Goal: Task Accomplishment & Management: Manage account settings

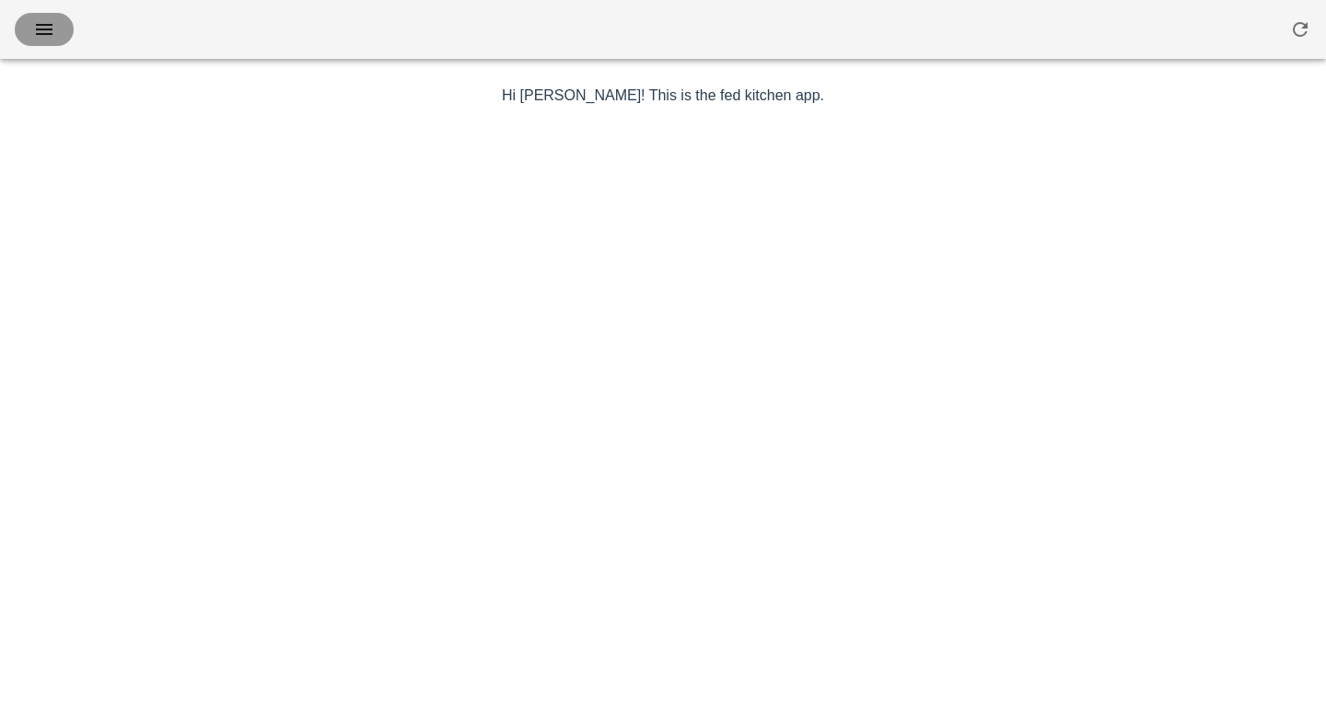
click at [49, 41] on button "button" at bounding box center [44, 29] width 59 height 33
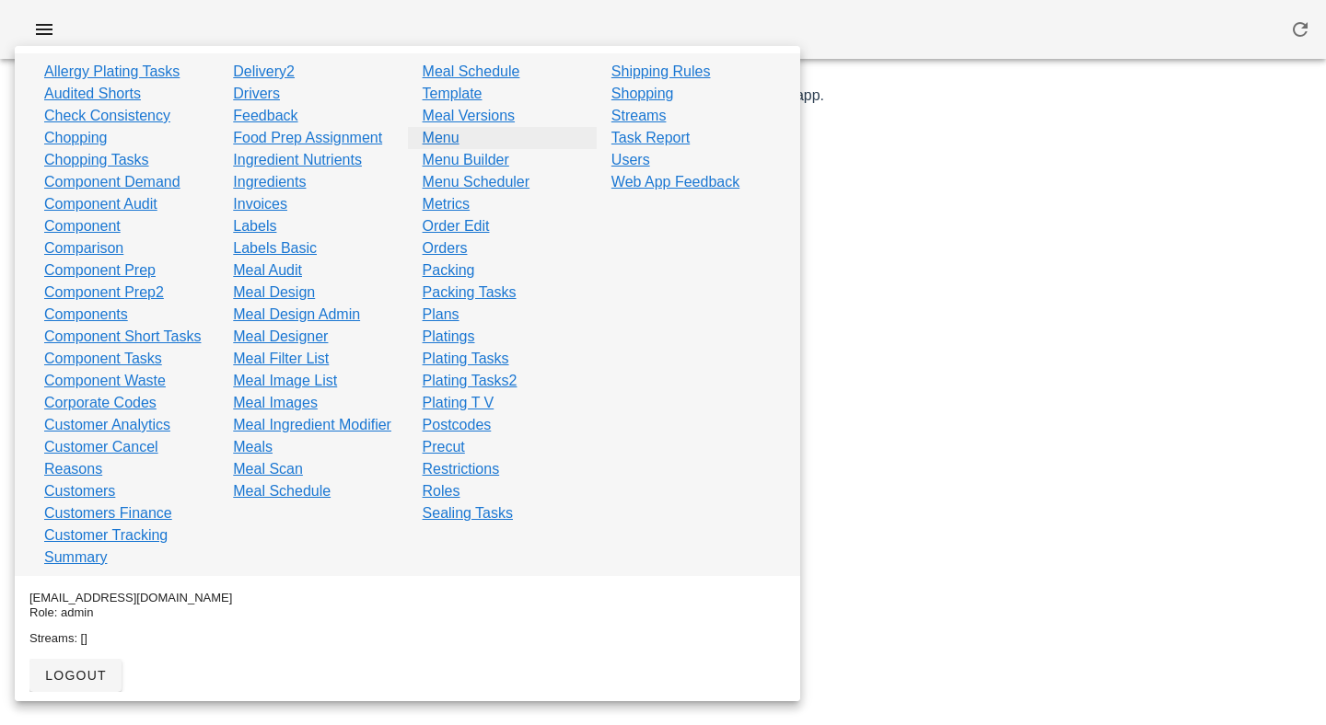
click at [448, 140] on link "Menu" at bounding box center [441, 138] width 37 height 22
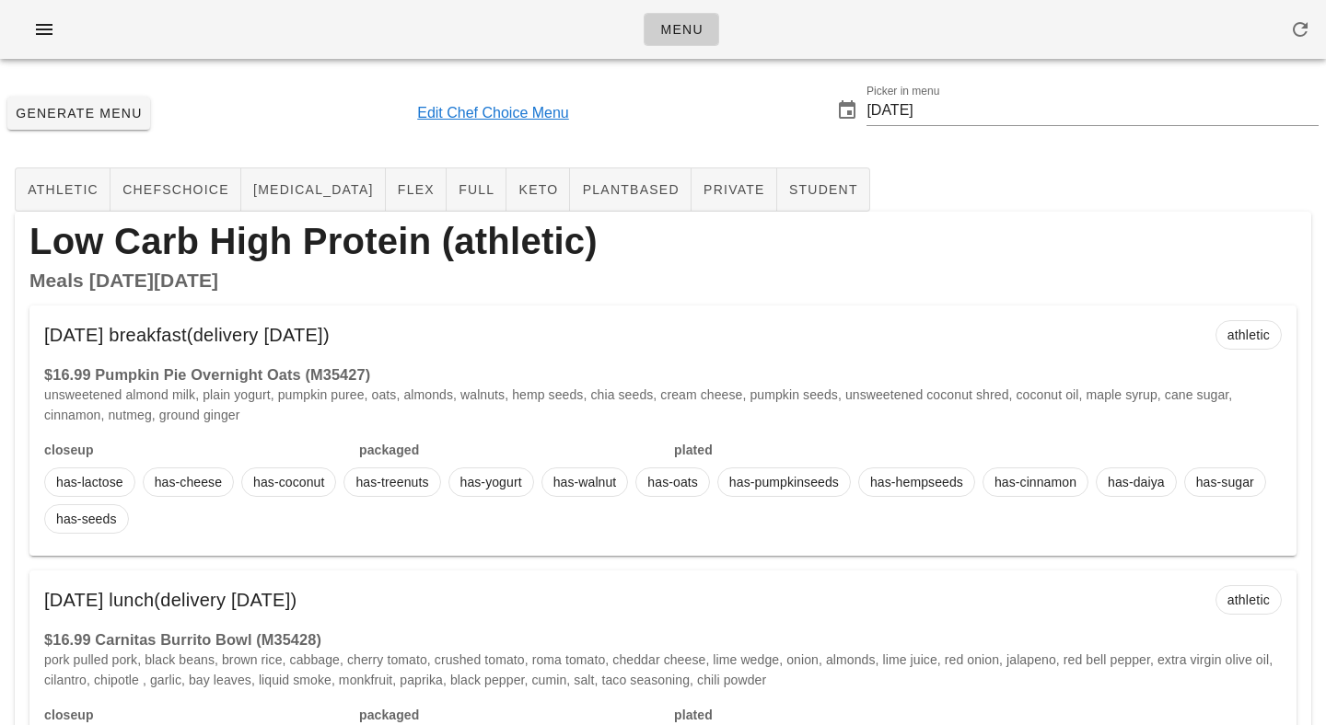
click at [502, 111] on link "Edit Chef Choice Menu" at bounding box center [493, 113] width 152 height 22
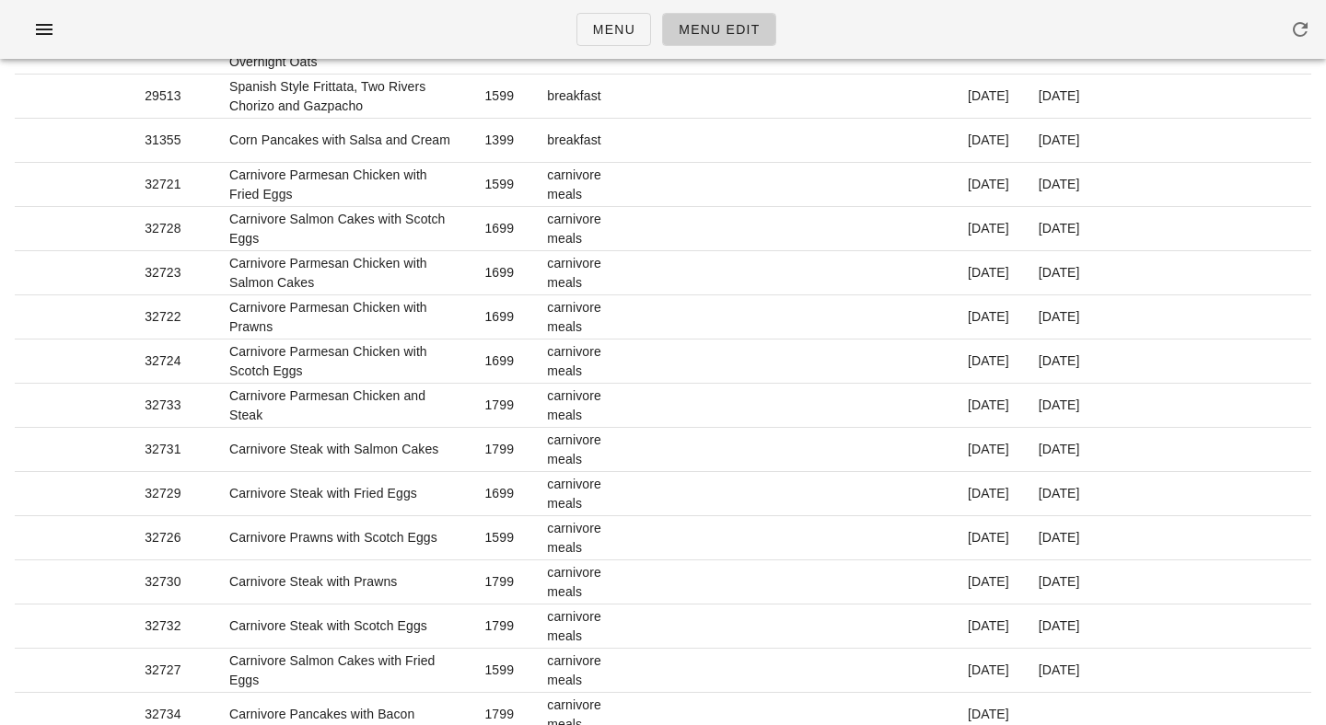
scroll to position [680, 0]
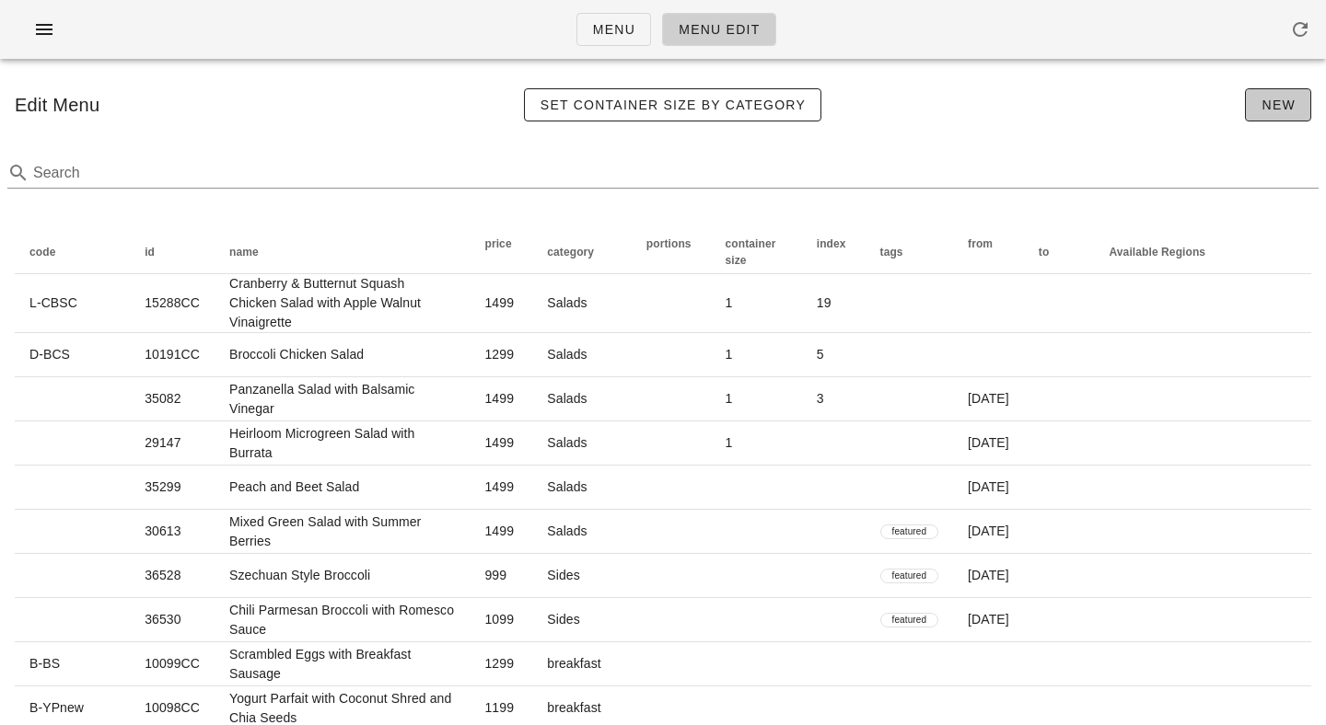
click at [1269, 110] on span "New" at bounding box center [1277, 105] width 35 height 15
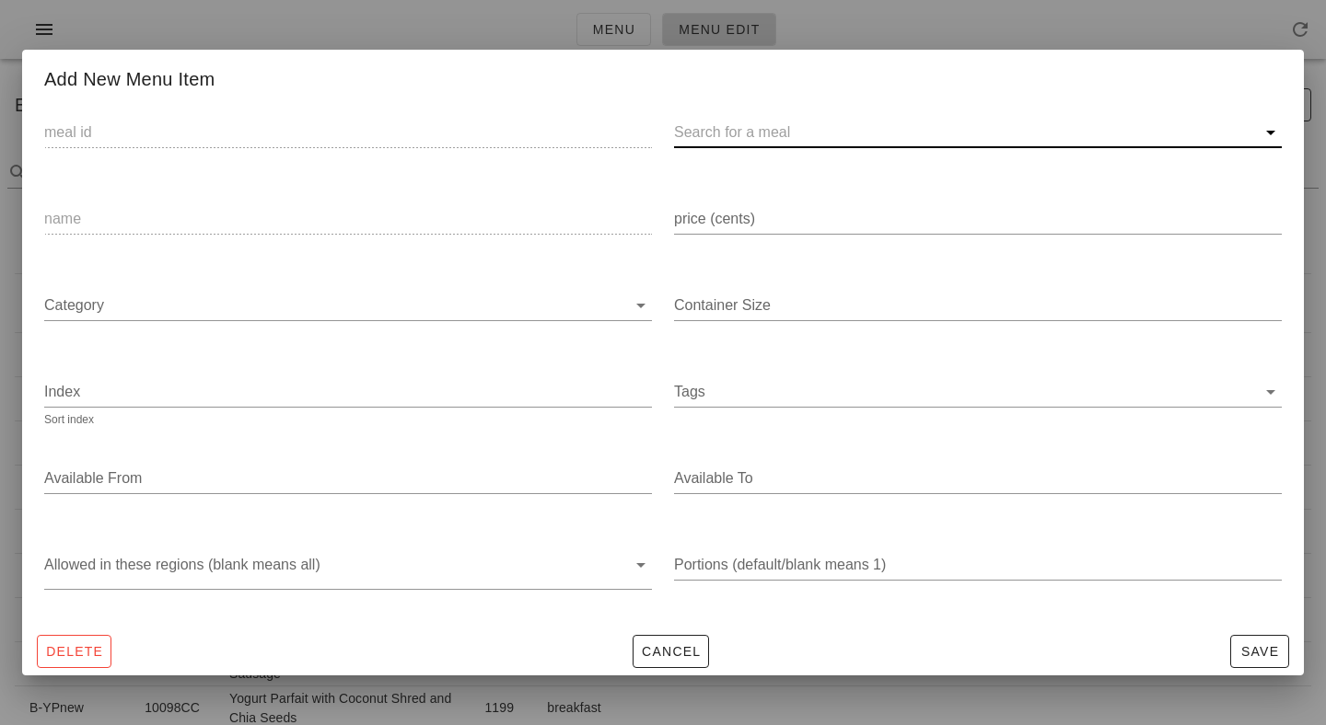
click at [849, 133] on input "text" at bounding box center [963, 132] width 578 height 29
paste input "36864)"
type input "36864"
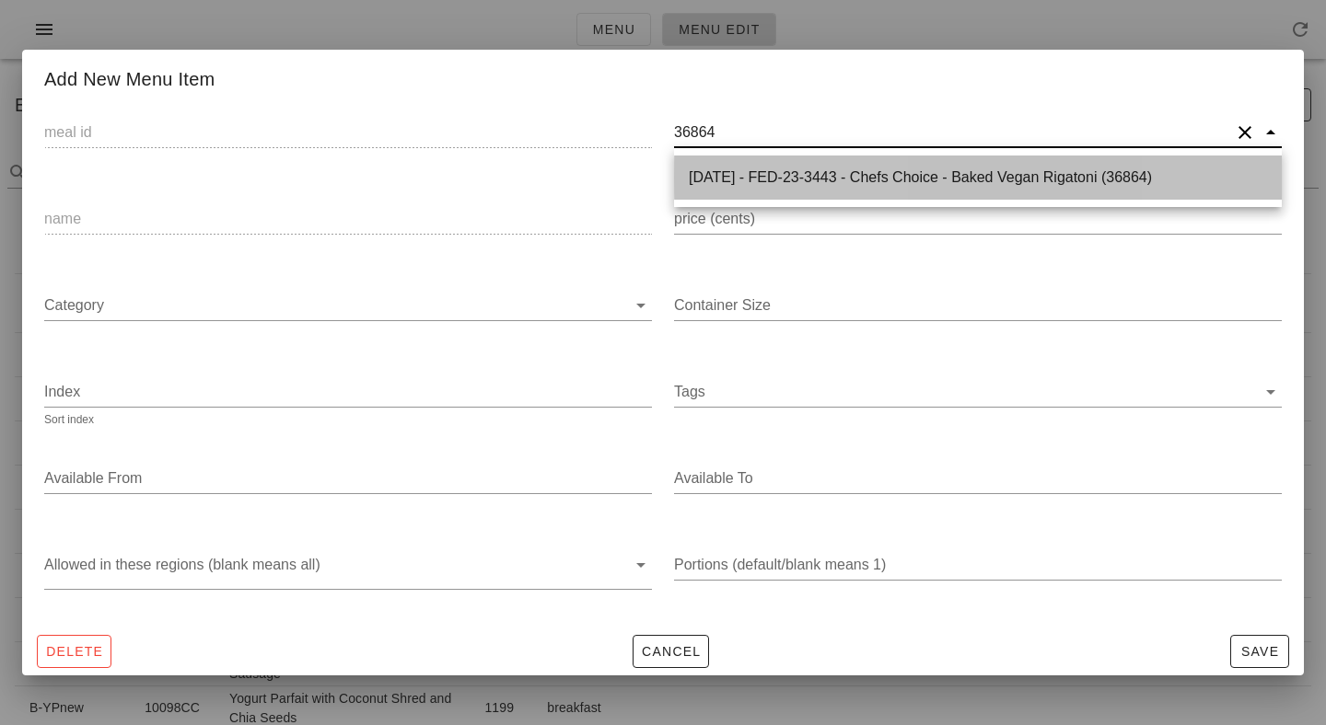
click at [787, 169] on div "[DATE] - FED-23-3443 - Chefs Choice - Baked Vegan Rigatoni (36864)" at bounding box center [978, 176] width 578 height 17
type input "36864"
type input "[DATE] - FED-23-3443 - Chefs Choice - Baked Vegan Rigatoni (36864)"
type input "Baked Vegan Rigatoni"
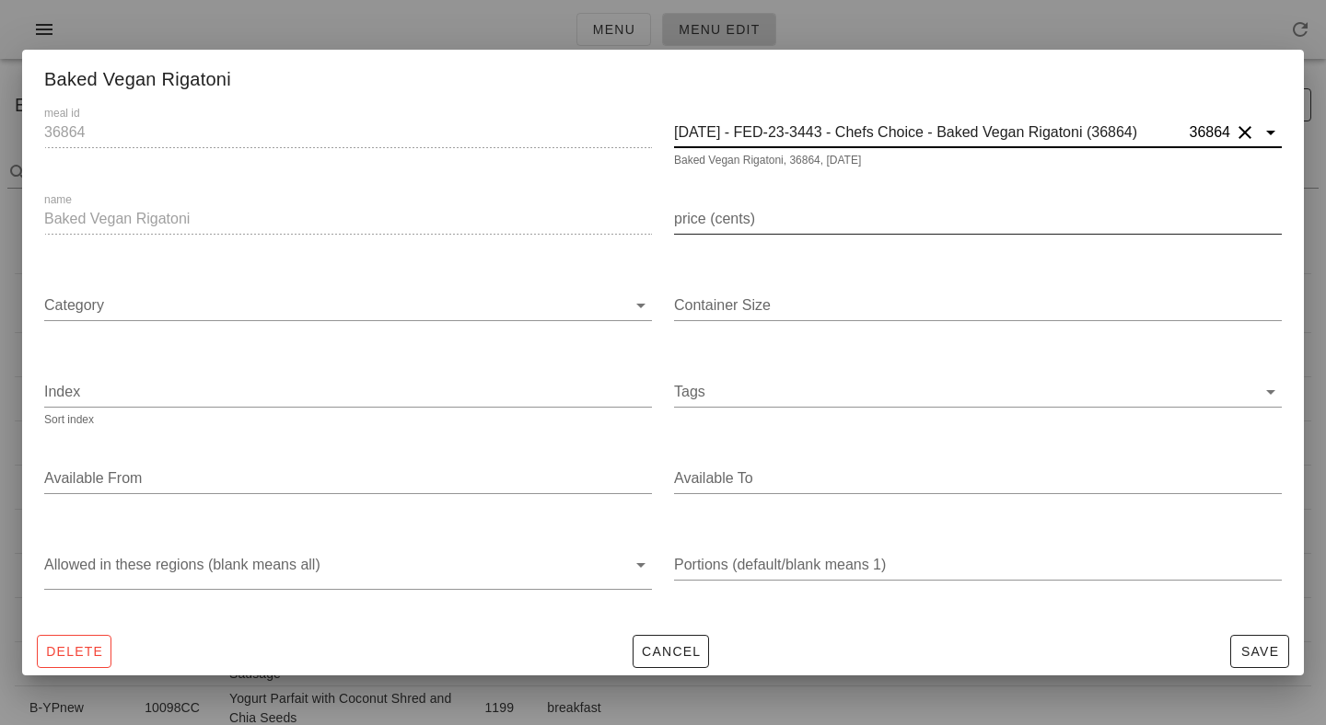
type input "[DATE] - FED-23-3443 - Chefs Choice - Baked Vegan Rigatoni (36864)"
click at [760, 219] on input "price (cents)" at bounding box center [978, 218] width 608 height 29
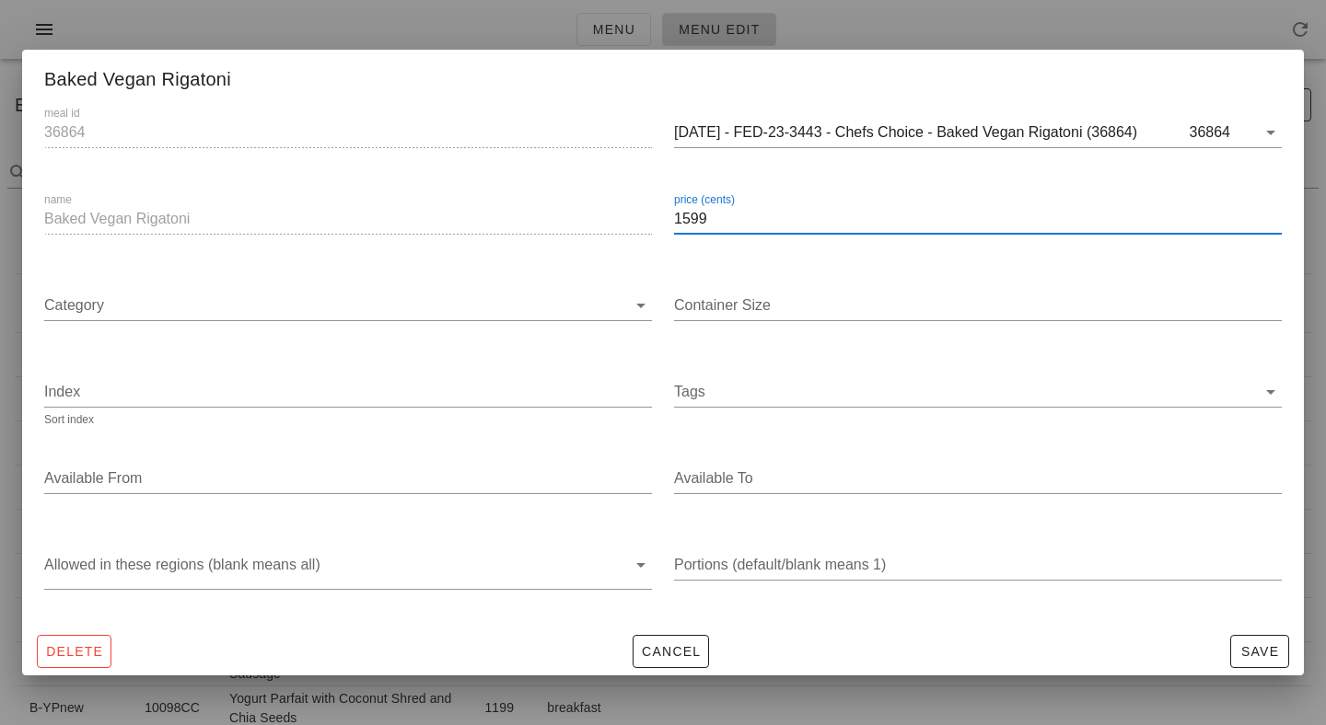
type input "1599"
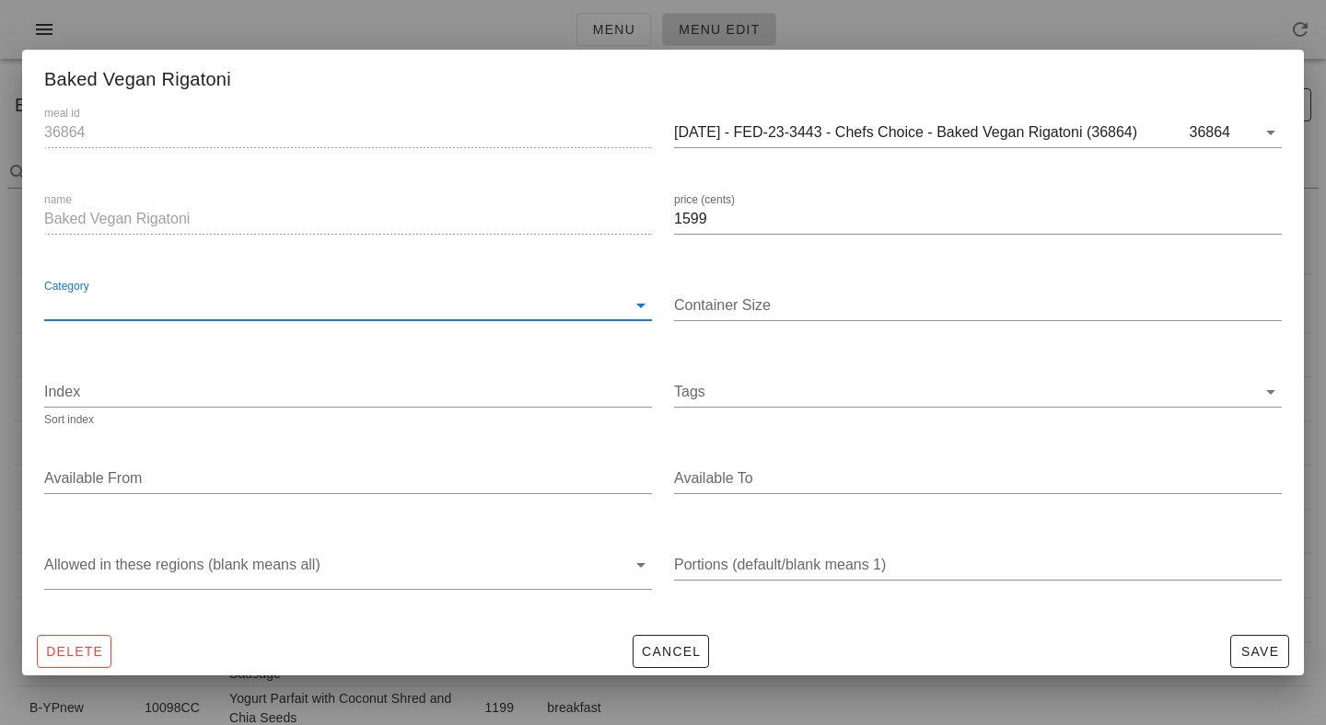
click at [581, 307] on input "Category" at bounding box center [335, 305] width 582 height 29
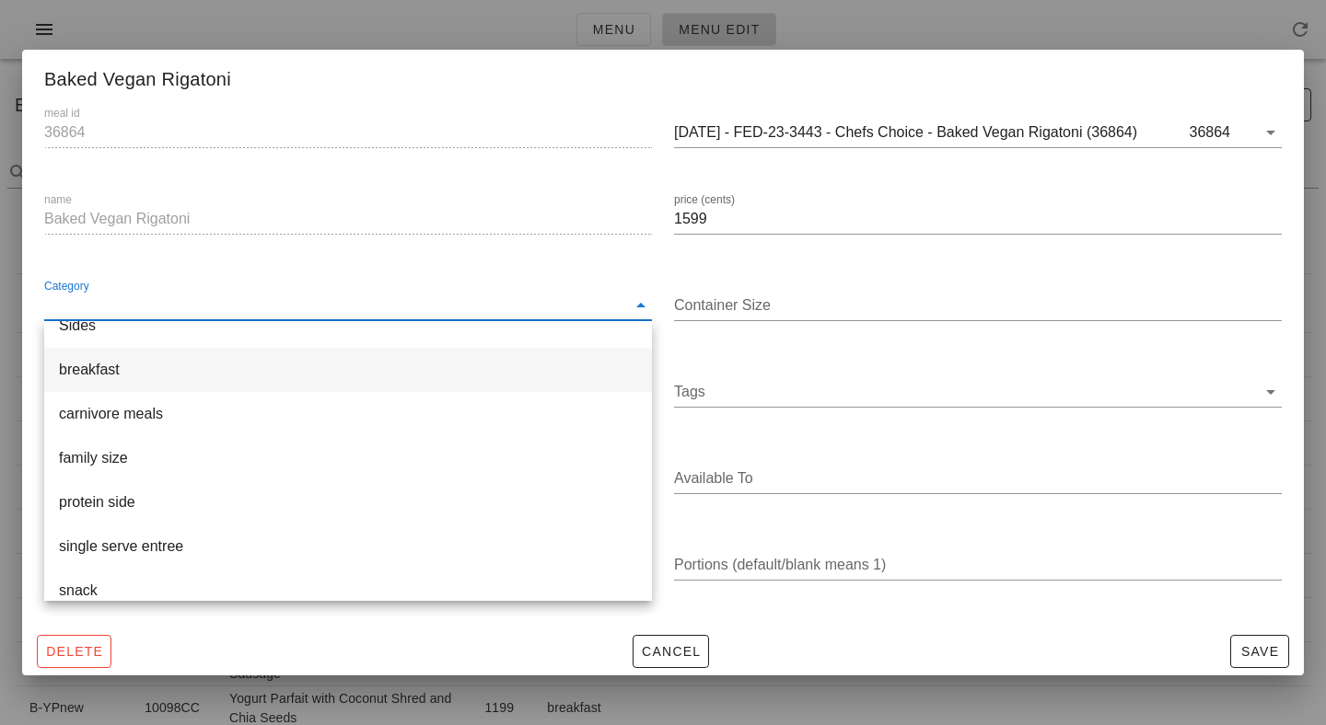
scroll to position [88, 0]
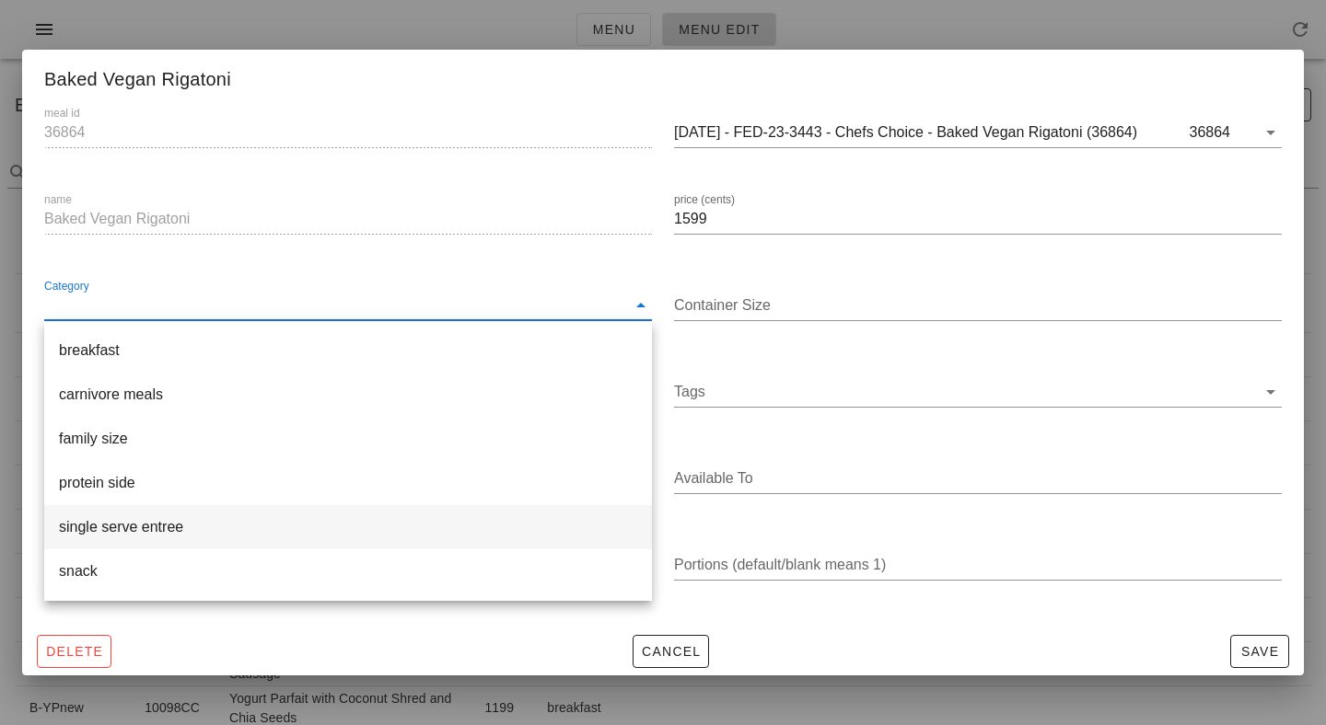
click at [469, 526] on div "single serve entree" at bounding box center [348, 526] width 578 height 17
type input "single serve entree"
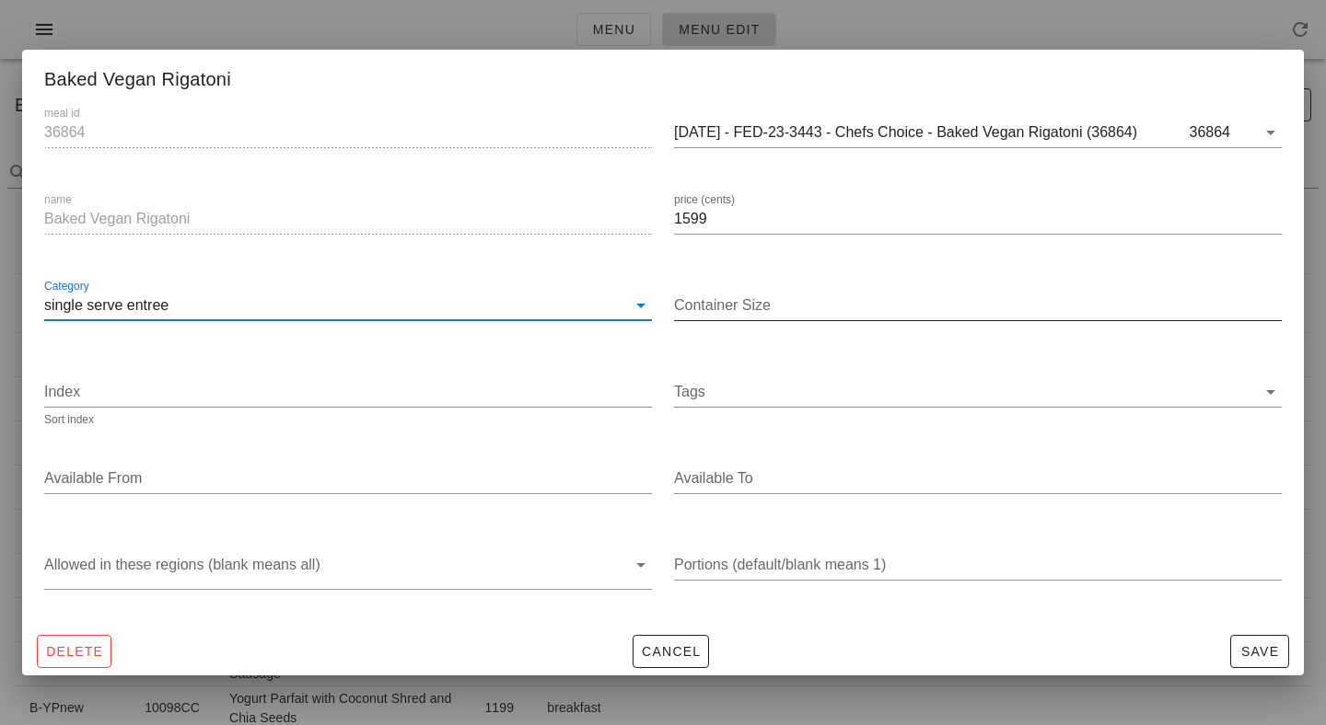
click at [844, 297] on input "Container Size" at bounding box center [978, 305] width 608 height 29
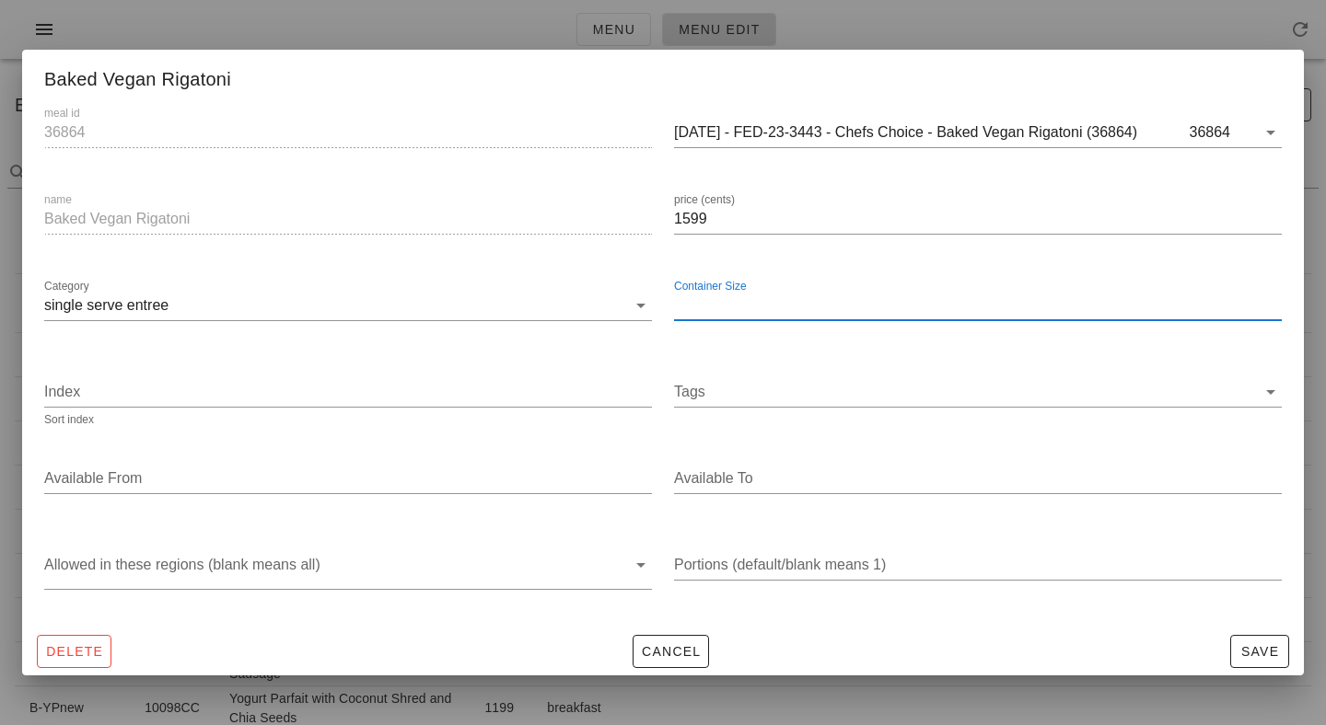
click at [876, 301] on input "Container Size" at bounding box center [978, 305] width 608 height 29
click at [729, 402] on input "Tags" at bounding box center [965, 391] width 582 height 29
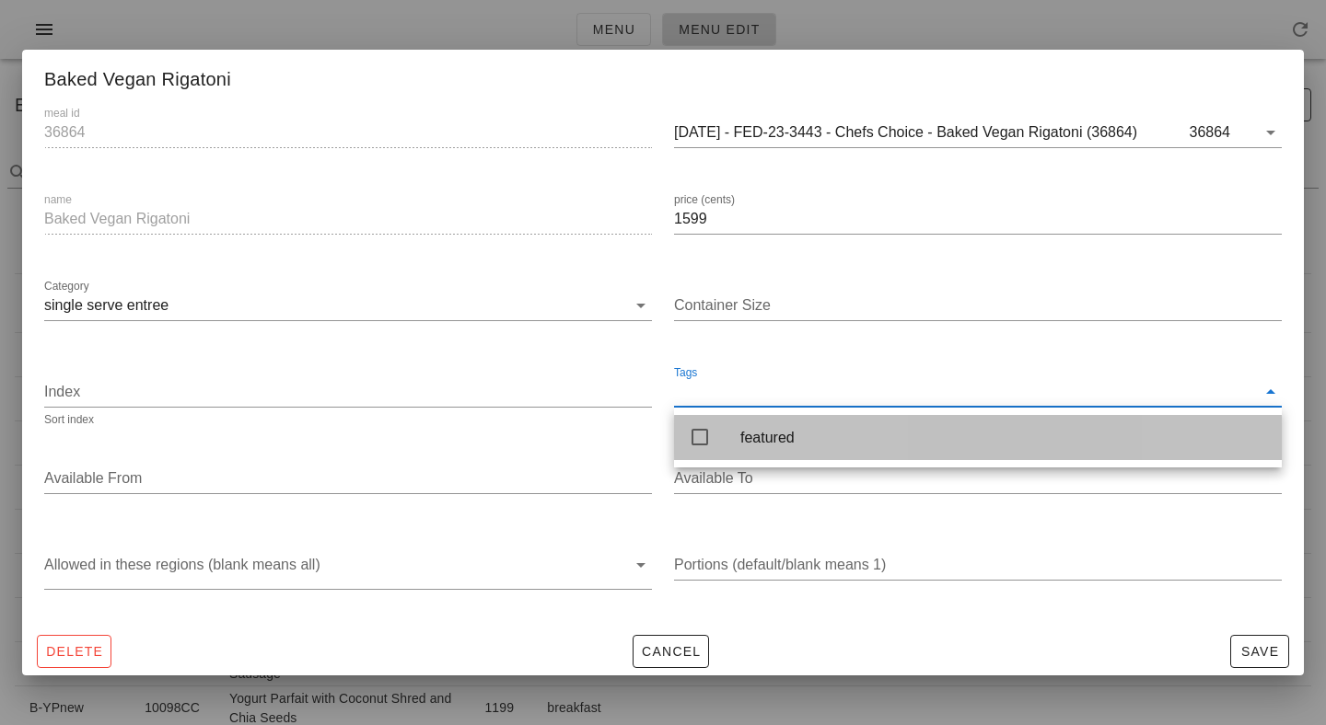
click at [698, 433] on icon at bounding box center [700, 437] width 22 height 22
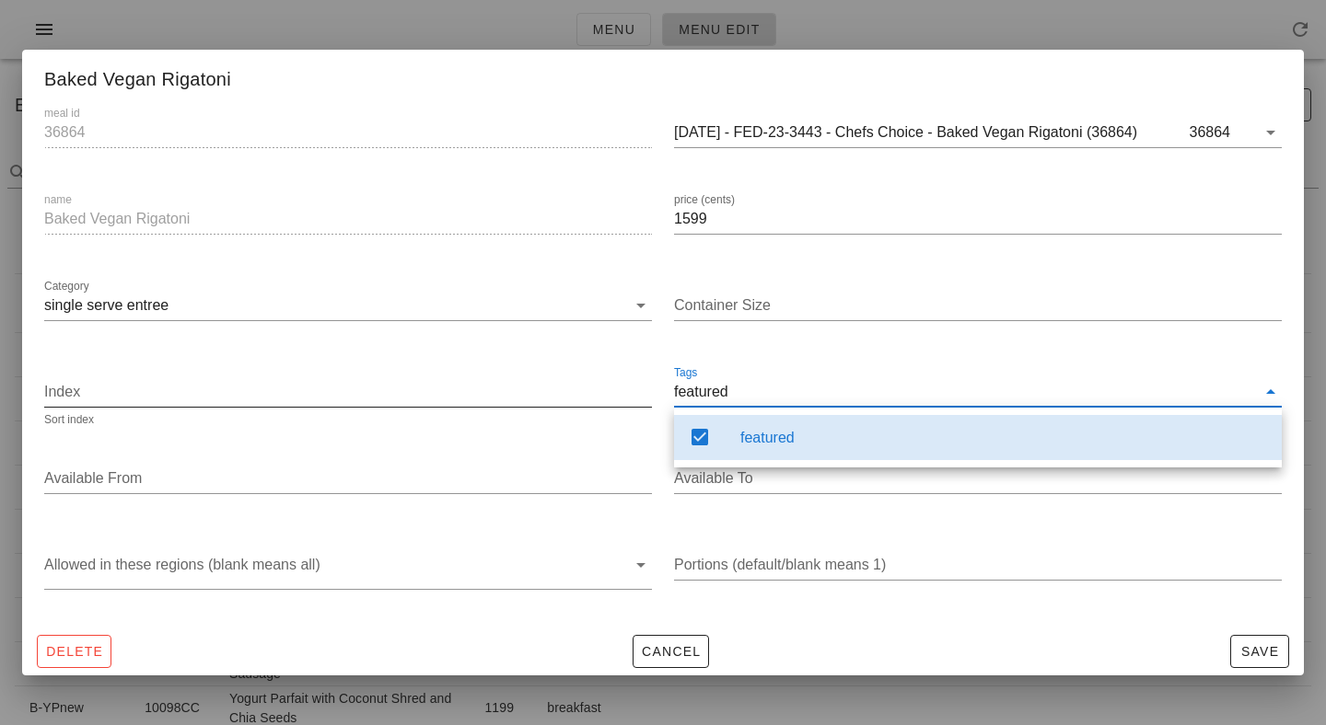
click at [300, 407] on div "Index Sort index" at bounding box center [348, 402] width 608 height 50
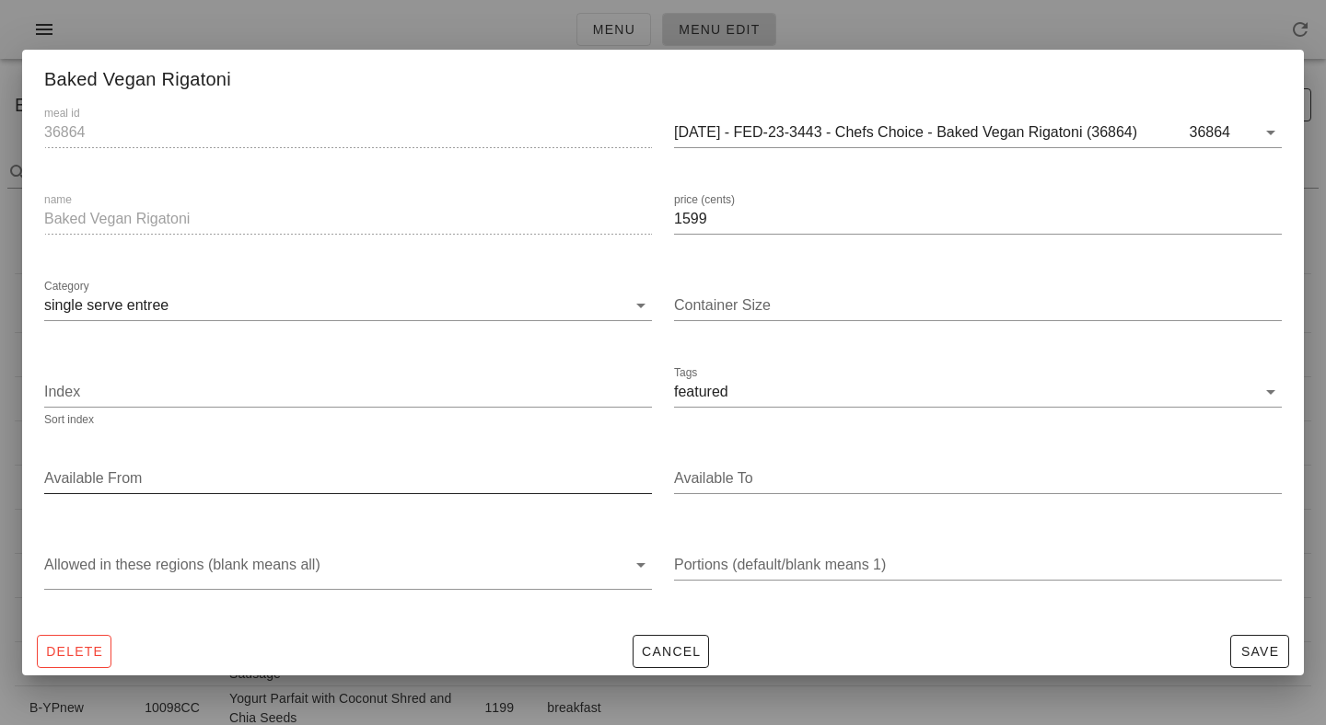
click at [318, 486] on input "Available From" at bounding box center [346, 478] width 604 height 29
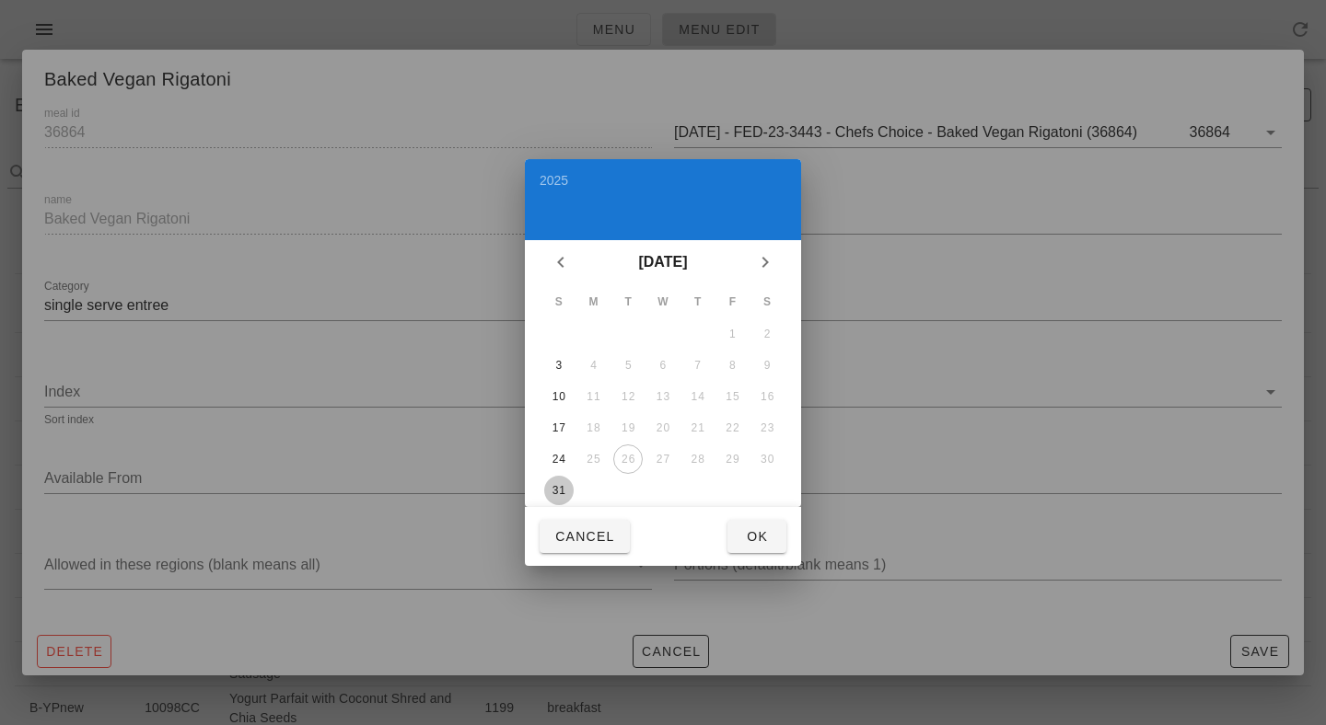
click at [556, 484] on div "31" at bounding box center [558, 490] width 29 height 13
click at [742, 537] on span "Ok" at bounding box center [756, 536] width 29 height 15
type input "[DATE]"
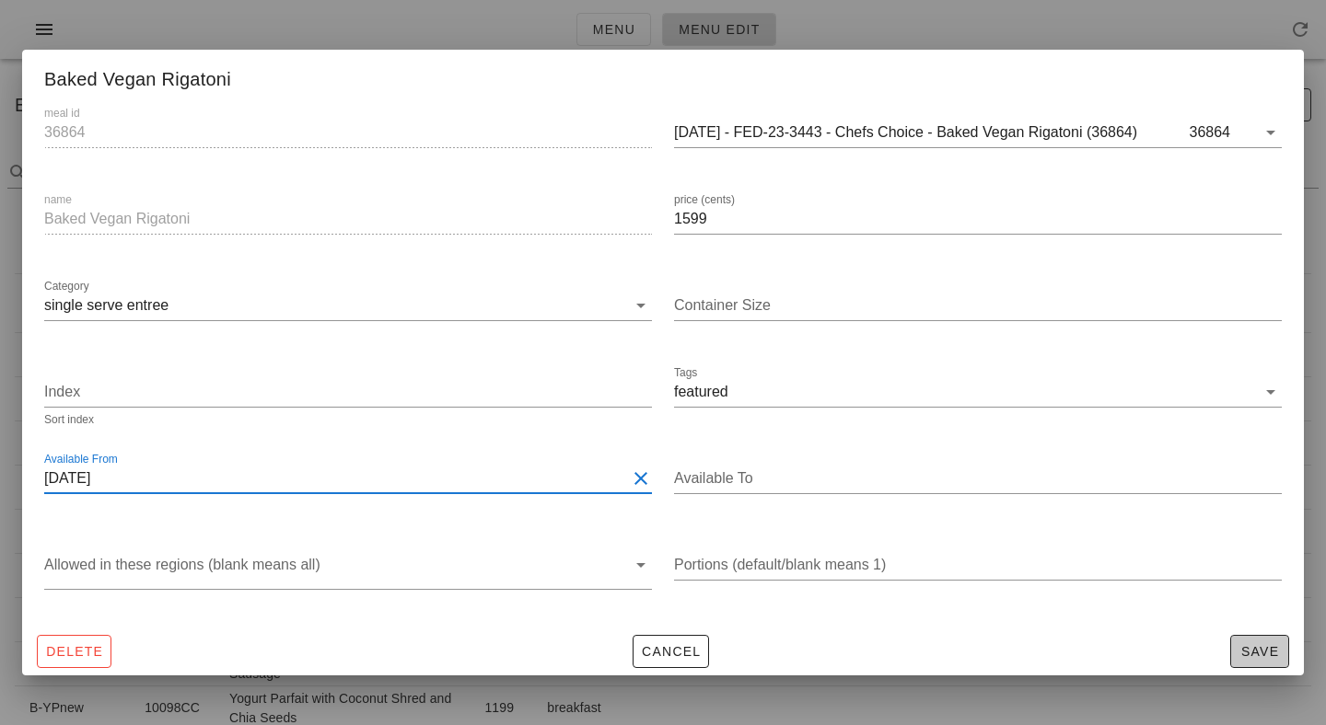
click at [1250, 650] on span "Save" at bounding box center [1259, 651] width 42 height 15
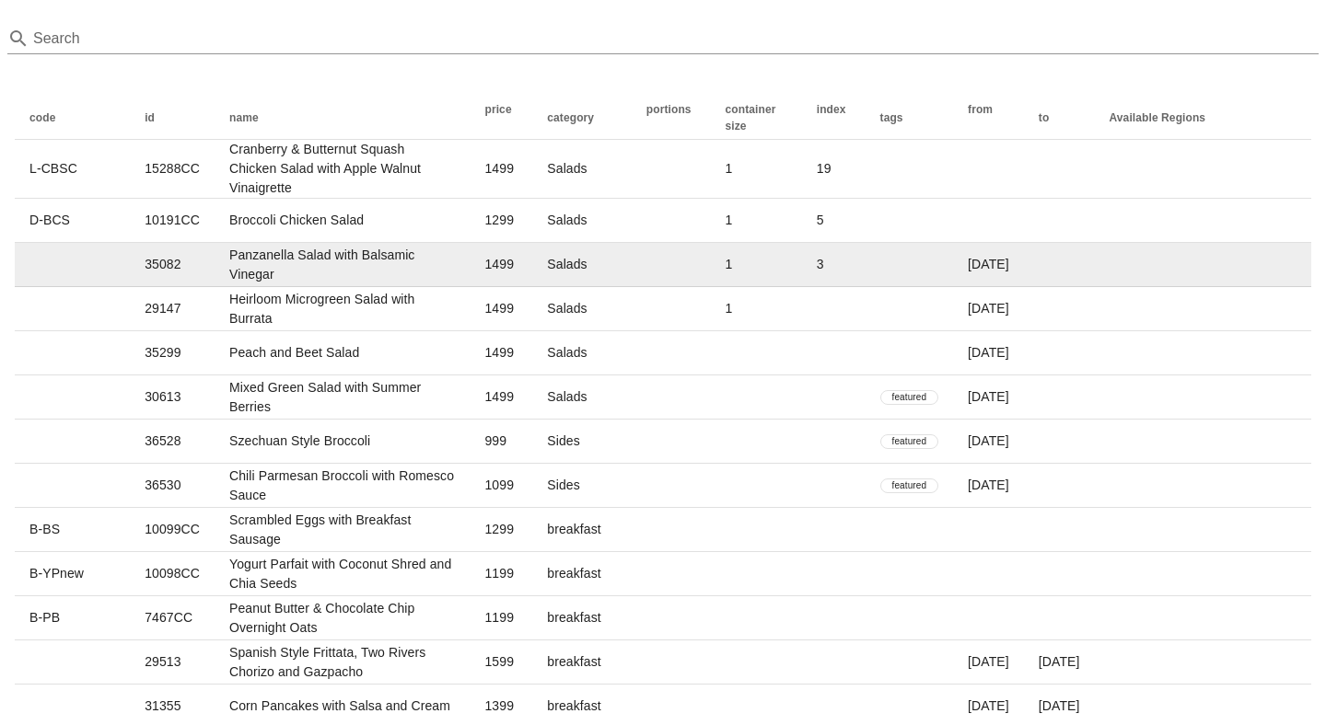
scroll to position [137, 0]
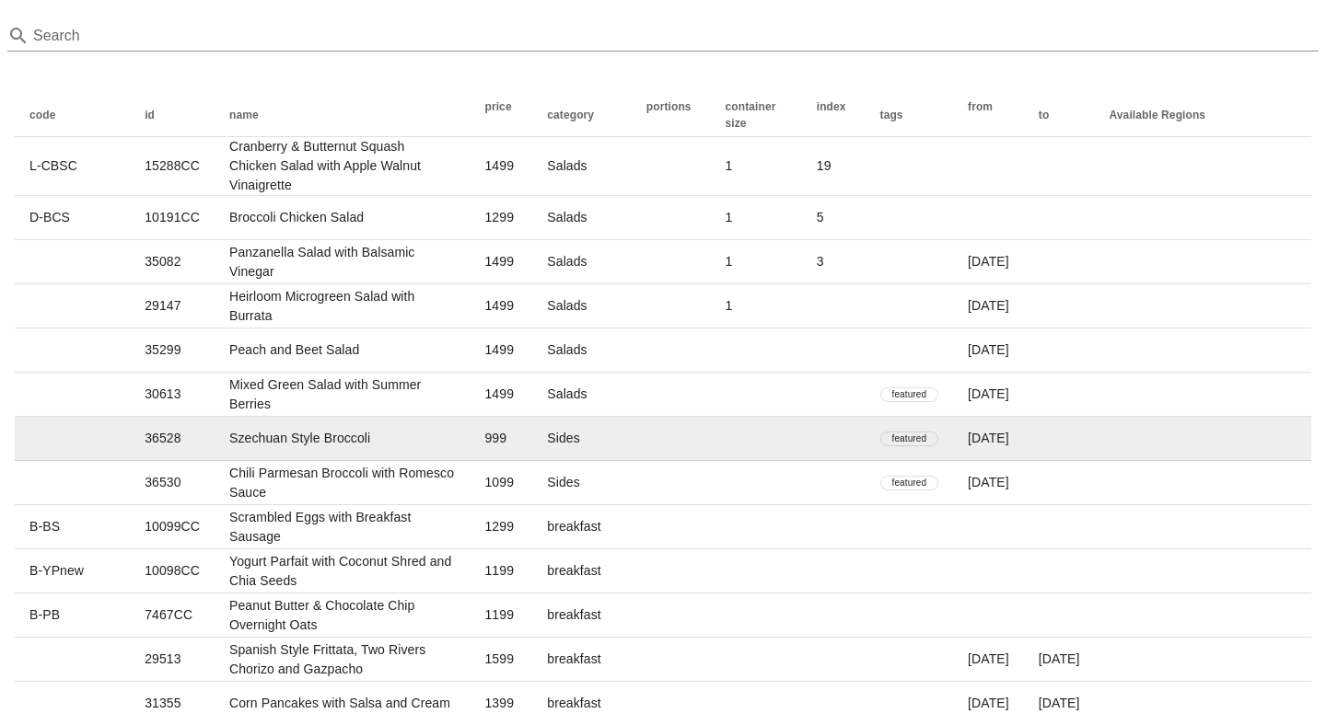
click at [470, 431] on td "Szechuan Style Broccoli" at bounding box center [342, 439] width 255 height 44
type input "36528"
type input "Szechuan Style Broccoli"
type input "999"
type input "Sides"
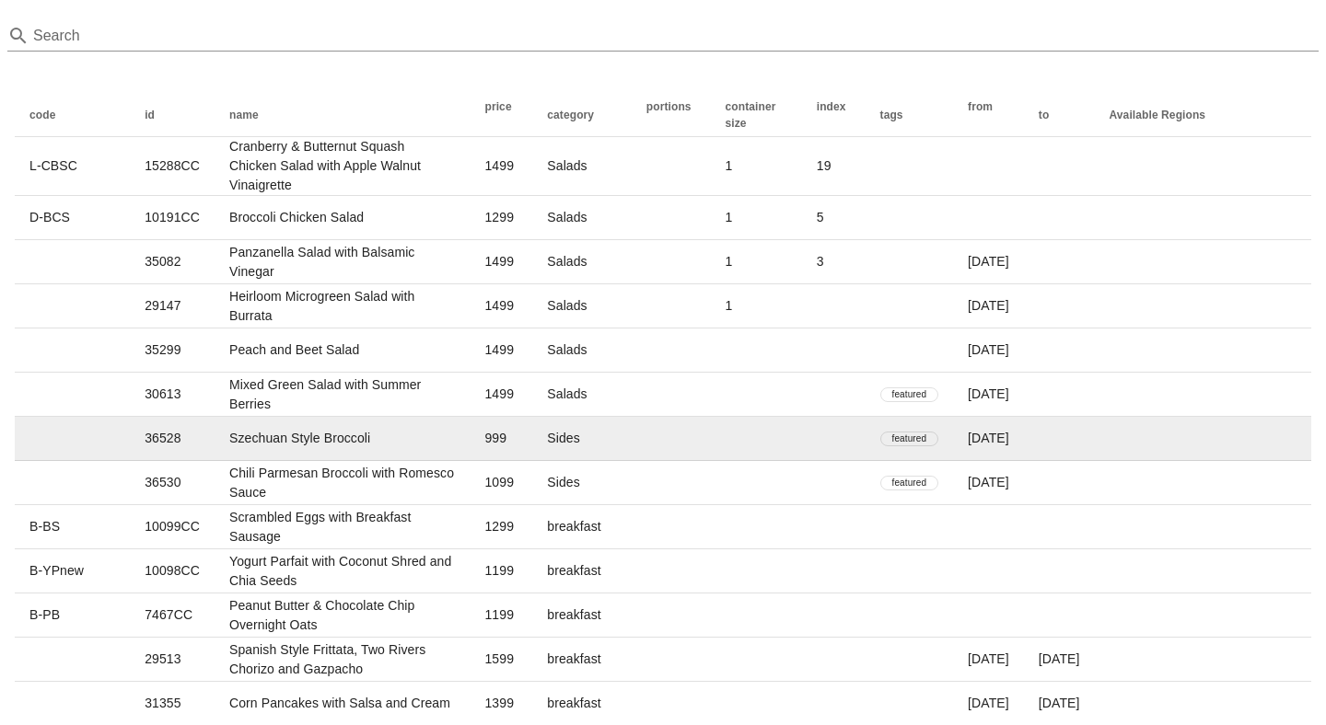
type input "[DATE]"
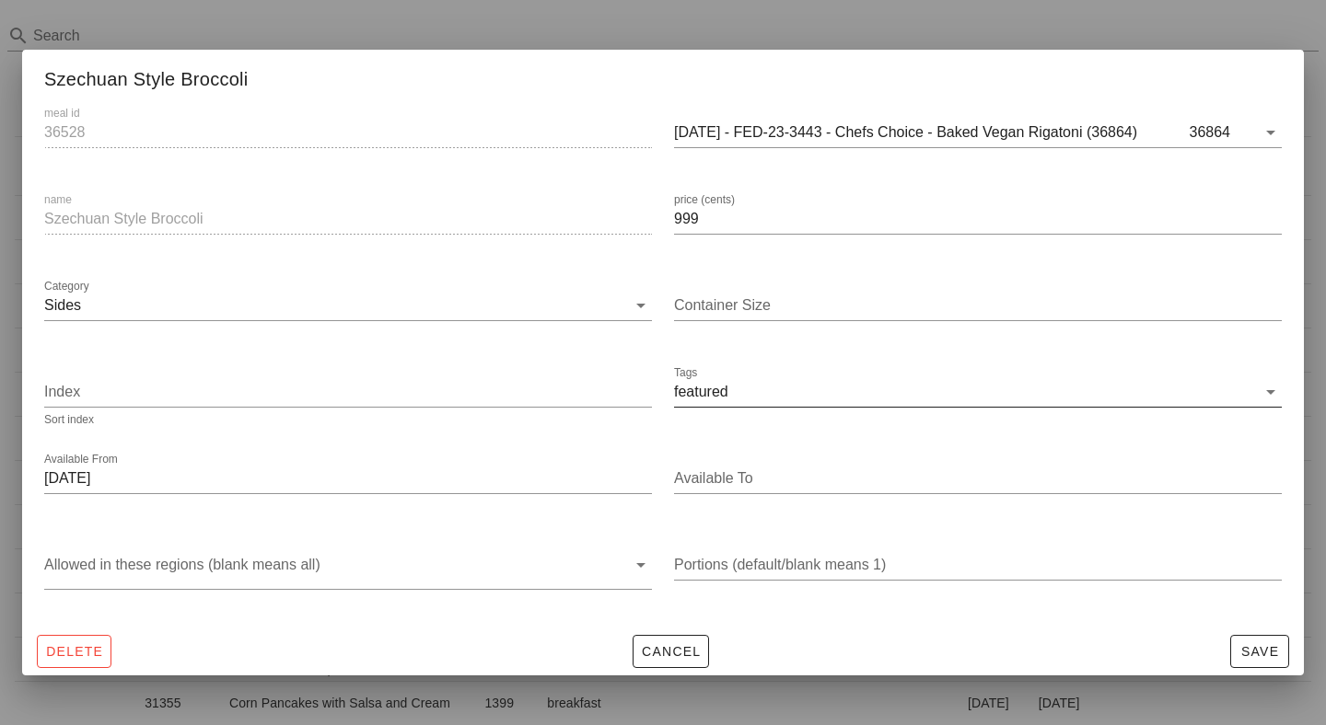
click at [829, 374] on div "Tags featured" at bounding box center [978, 396] width 608 height 61
click at [823, 388] on input "Tags" at bounding box center [994, 391] width 524 height 29
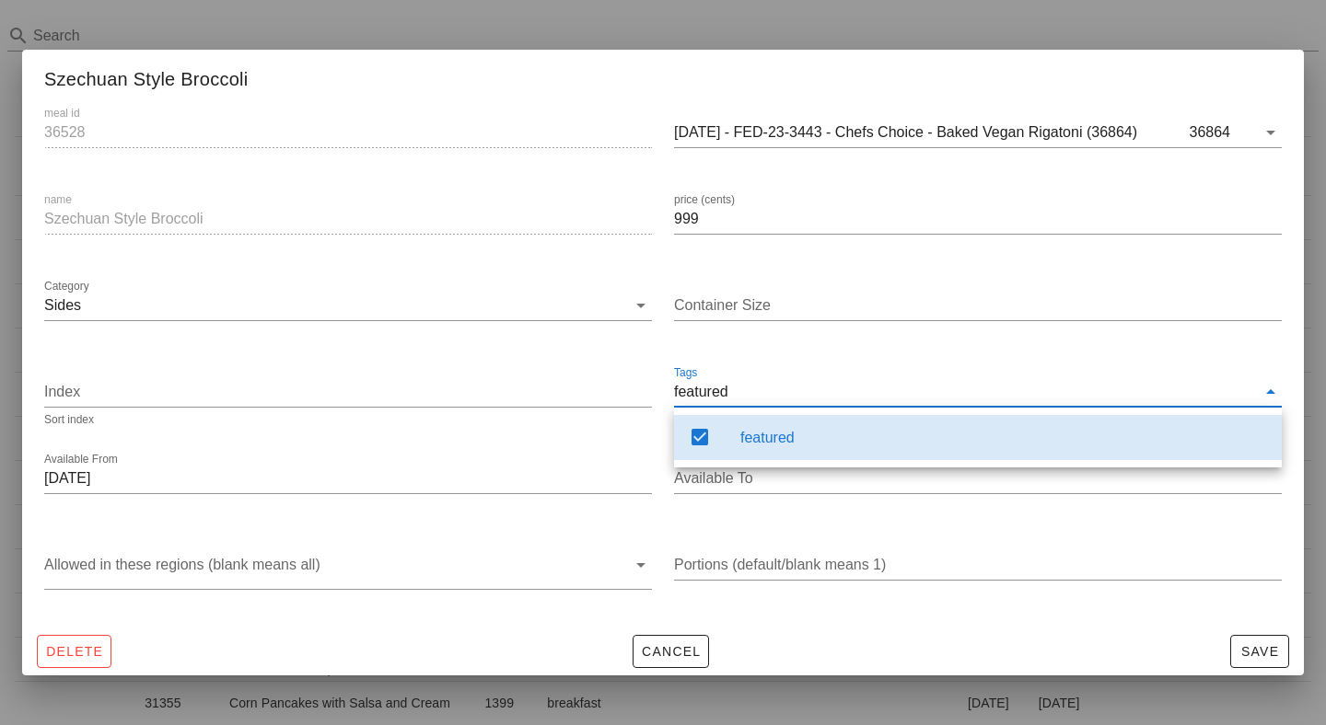
click at [759, 452] on div "featured" at bounding box center [1003, 438] width 527 height 40
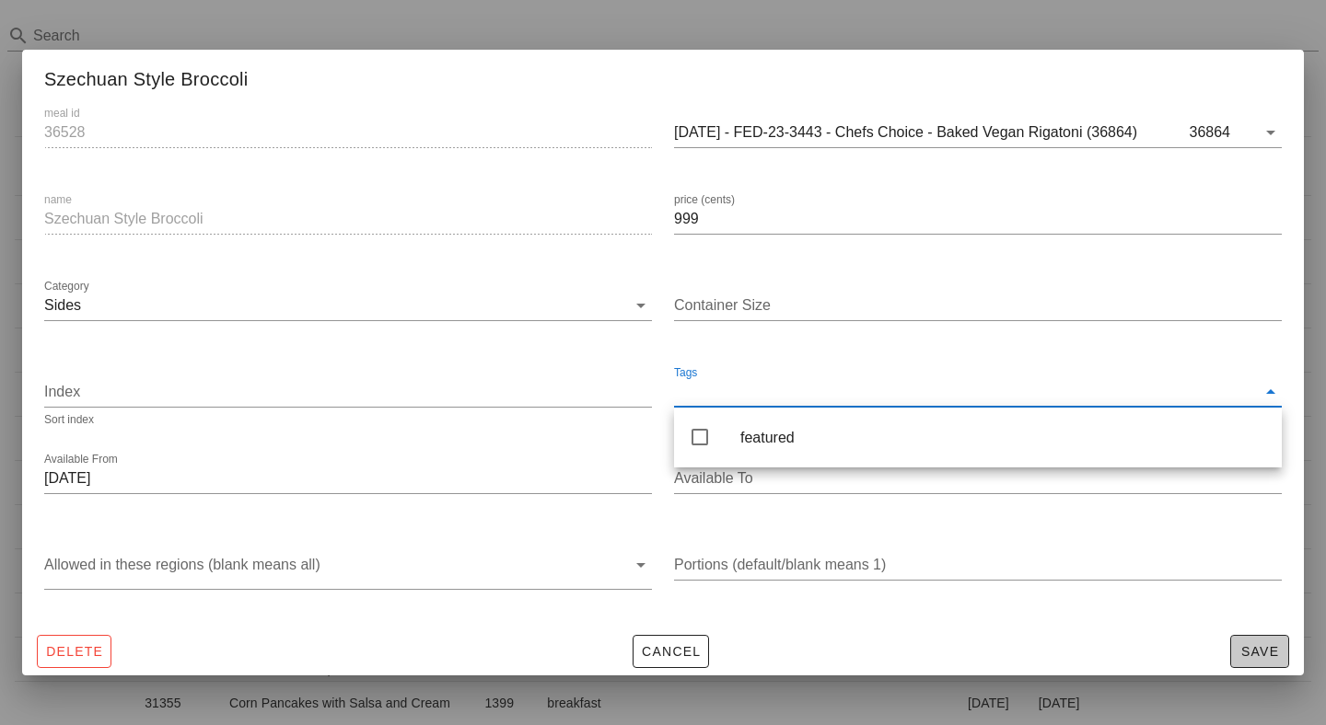
click at [1253, 635] on button "Save" at bounding box center [1259, 651] width 59 height 33
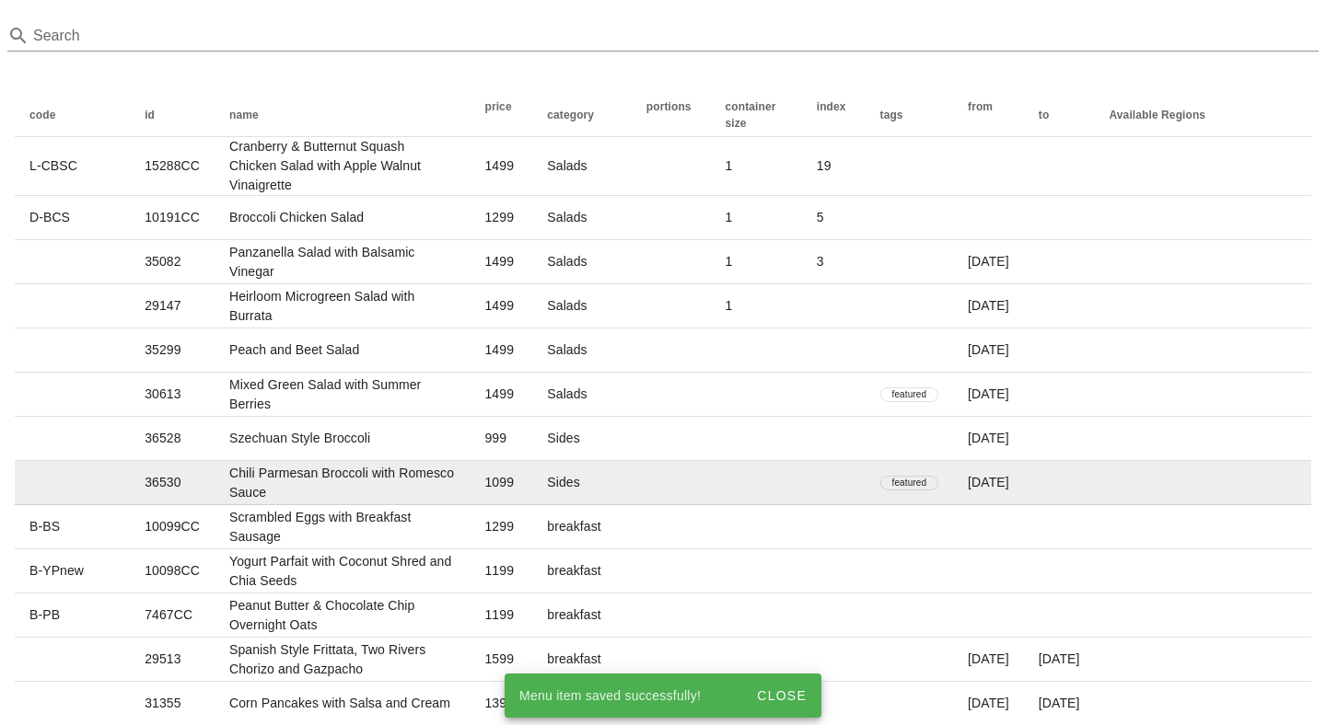
click at [711, 461] on td at bounding box center [671, 483] width 79 height 44
type input "36530"
type input "Chili Parmesan Broccoli with Romesco Sauce"
type input "1099"
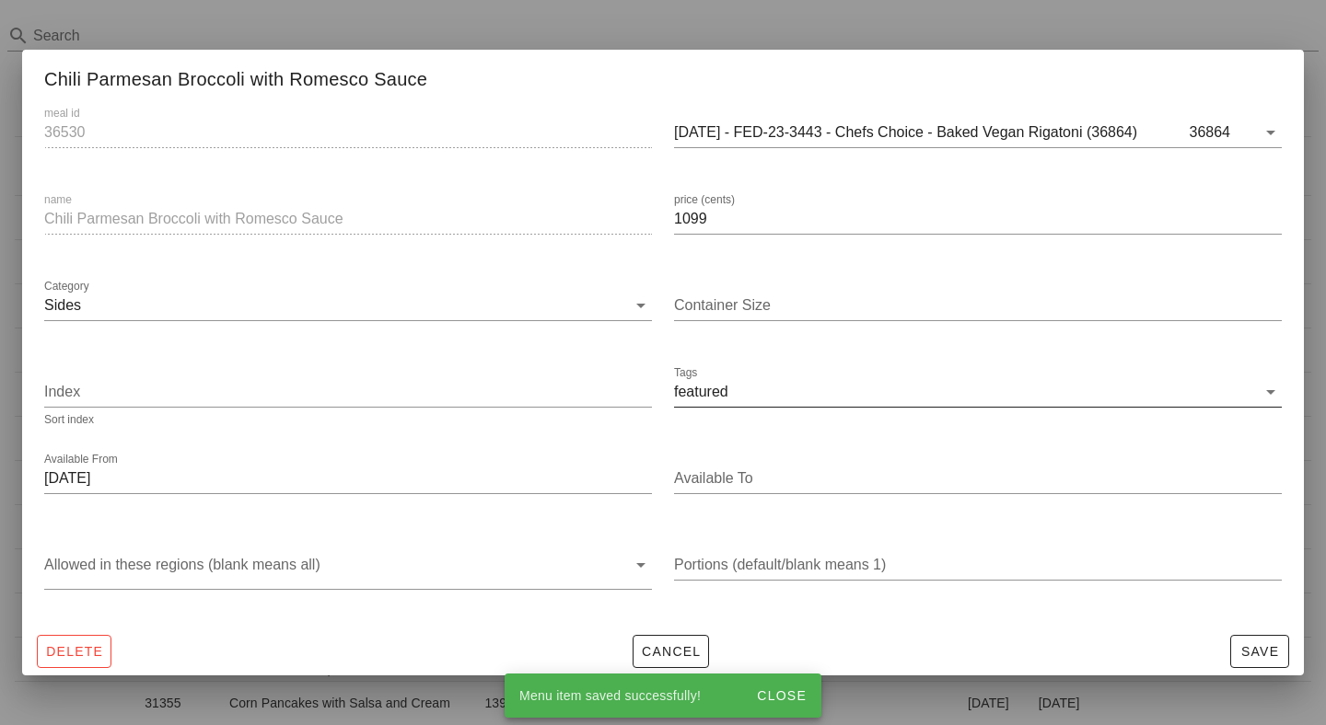
click at [814, 388] on input "Tags" at bounding box center [994, 391] width 524 height 29
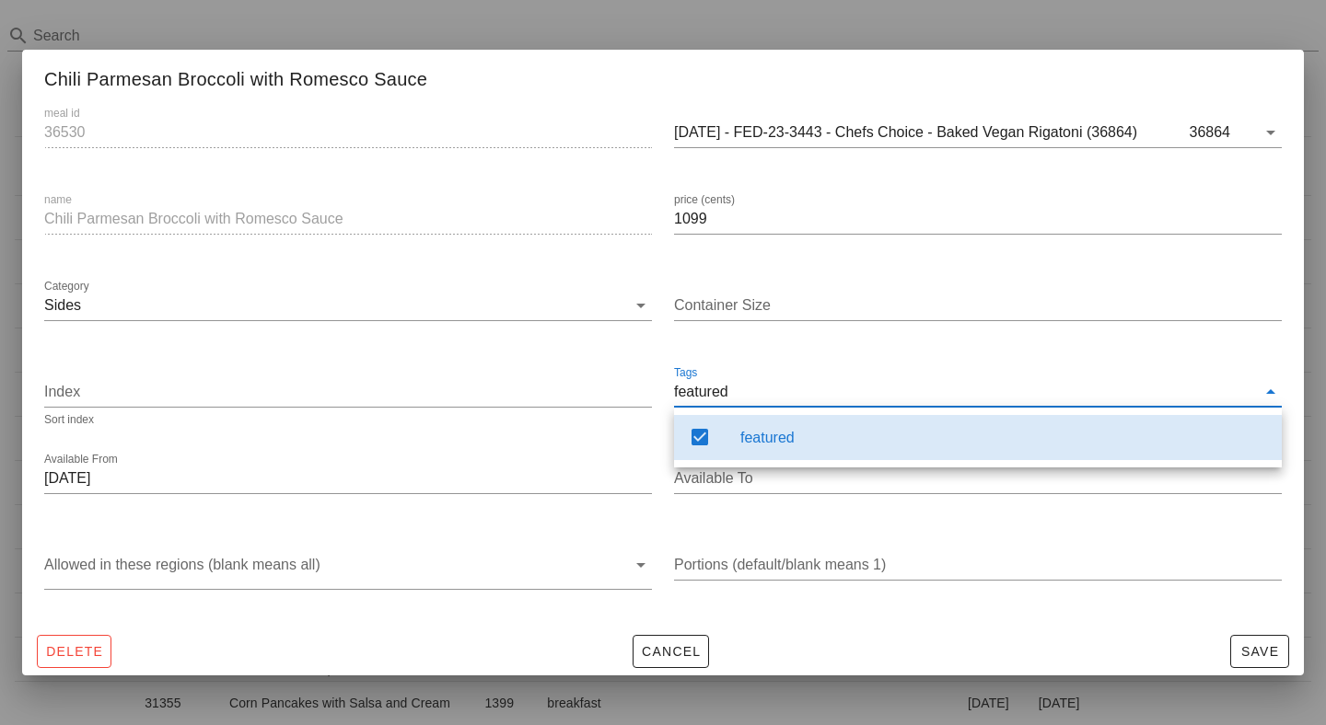
click at [798, 440] on div "featured" at bounding box center [1003, 437] width 527 height 17
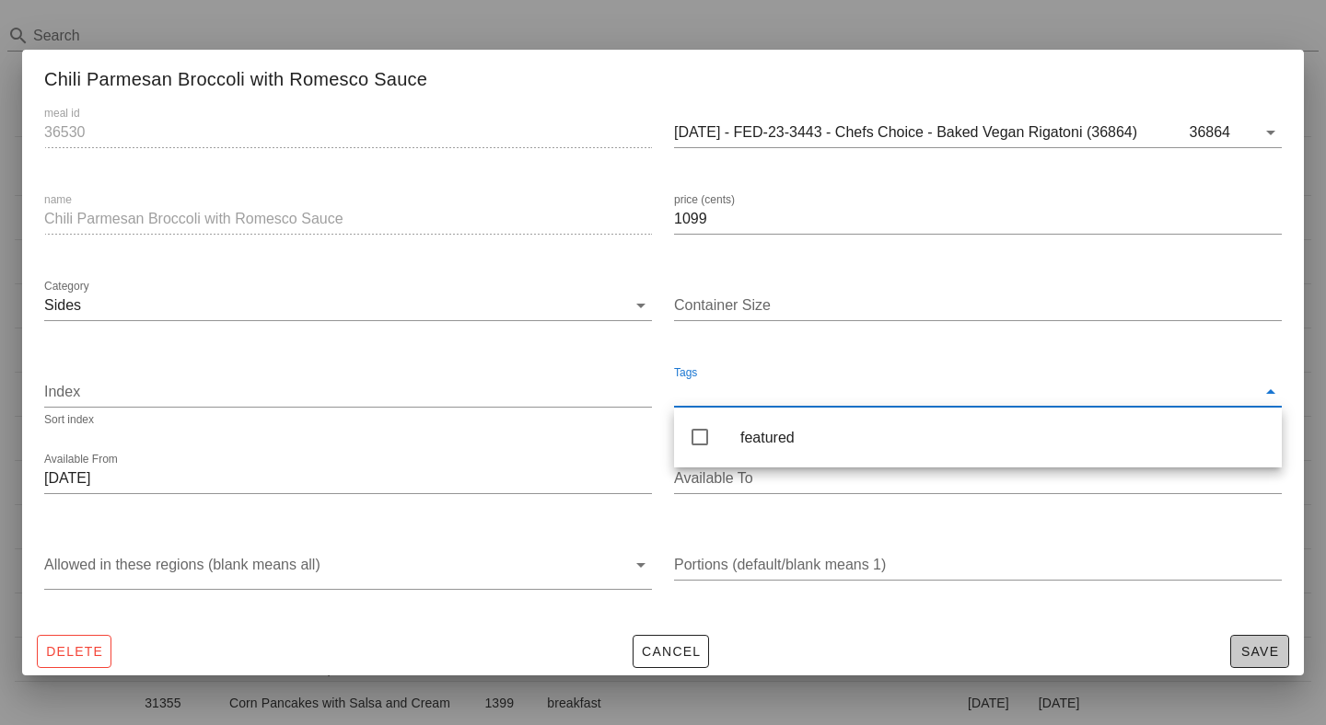
click at [1246, 654] on span "Save" at bounding box center [1259, 651] width 42 height 15
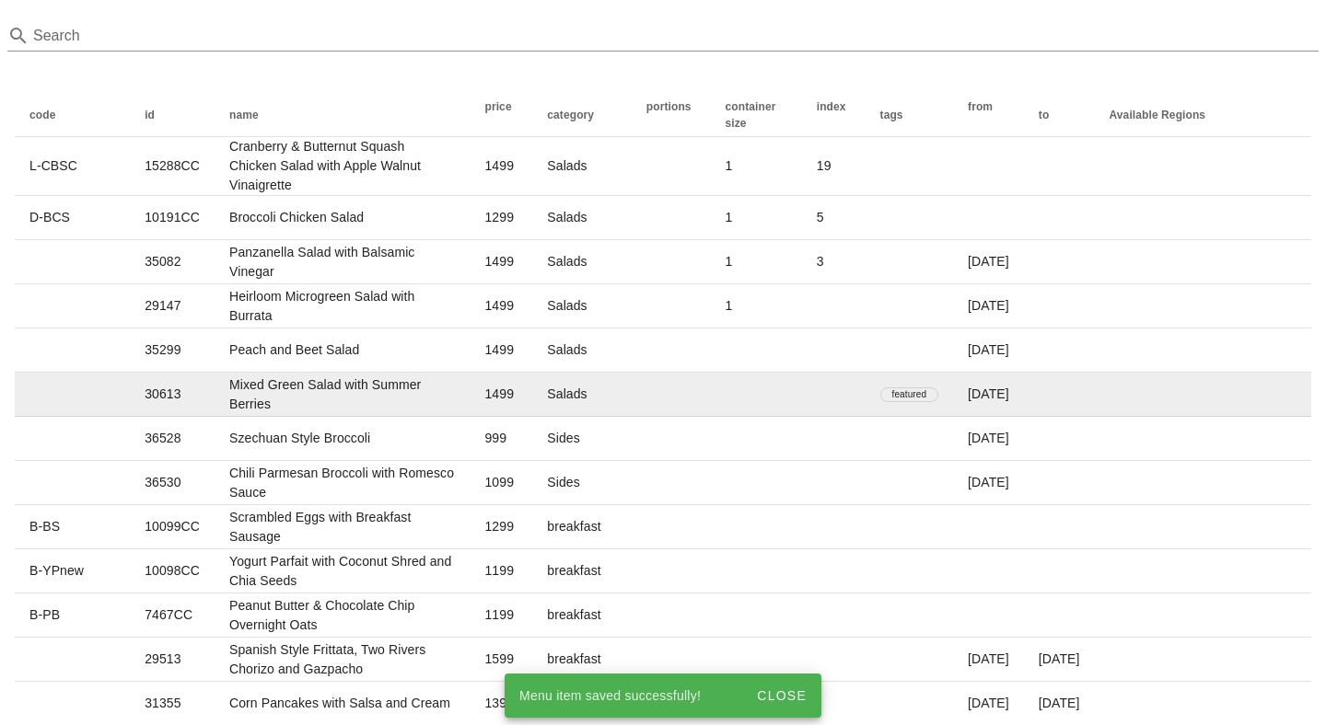
click at [865, 373] on td at bounding box center [834, 395] width 64 height 44
type input "30613"
type input "Mixed Green Salad with Summer Berries"
type input "1499"
type input "Salads"
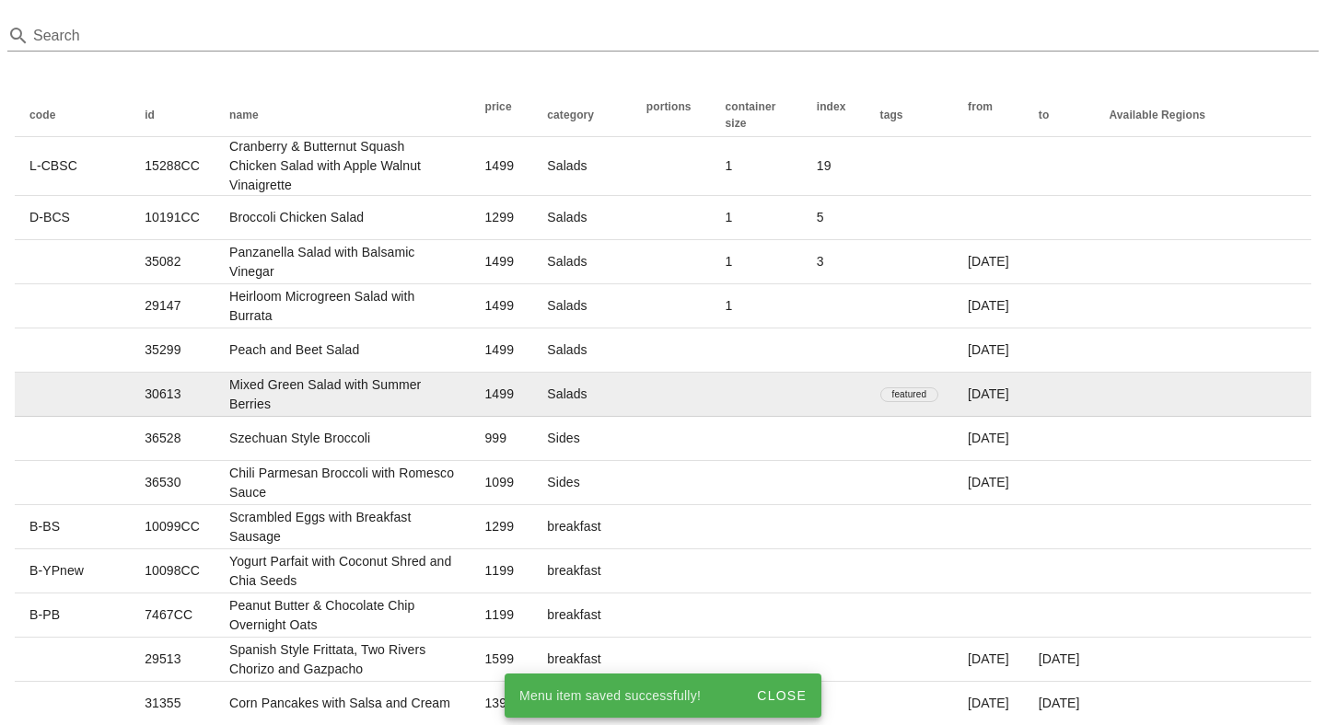
type input "[DATE]"
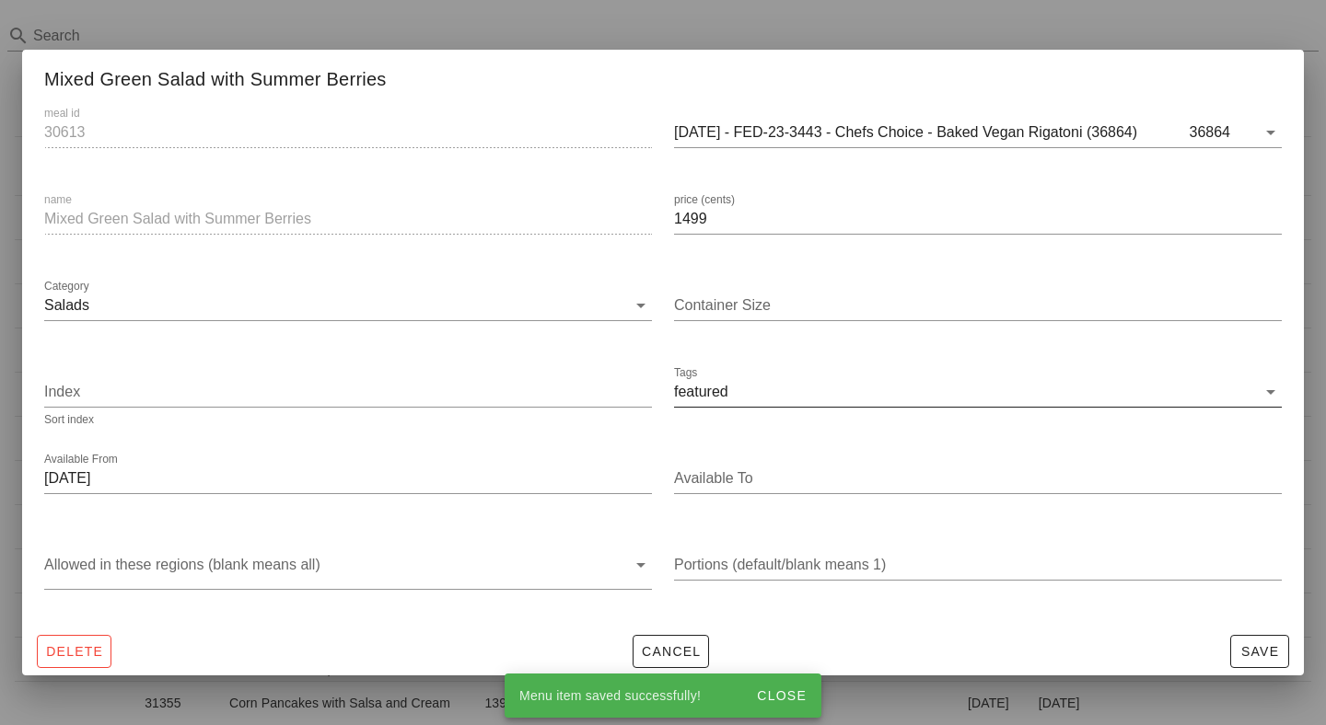
click at [759, 376] on div "Tags featured" at bounding box center [978, 396] width 608 height 61
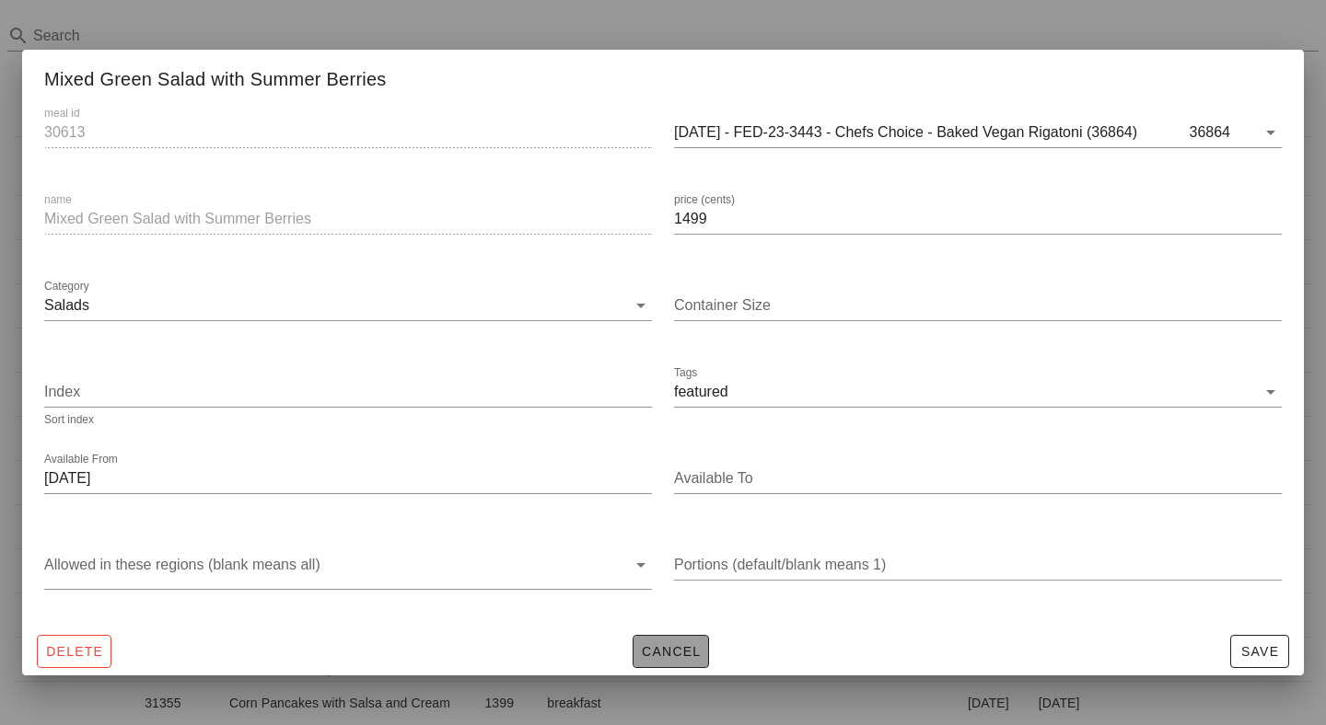
click at [660, 659] on span "Cancel" at bounding box center [671, 651] width 61 height 15
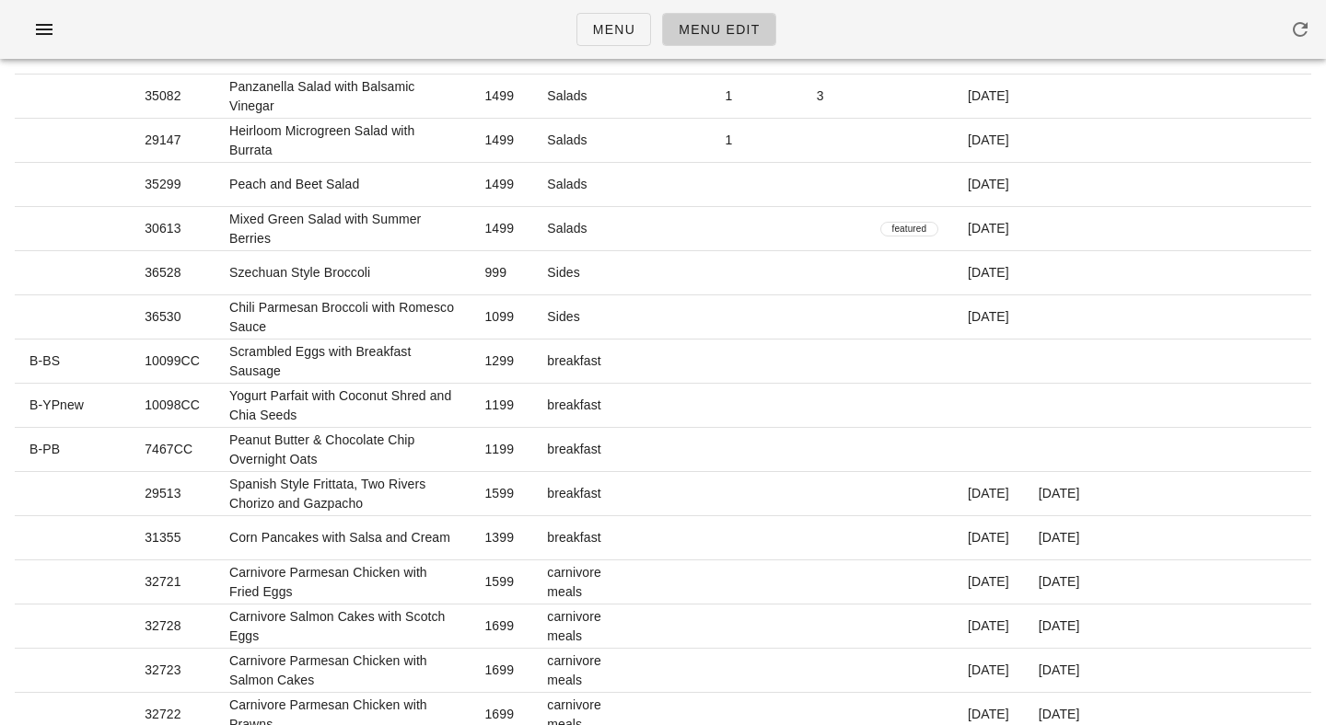
scroll to position [0, 0]
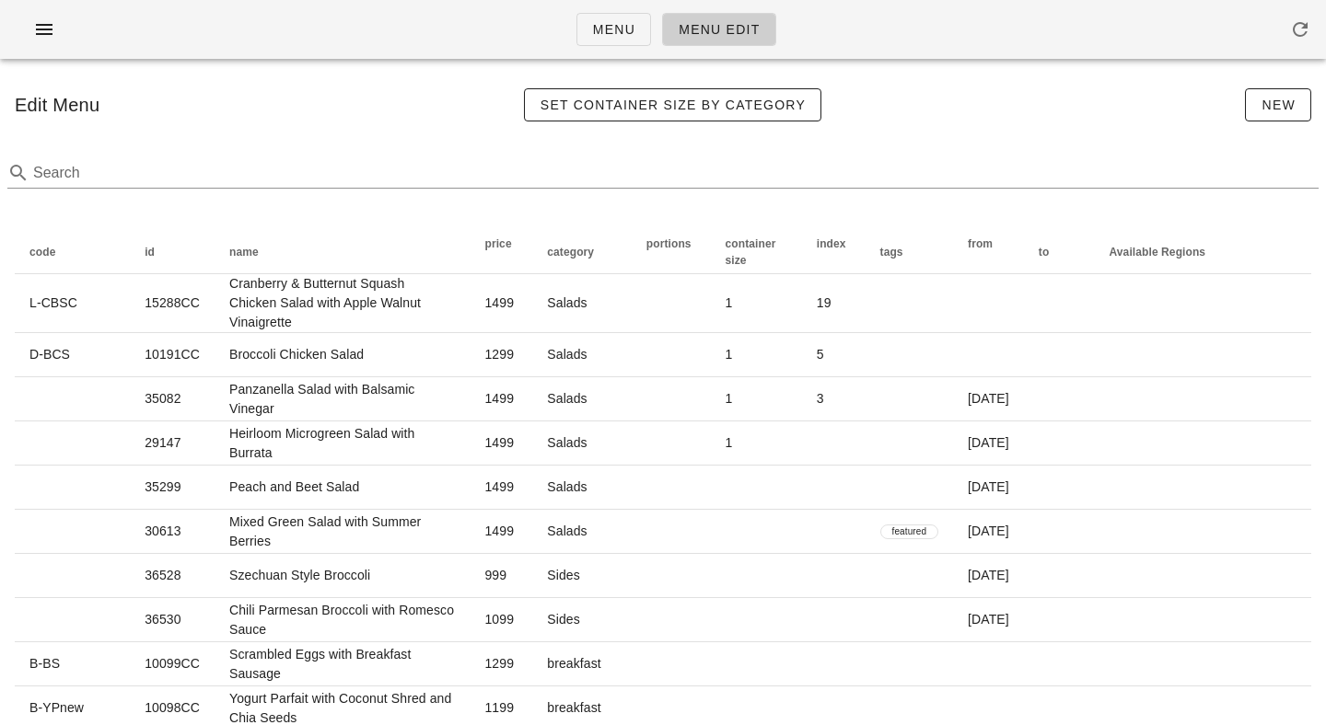
click at [930, 28] on div "Menu Menu Edit" at bounding box center [663, 29] width 1326 height 59
click at [481, 29] on div "Menu Menu Edit" at bounding box center [663, 29] width 1326 height 59
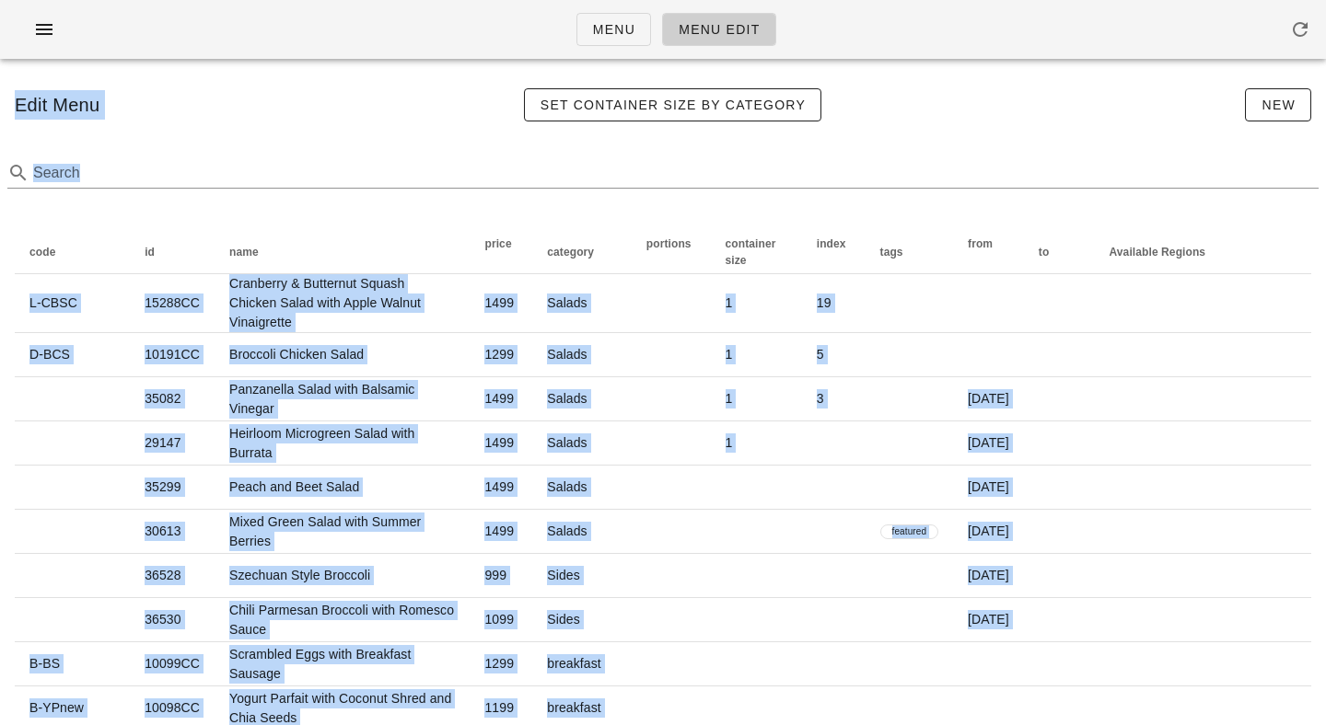
drag, startPoint x: 481, startPoint y: 29, endPoint x: 1317, endPoint y: 224, distance: 859.3
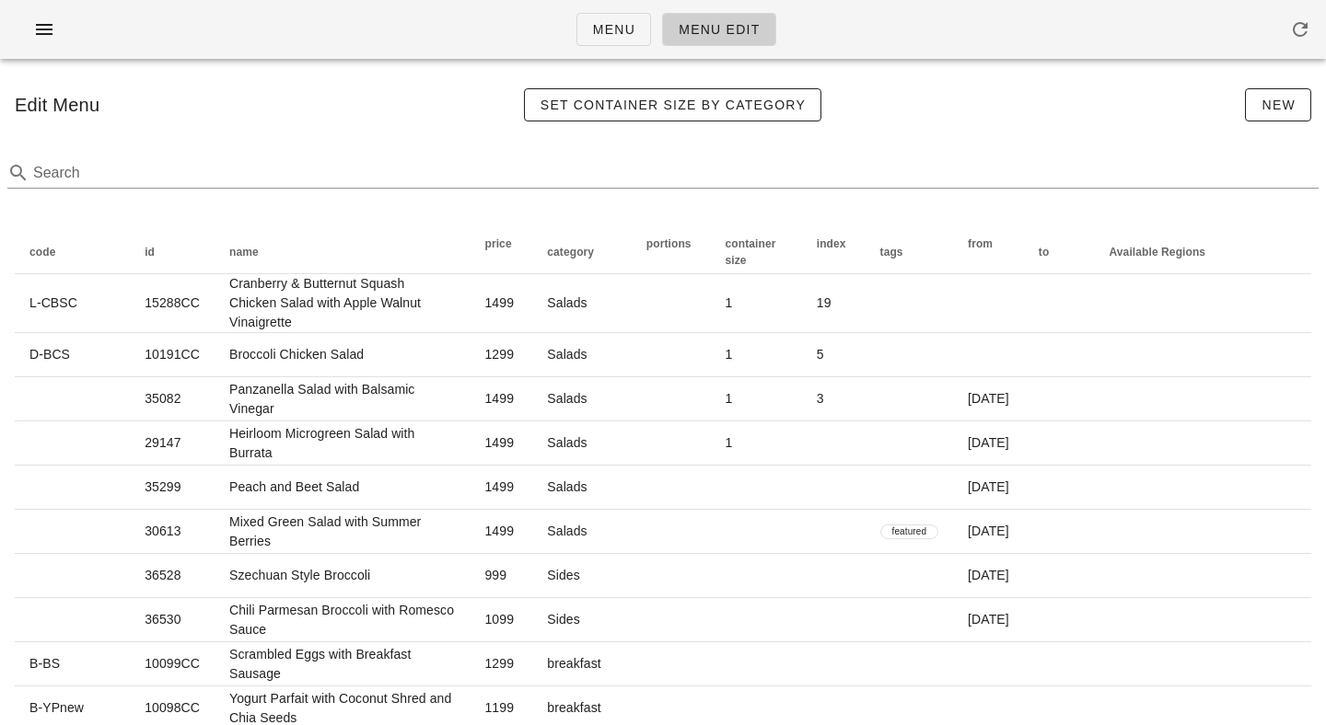
click at [1043, 36] on div "Menu Menu Edit" at bounding box center [663, 29] width 1326 height 59
click at [899, 40] on div "Menu Menu Edit" at bounding box center [663, 29] width 1326 height 59
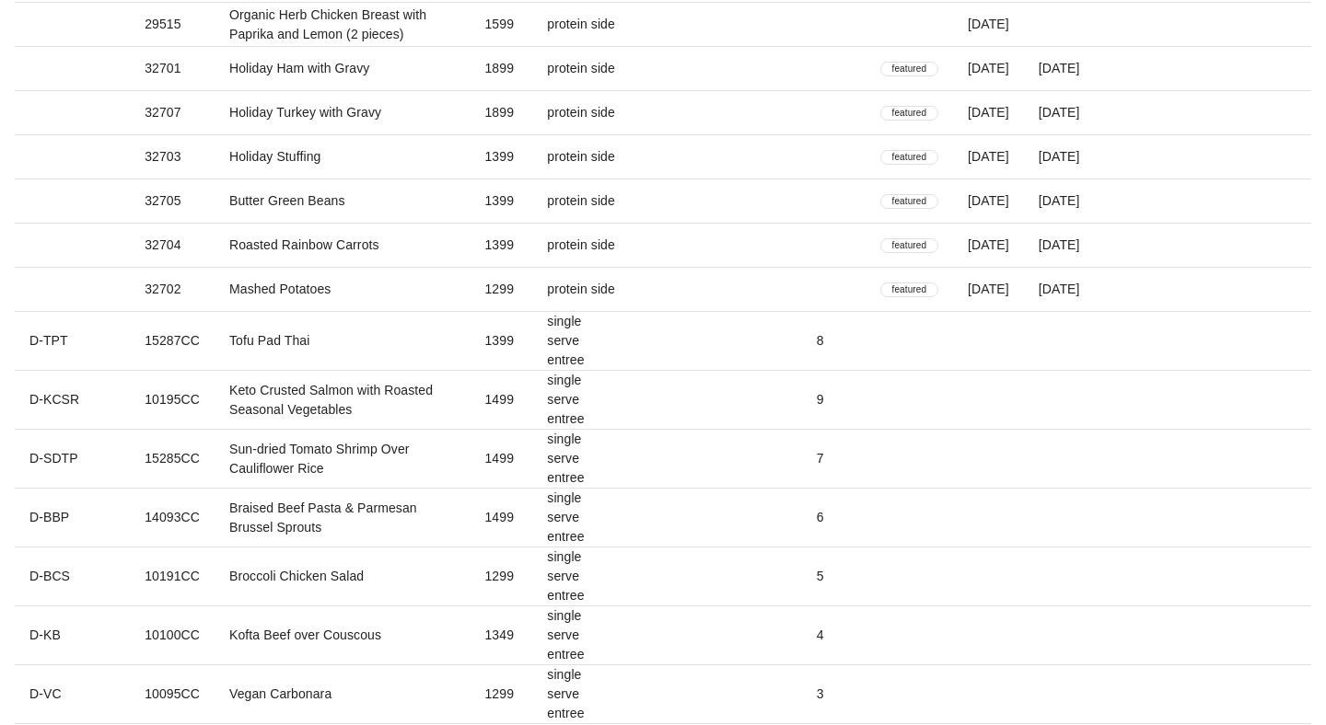
scroll to position [3468, 0]
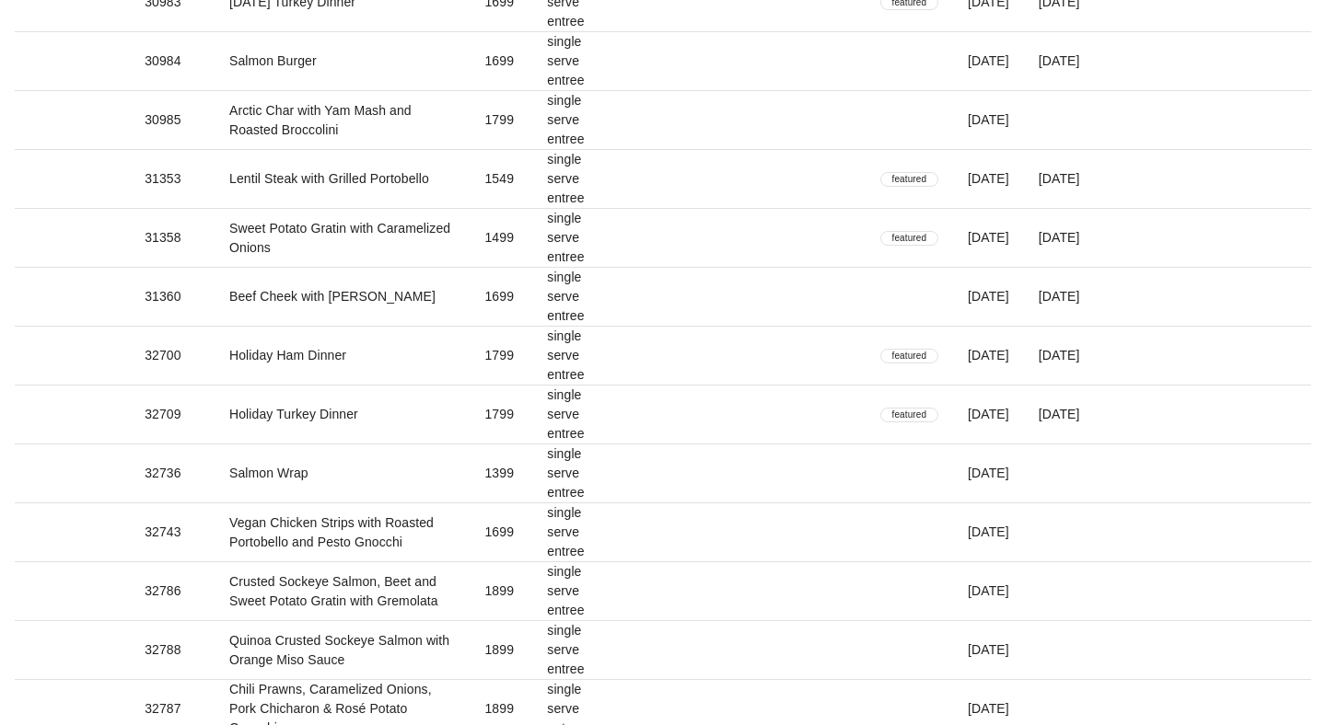
type input "33117"
type input "Cauliflower Flatbread with Truffle Aioli"
type input "single serve entree"
type input "[DATE]"
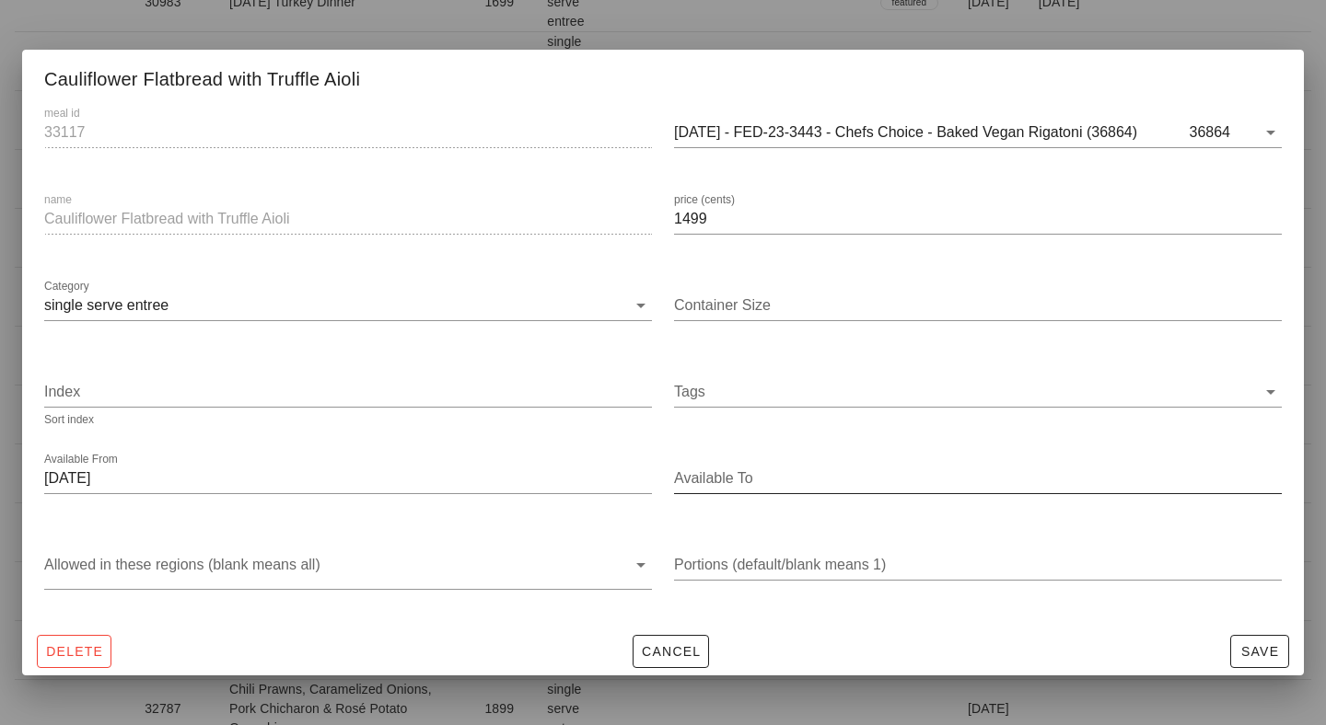
click at [717, 481] on input "Available To" at bounding box center [976, 478] width 604 height 29
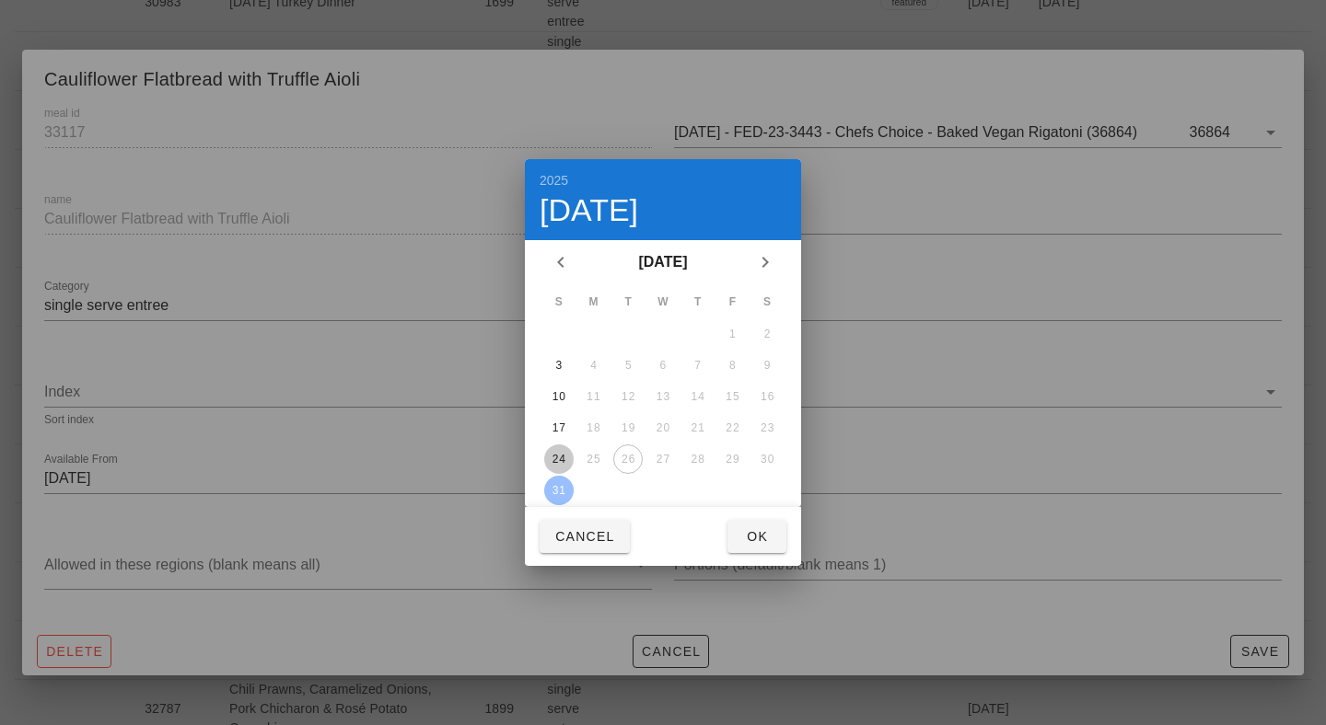
click at [560, 462] on div "24" at bounding box center [558, 459] width 29 height 13
click at [737, 530] on button "Ok" at bounding box center [756, 536] width 59 height 33
type input "[DATE]"
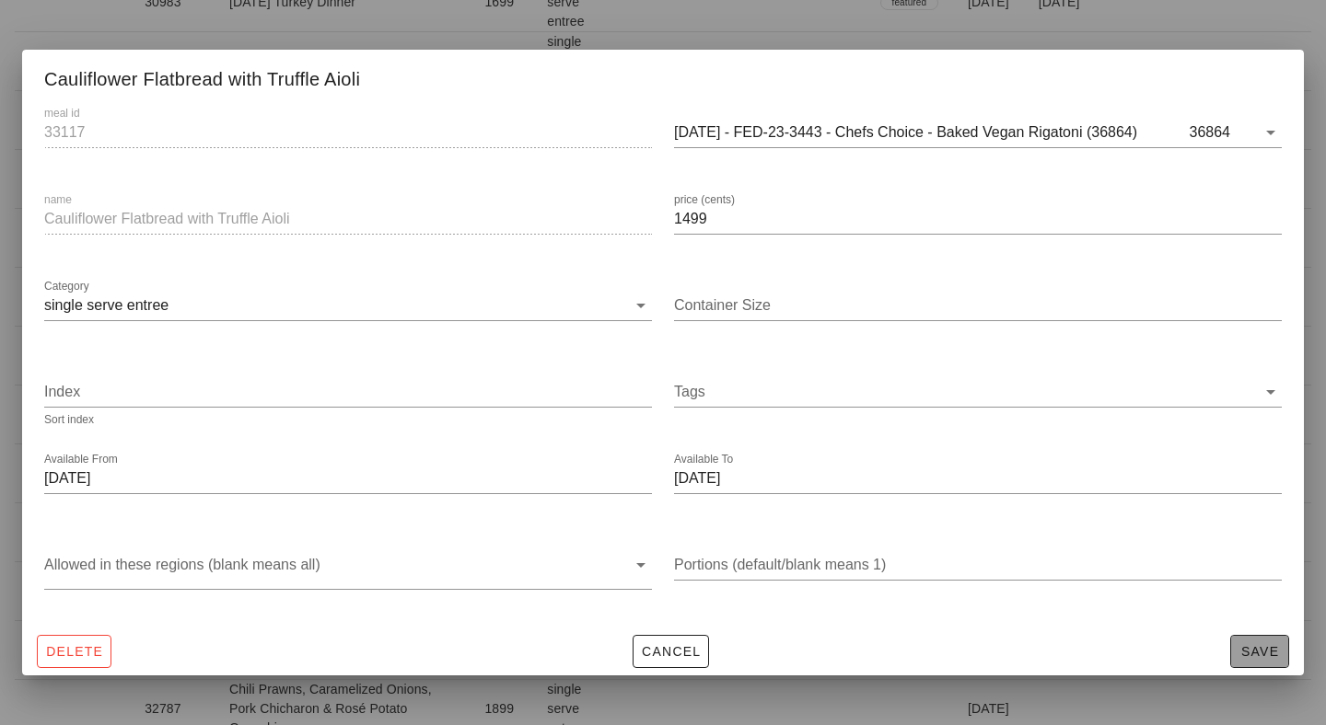
click at [1276, 652] on span "Save" at bounding box center [1259, 651] width 42 height 15
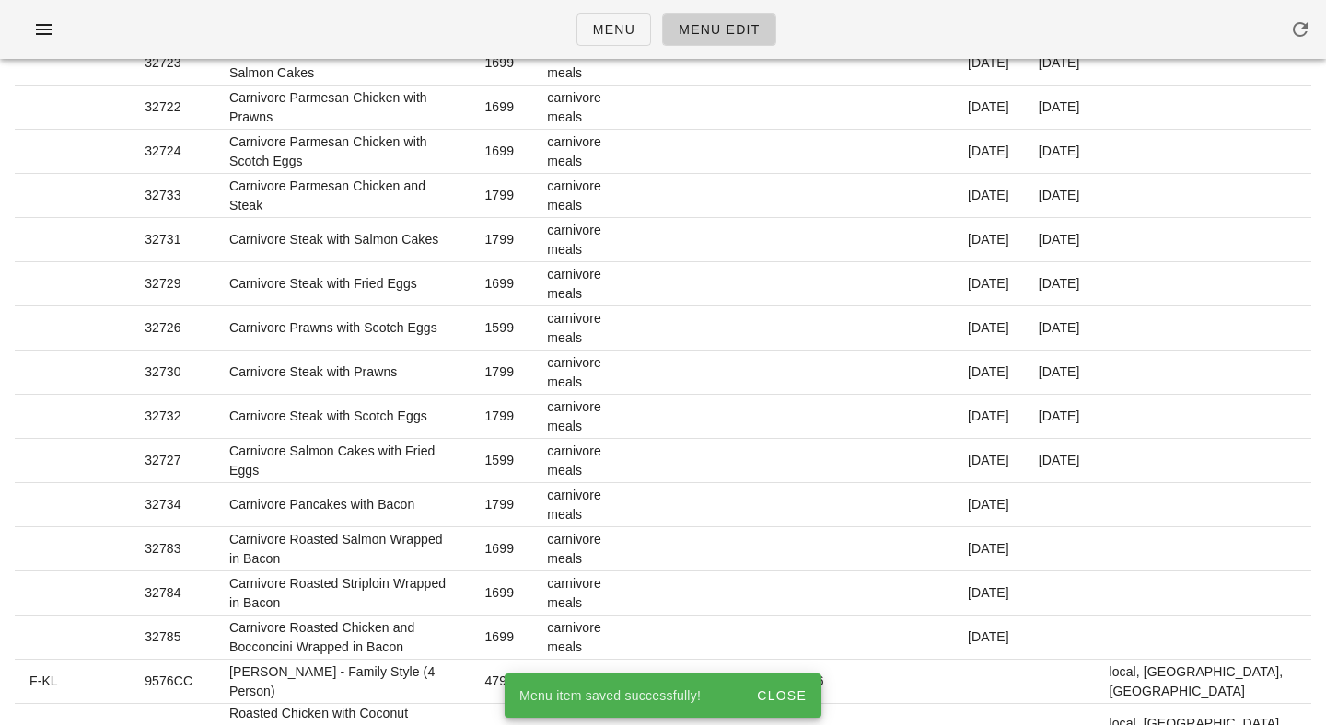
scroll to position [0, 0]
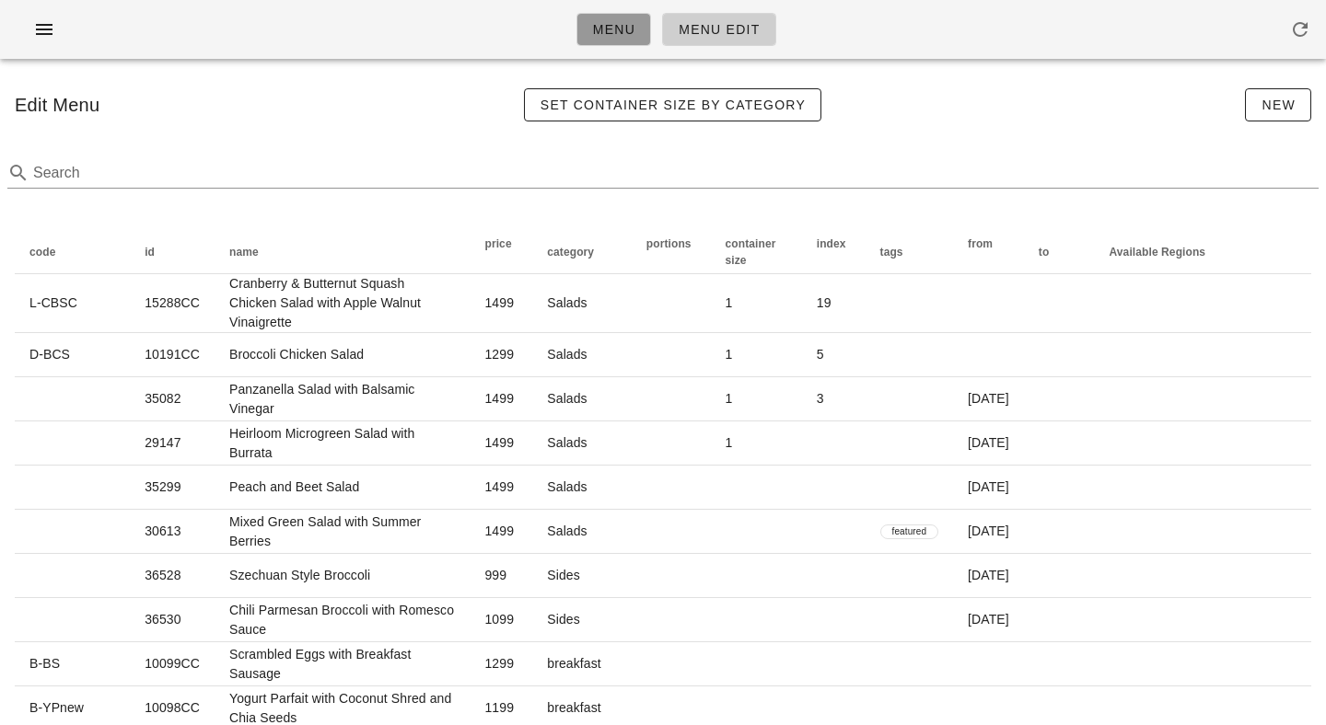
click at [594, 24] on span "Menu" at bounding box center [613, 29] width 43 height 15
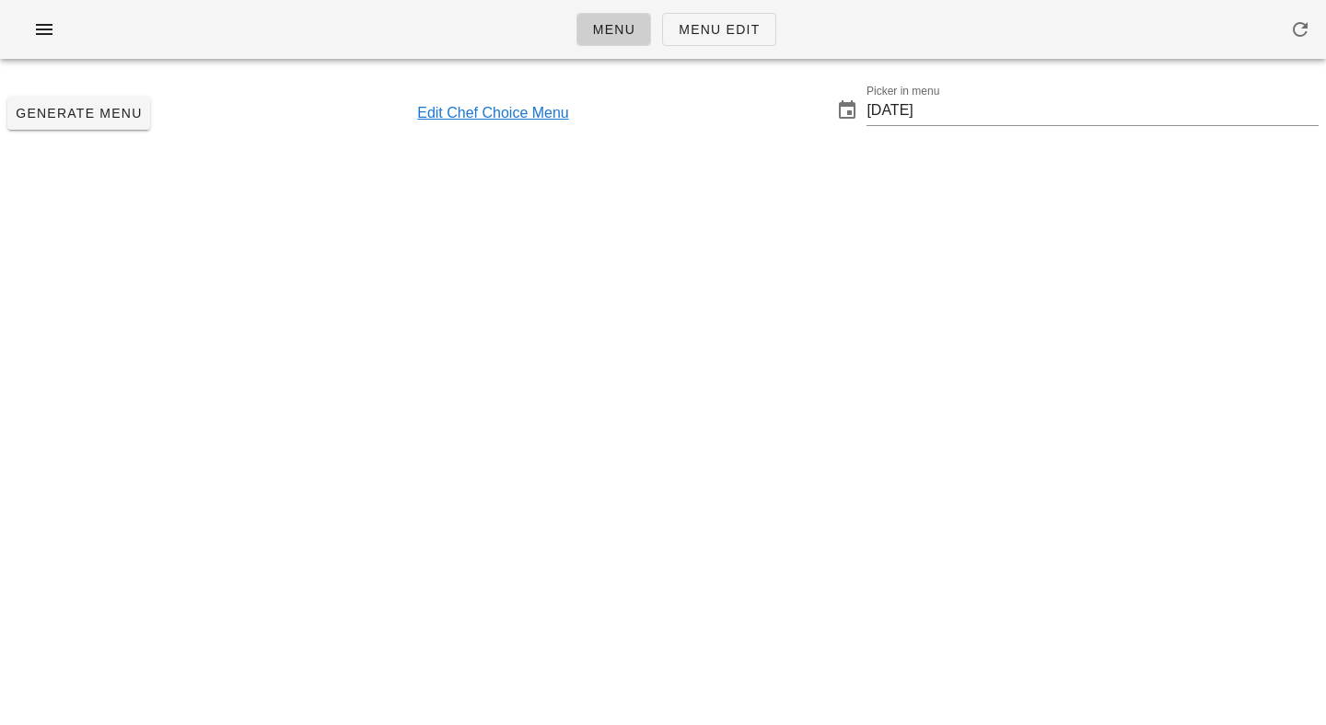
click at [979, 122] on input "[DATE]" at bounding box center [1092, 110] width 452 height 29
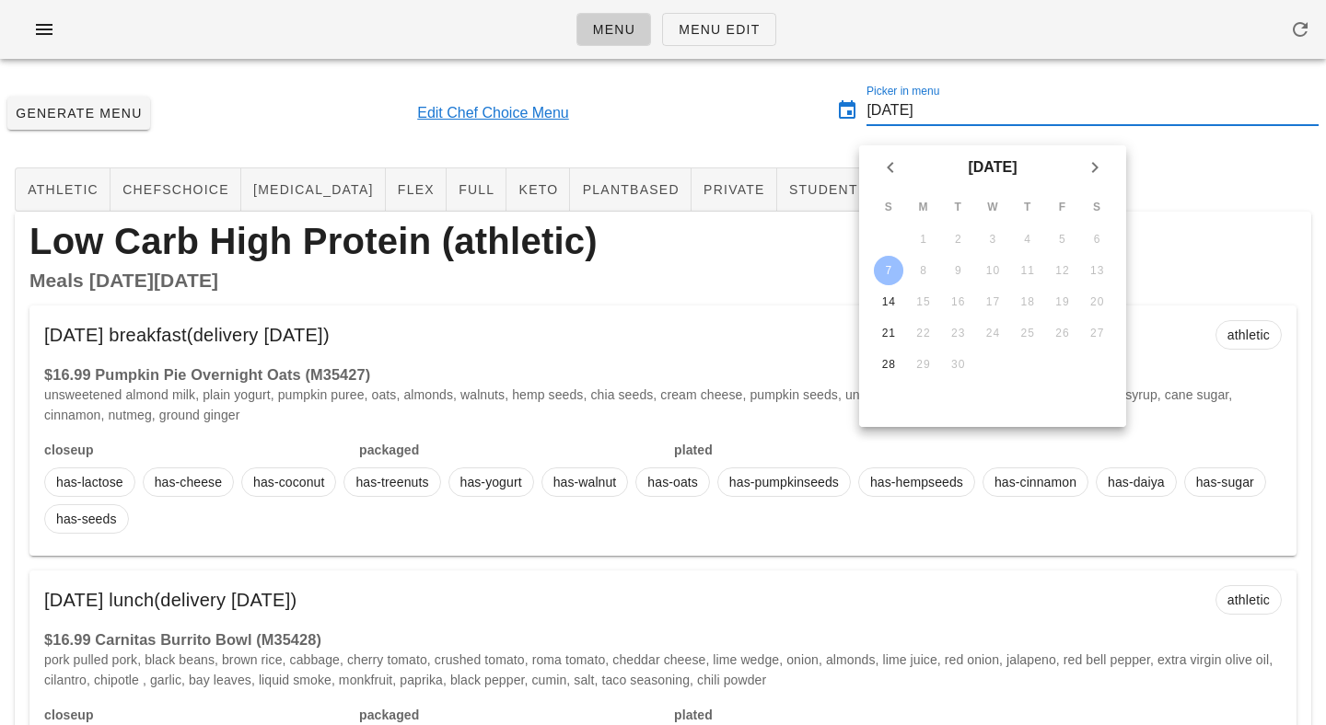
click at [939, 88] on label "Picker in menu" at bounding box center [902, 92] width 73 height 14
click at [945, 96] on input "[DATE]" at bounding box center [1092, 110] width 452 height 29
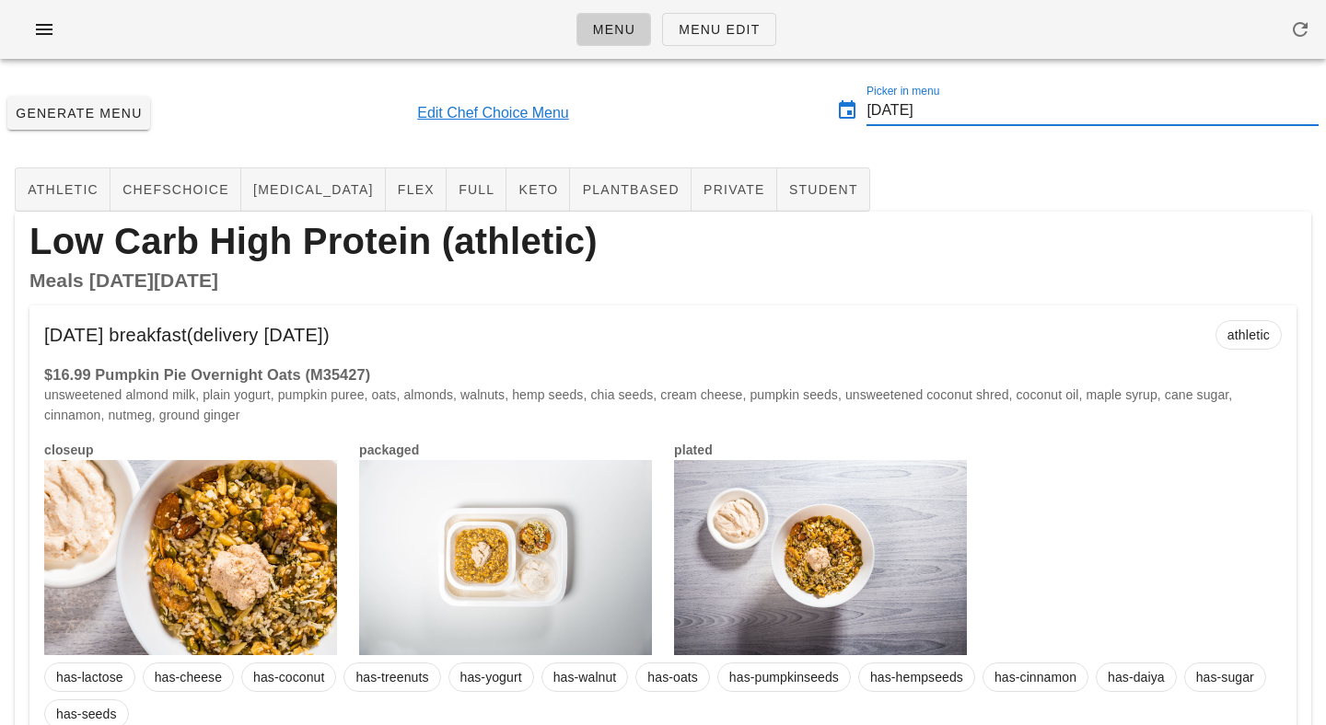
click at [905, 110] on input "[DATE]" at bounding box center [1092, 110] width 452 height 29
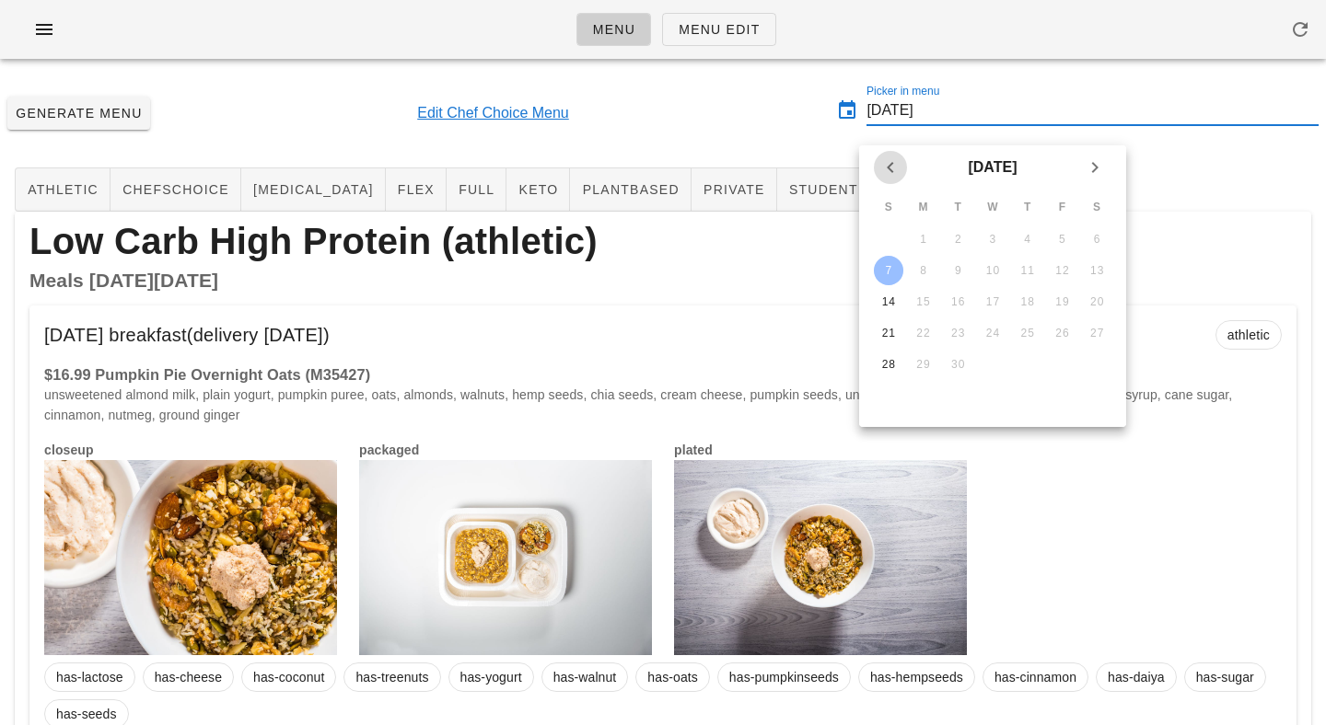
click at [890, 159] on icon "Previous month" at bounding box center [890, 168] width 22 height 22
click at [883, 389] on div "31" at bounding box center [888, 395] width 29 height 13
type input "[DATE]"
click at [708, 122] on div "Generate Menu Edit Chef Choice Menu Picker in menu [DATE]" at bounding box center [663, 113] width 1326 height 79
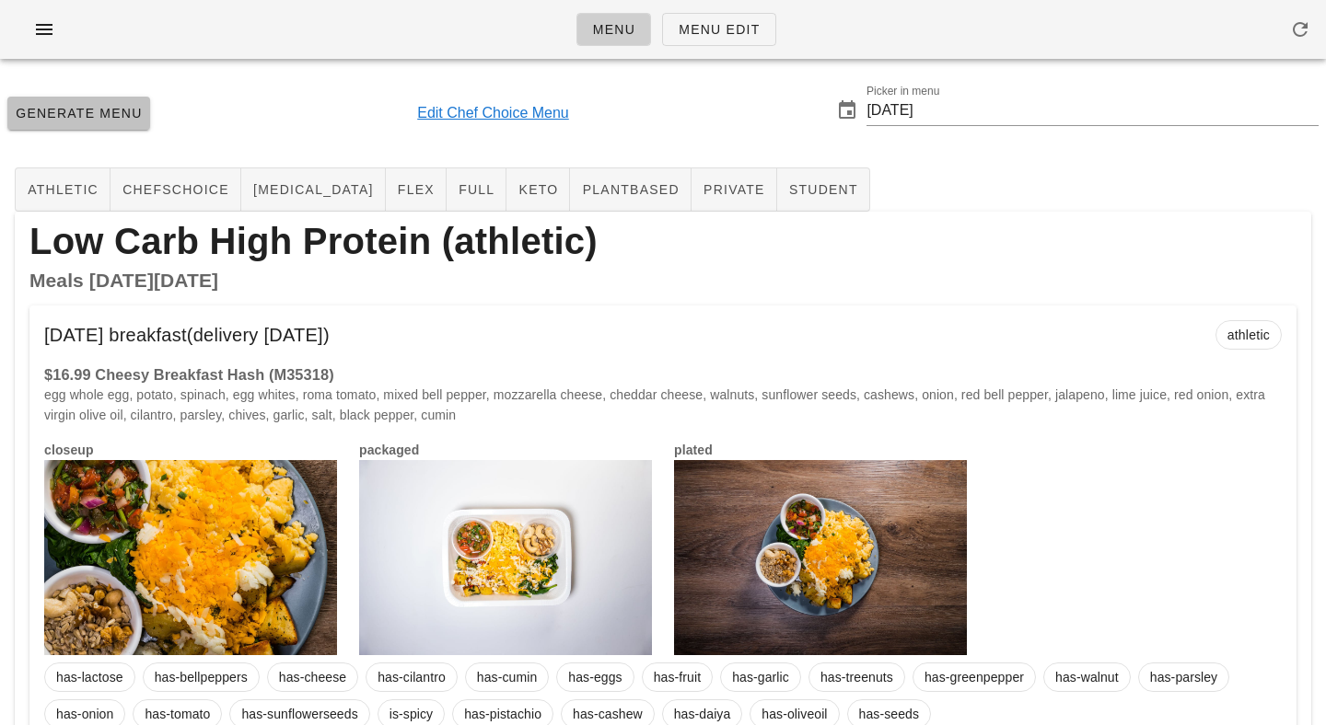
click at [89, 108] on span "Generate Menu" at bounding box center [79, 113] width 128 height 15
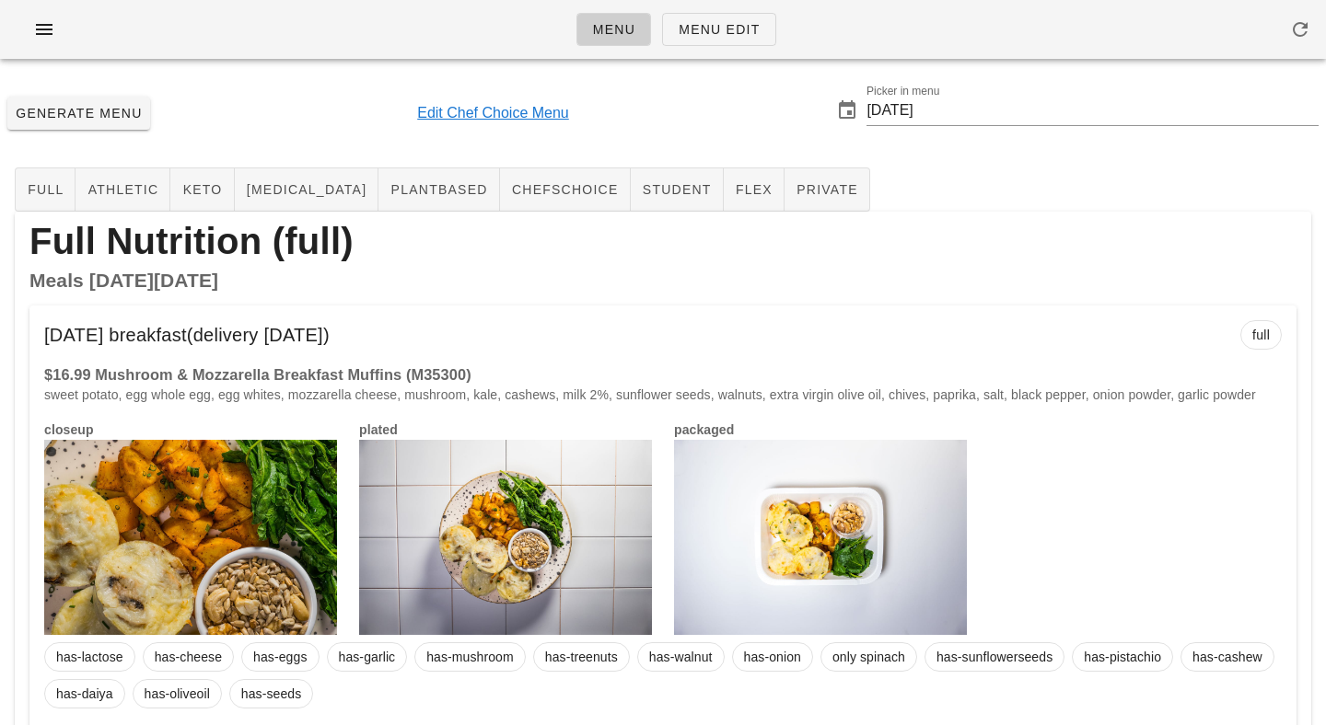
scroll to position [5171, 0]
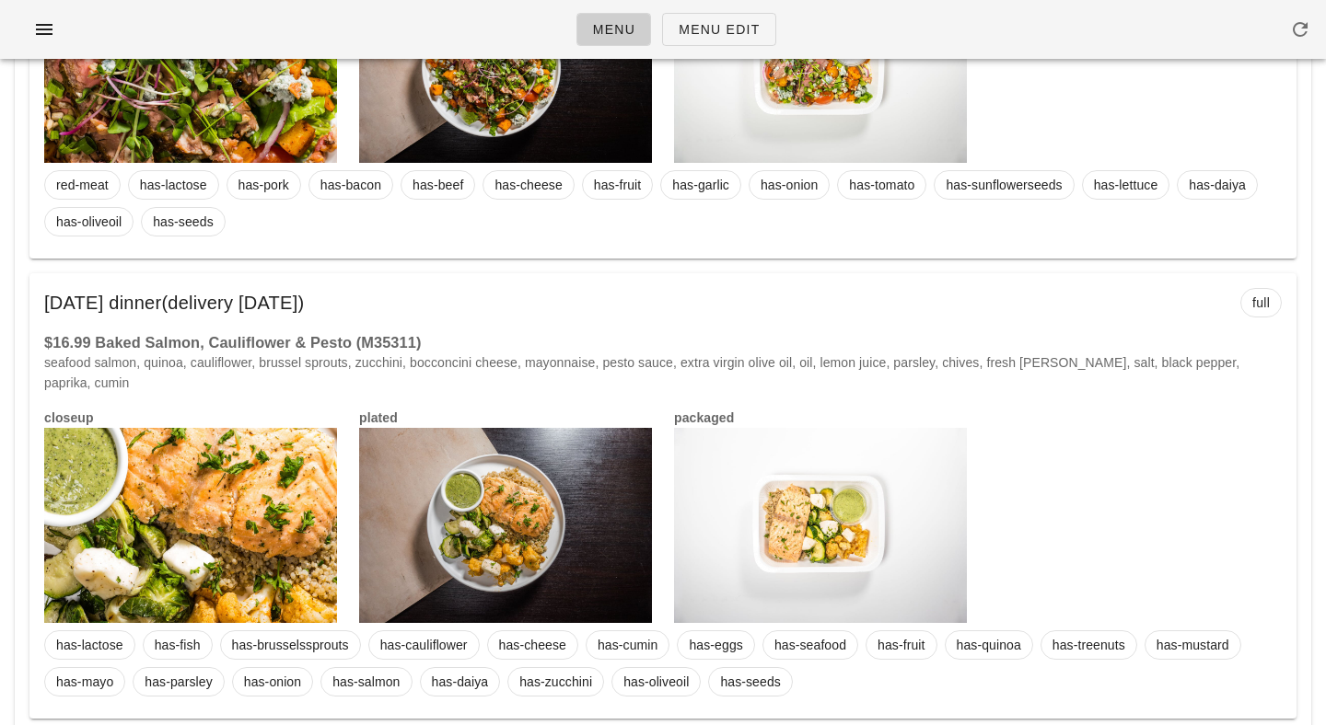
click at [573, 353] on h3 "$16.99 Baked Salmon, Cauliflower & Pesto (M35311)" at bounding box center [662, 342] width 1237 height 20
click at [304, 318] on span "(delivery [DATE])" at bounding box center [232, 302] width 143 height 29
drag, startPoint x: 400, startPoint y: 319, endPoint x: 400, endPoint y: 378, distance: 59.8
click at [400, 377] on div "[DATE] dinner (delivery [DATE]) full $16.99 Baked Salmon, Cauliflower & Pesto (…" at bounding box center [662, 496] width 1267 height 446
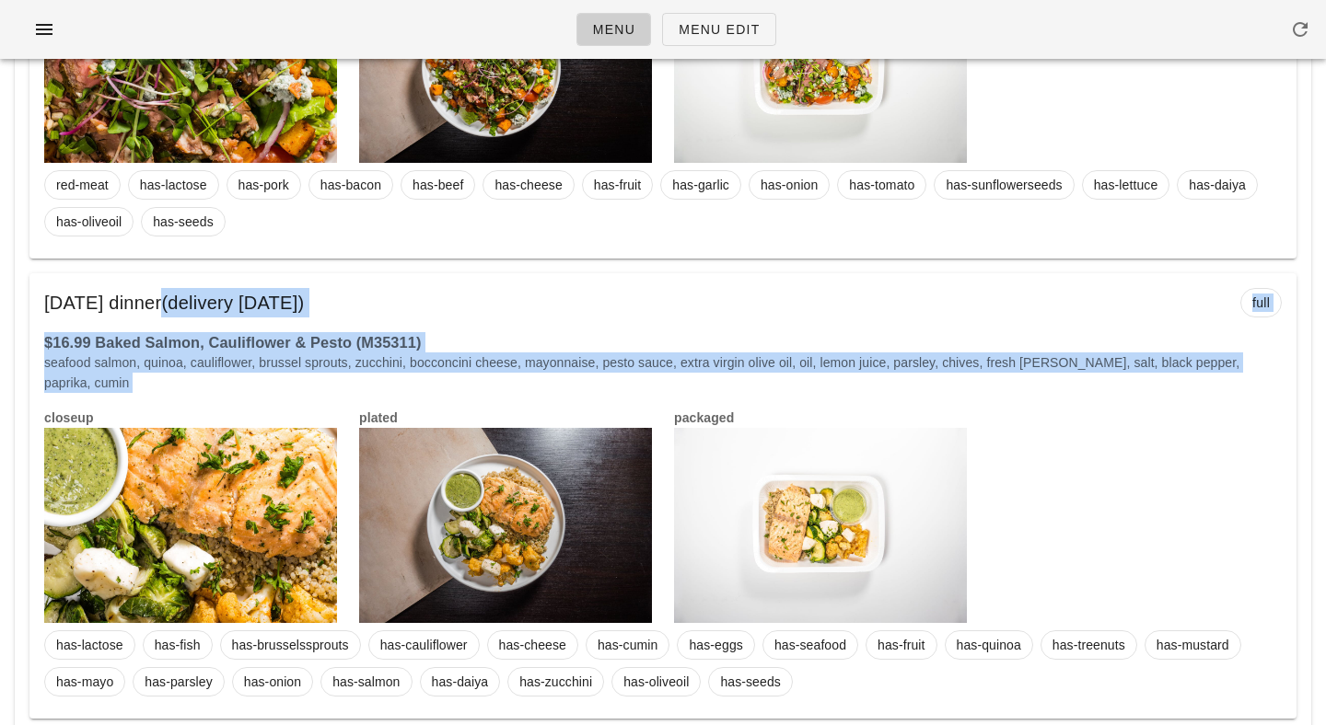
click at [400, 378] on p "seafood salmon, quinoa, cauliflower, brussel sprouts, zucchini, bocconcini chee…" at bounding box center [662, 373] width 1237 height 41
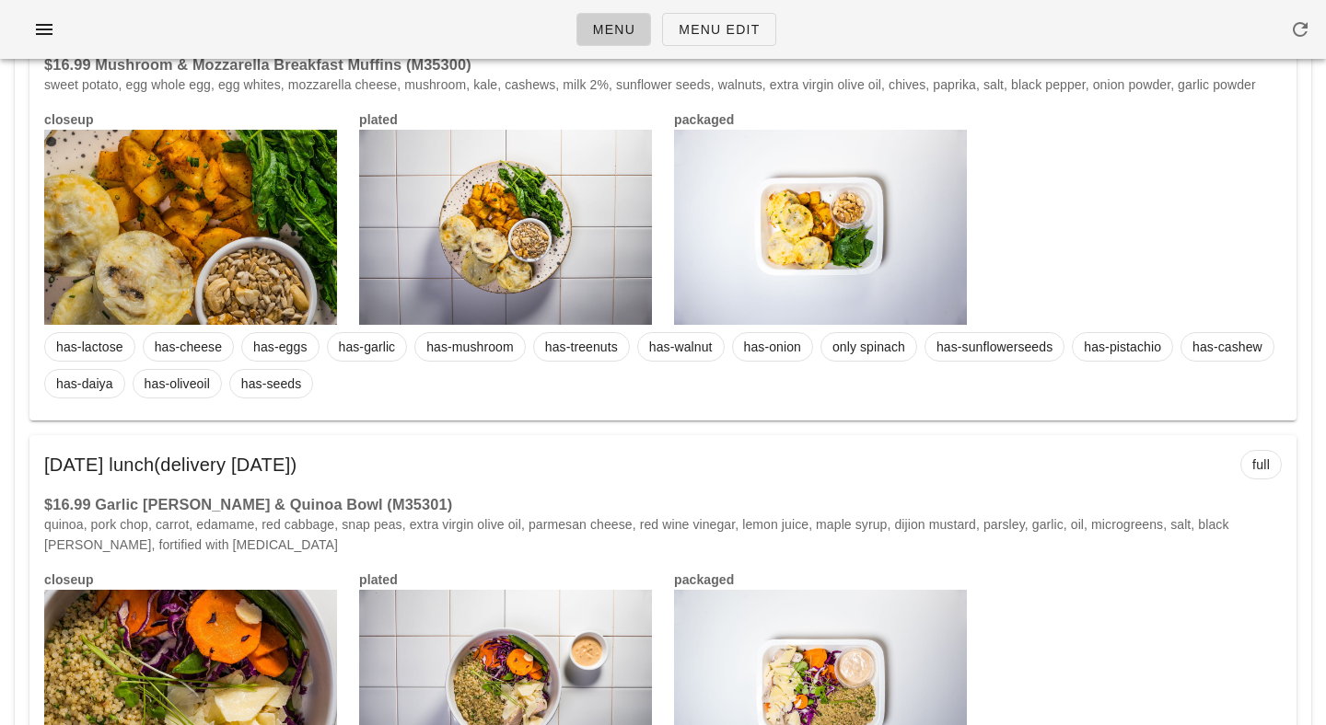
scroll to position [0, 0]
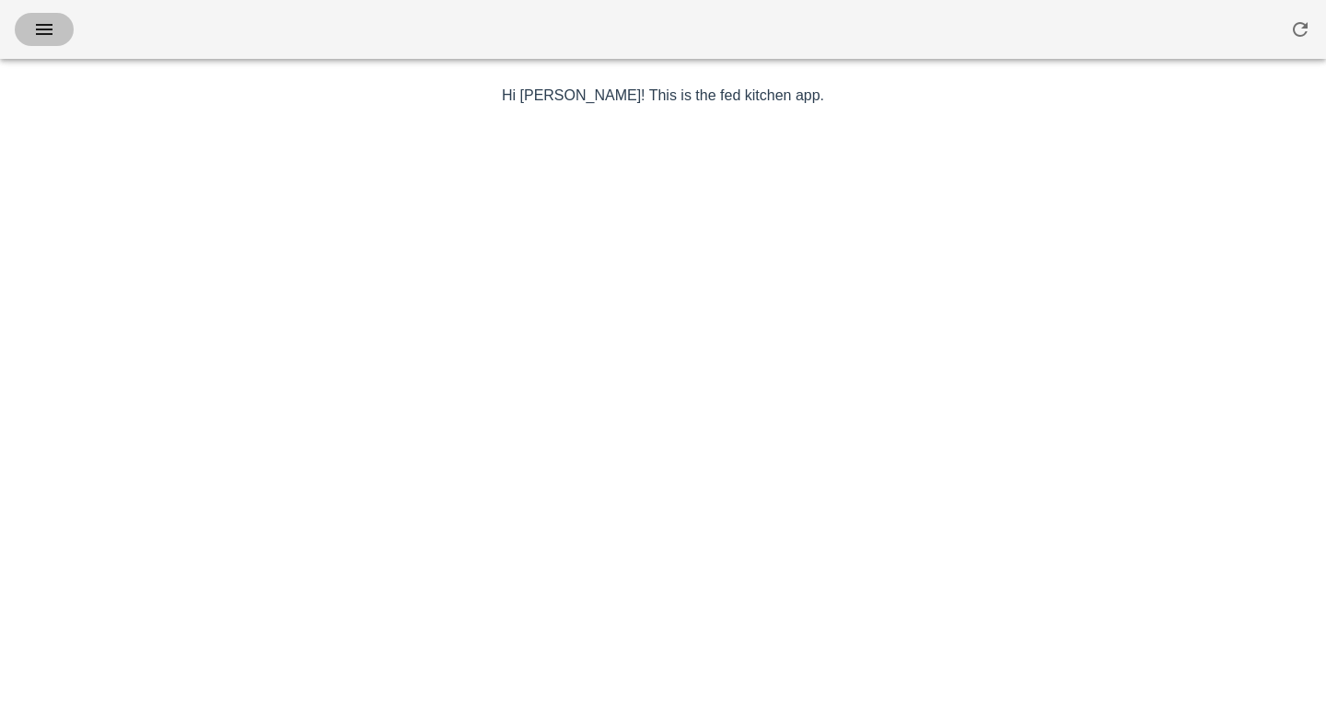
click at [36, 30] on icon "button" at bounding box center [44, 29] width 22 height 22
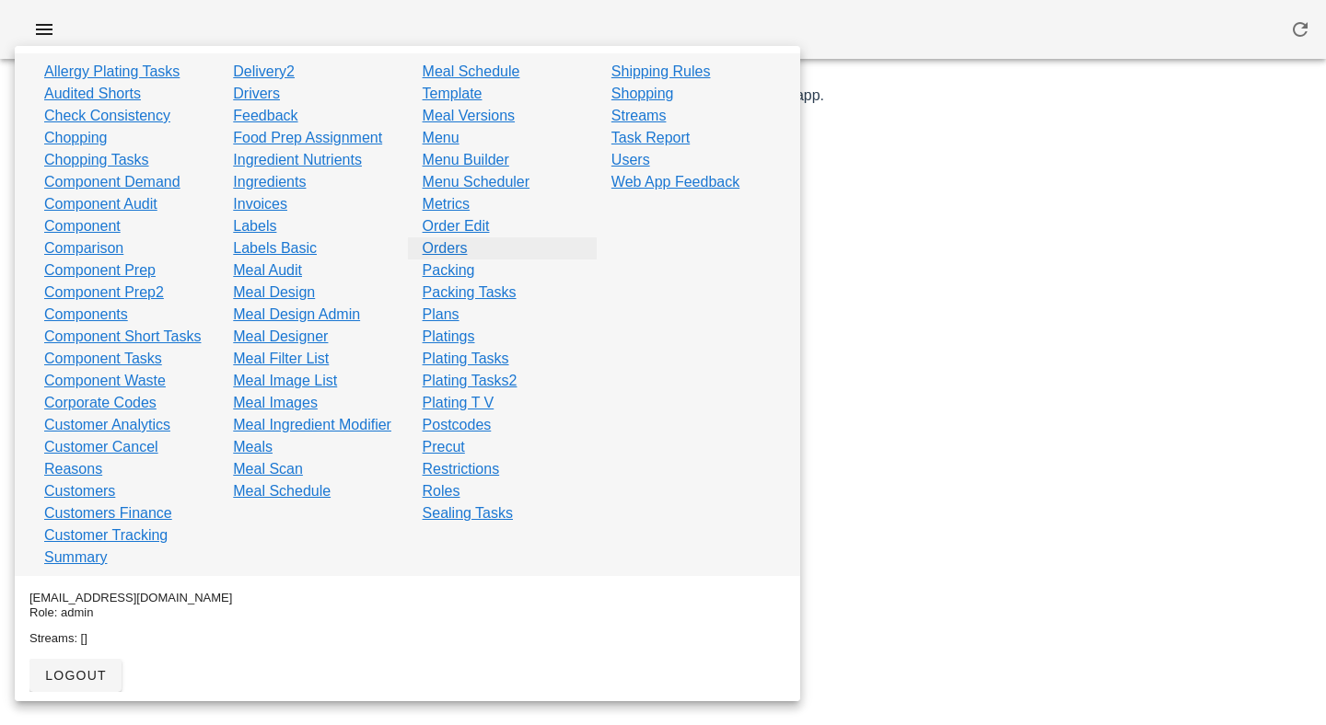
click at [445, 249] on link "Orders" at bounding box center [445, 249] width 45 height 22
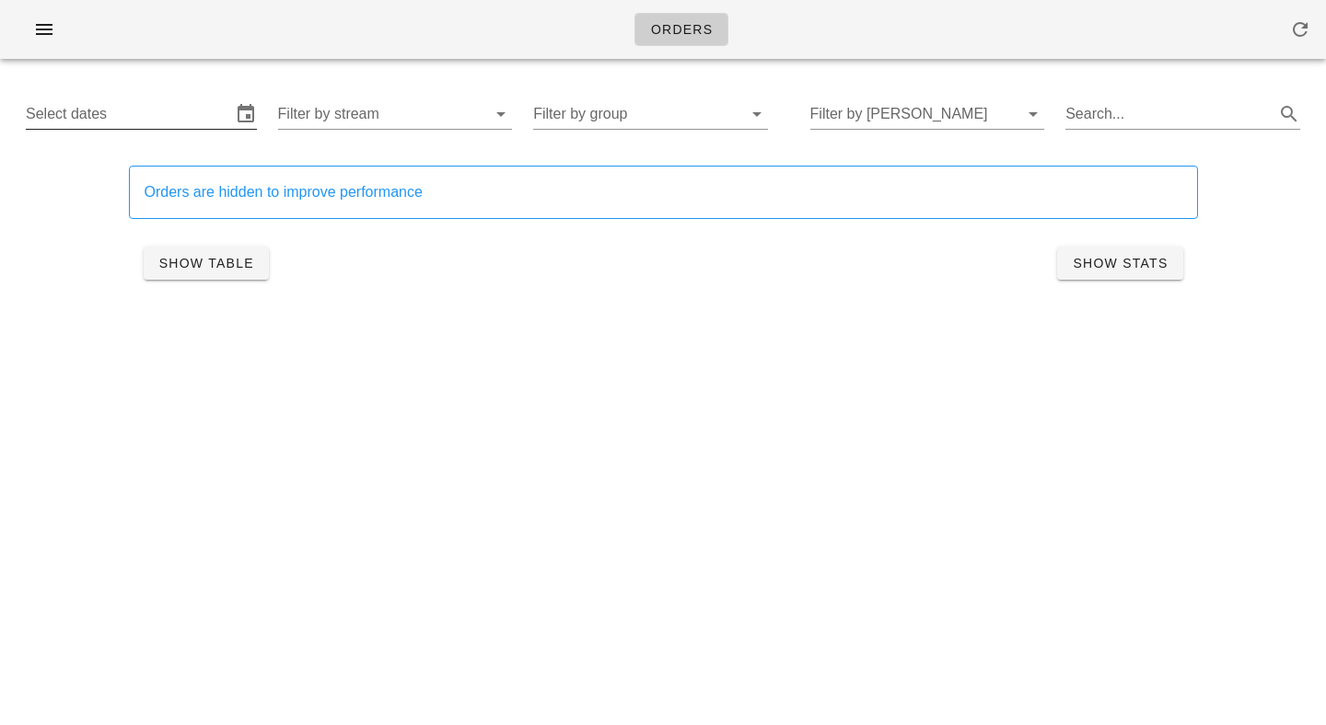
click at [181, 118] on input "Select dates" at bounding box center [128, 113] width 205 height 29
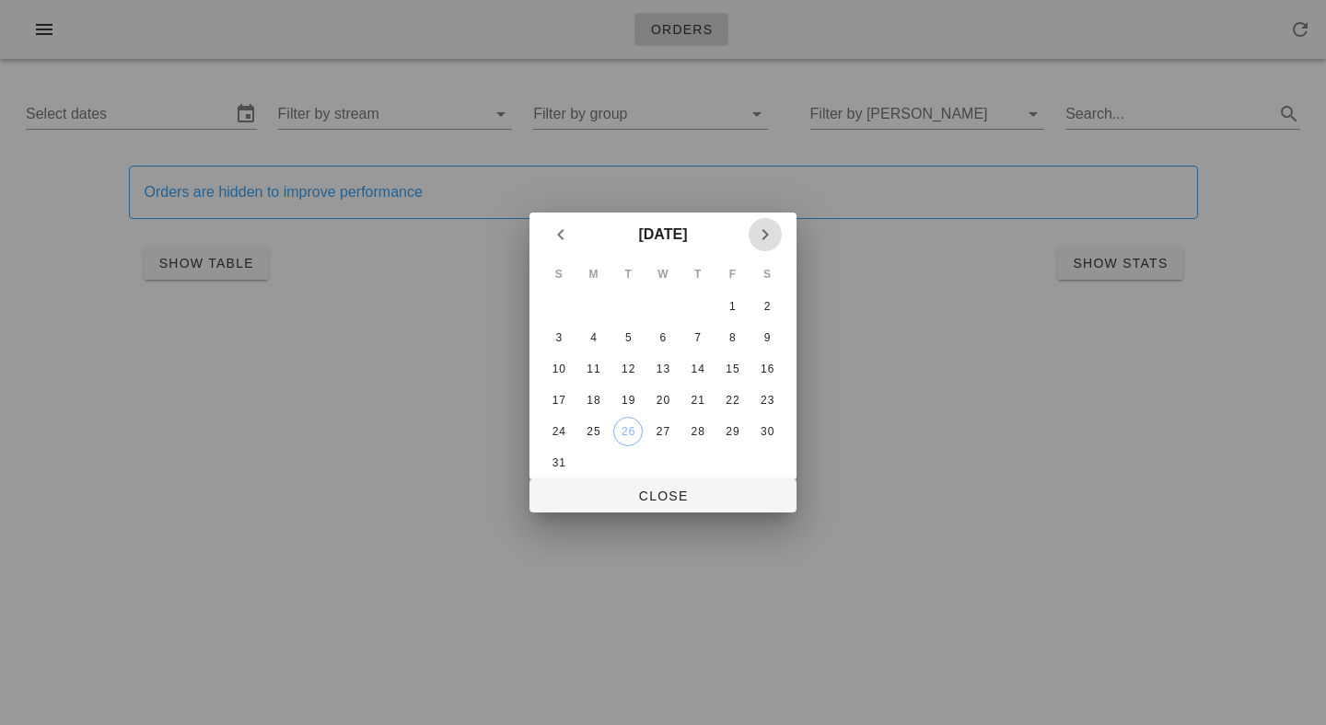
click at [781, 237] on span "Next month" at bounding box center [764, 235] width 33 height 22
click at [597, 304] on div "1" at bounding box center [593, 306] width 29 height 13
click at [753, 308] on div "6" at bounding box center [766, 306] width 29 height 13
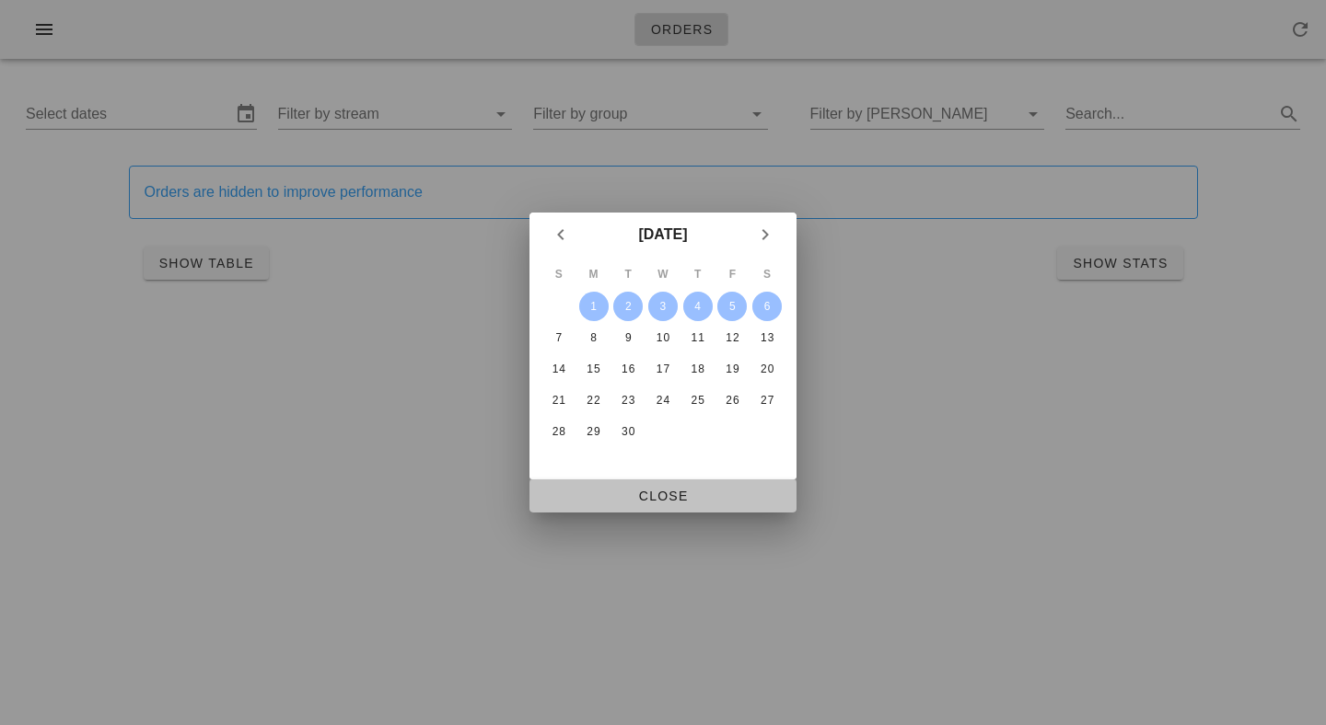
click at [681, 502] on span "Close" at bounding box center [663, 496] width 238 height 15
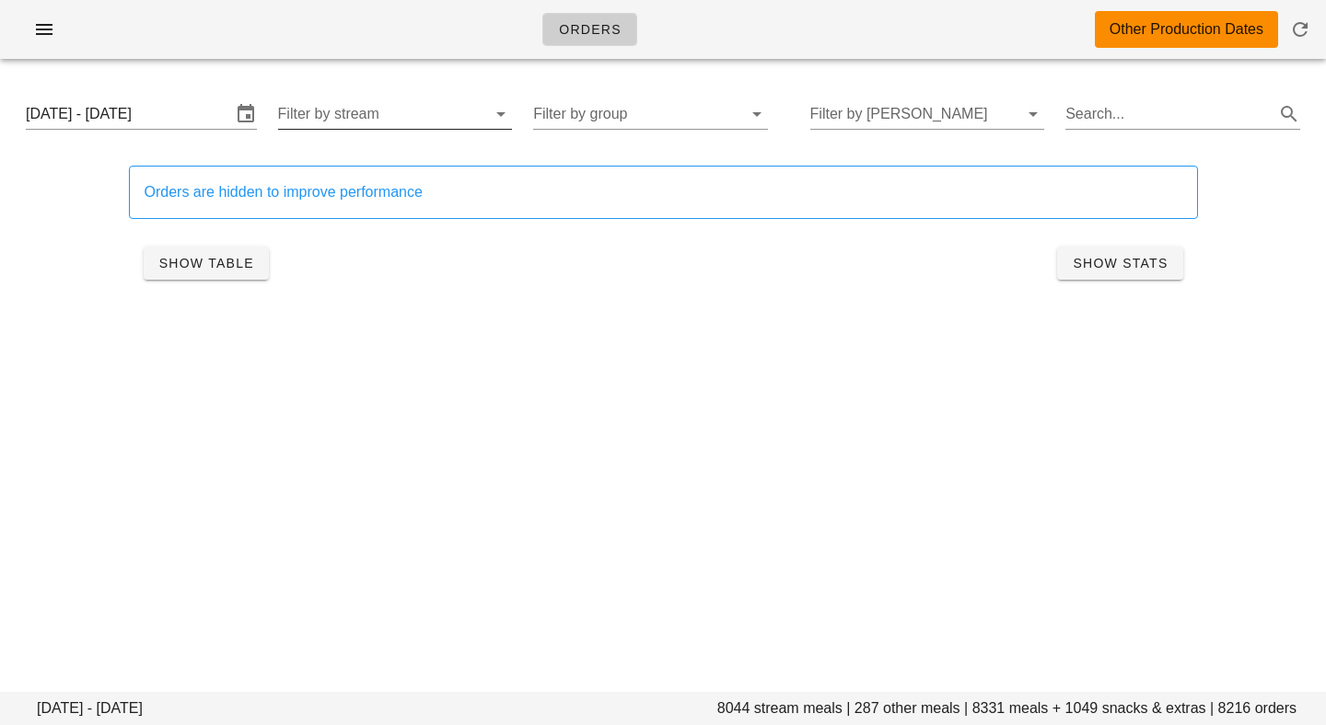
click at [363, 122] on input "Filter by stream" at bounding box center [380, 113] width 205 height 29
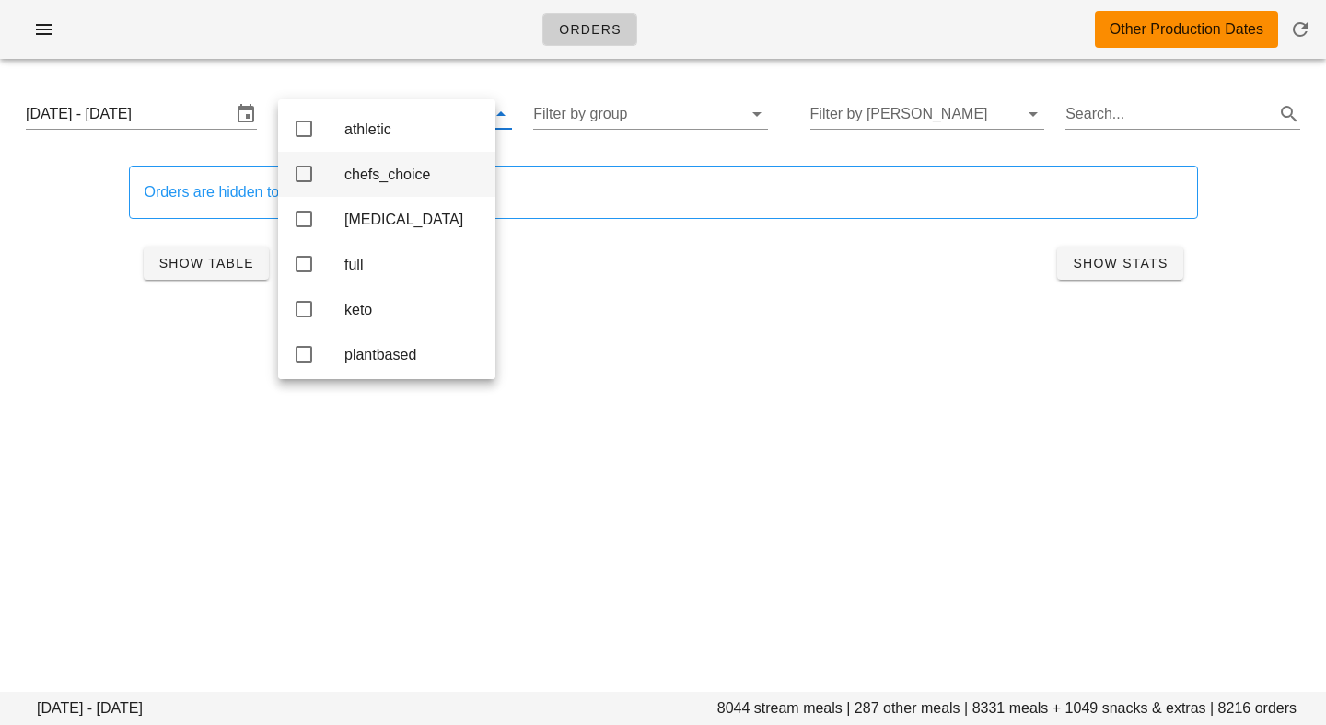
click at [382, 167] on div "chefs_choice" at bounding box center [412, 175] width 136 height 40
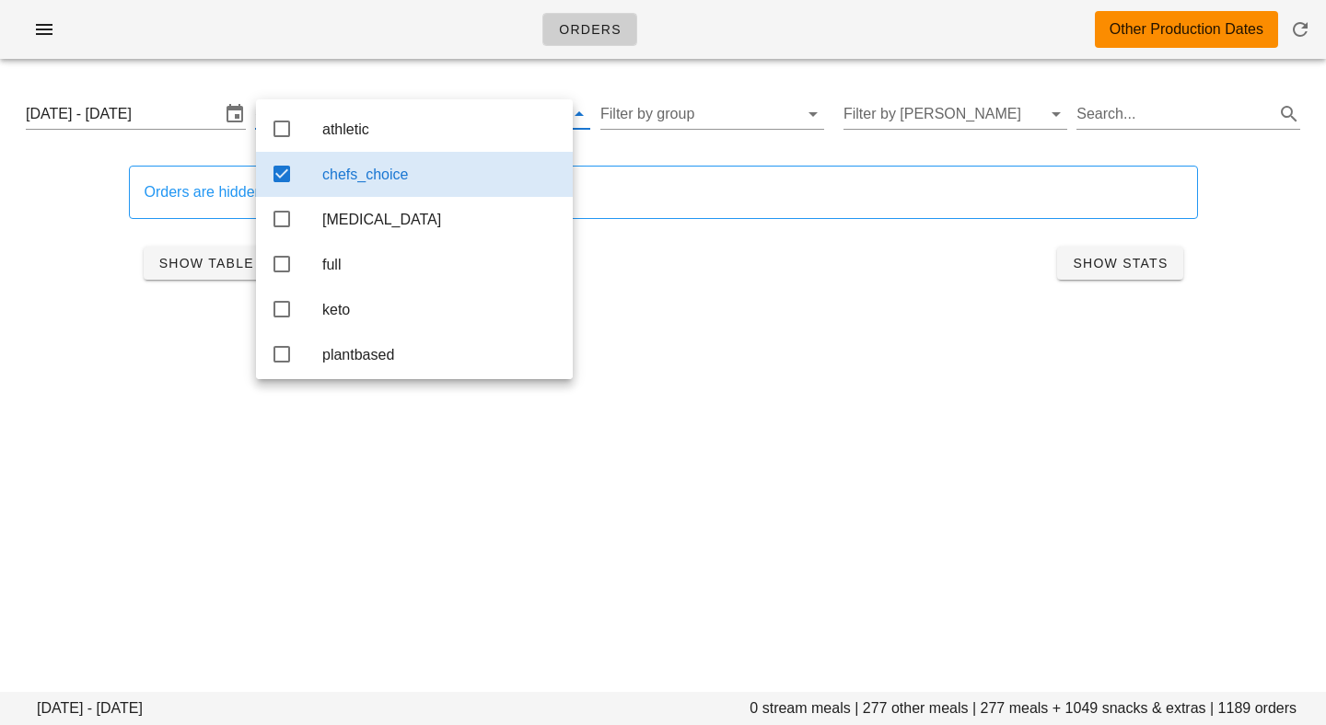
click at [829, 207] on div "Orders are hidden to improve performance" at bounding box center [663, 192] width 1069 height 53
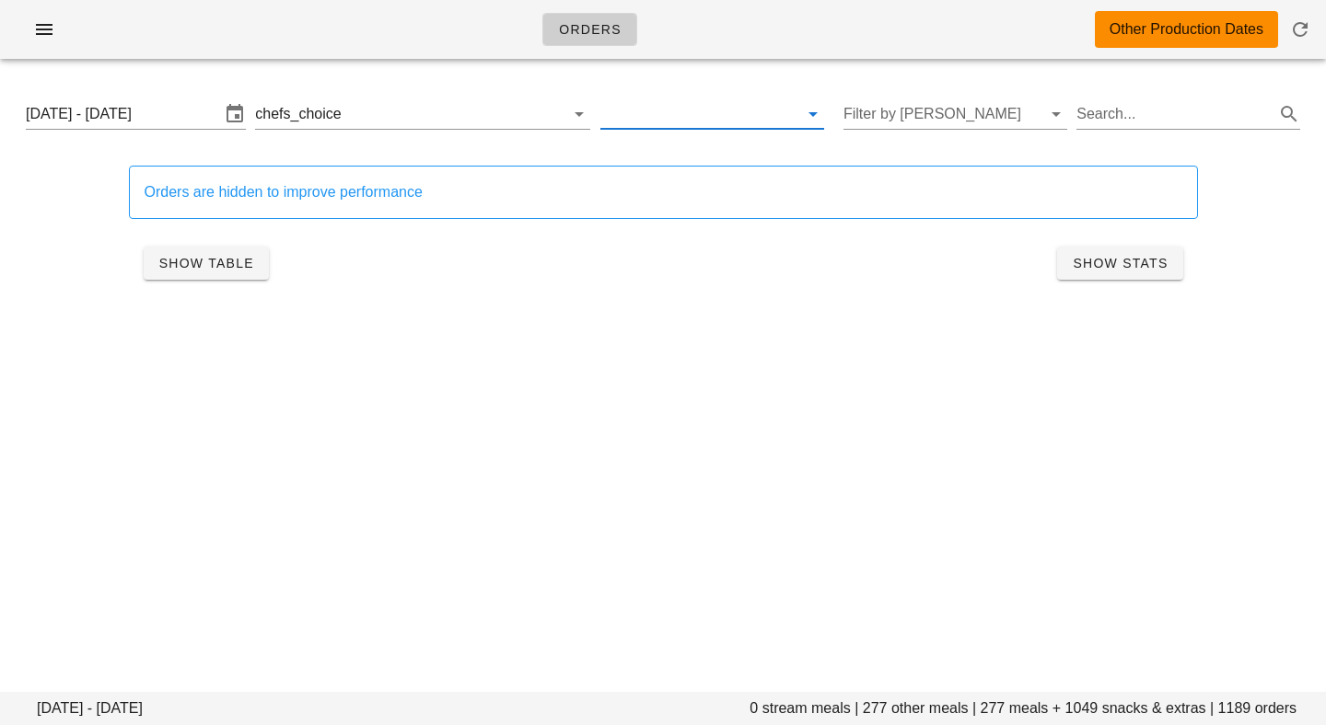
click at [673, 124] on input "text" at bounding box center [697, 113] width 194 height 29
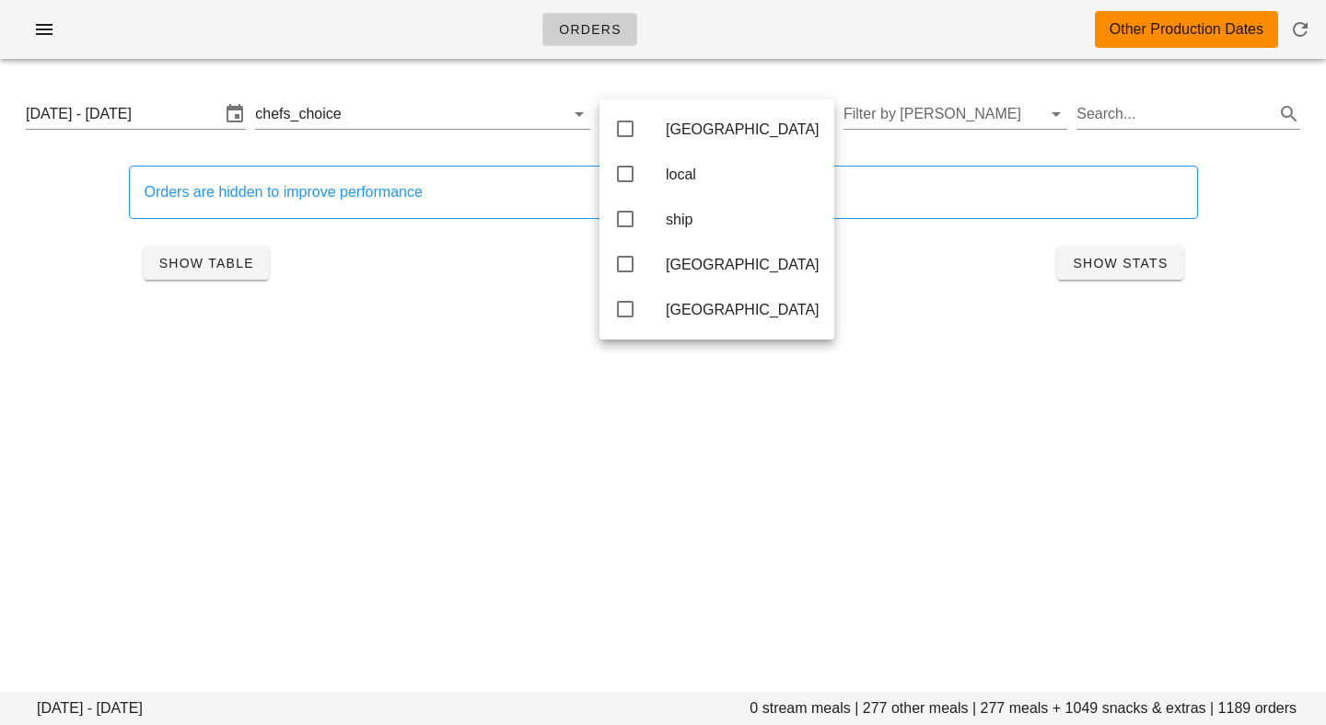
click at [673, 81] on div "Monday September 1 - Saturday September 6 0 stream meals | 277 other meals | 27…" at bounding box center [663, 200] width 1326 height 252
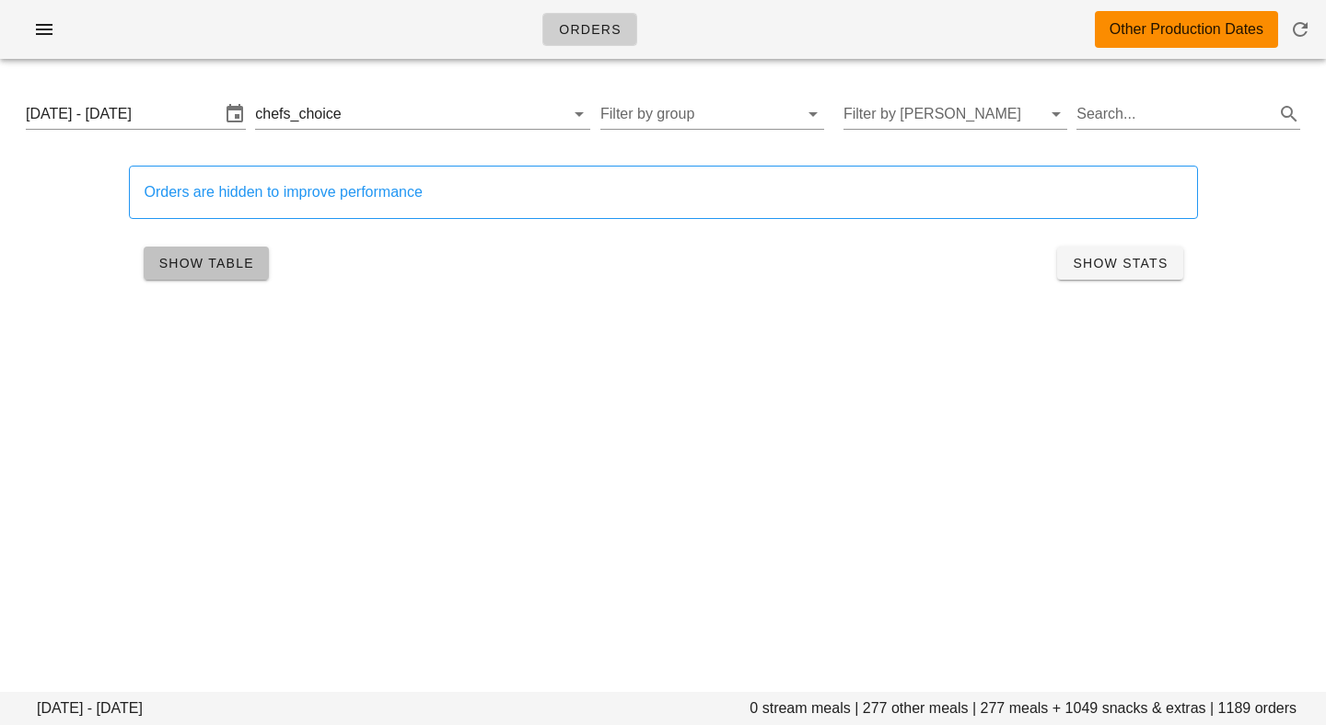
click at [195, 277] on button "Show Table" at bounding box center [206, 263] width 125 height 33
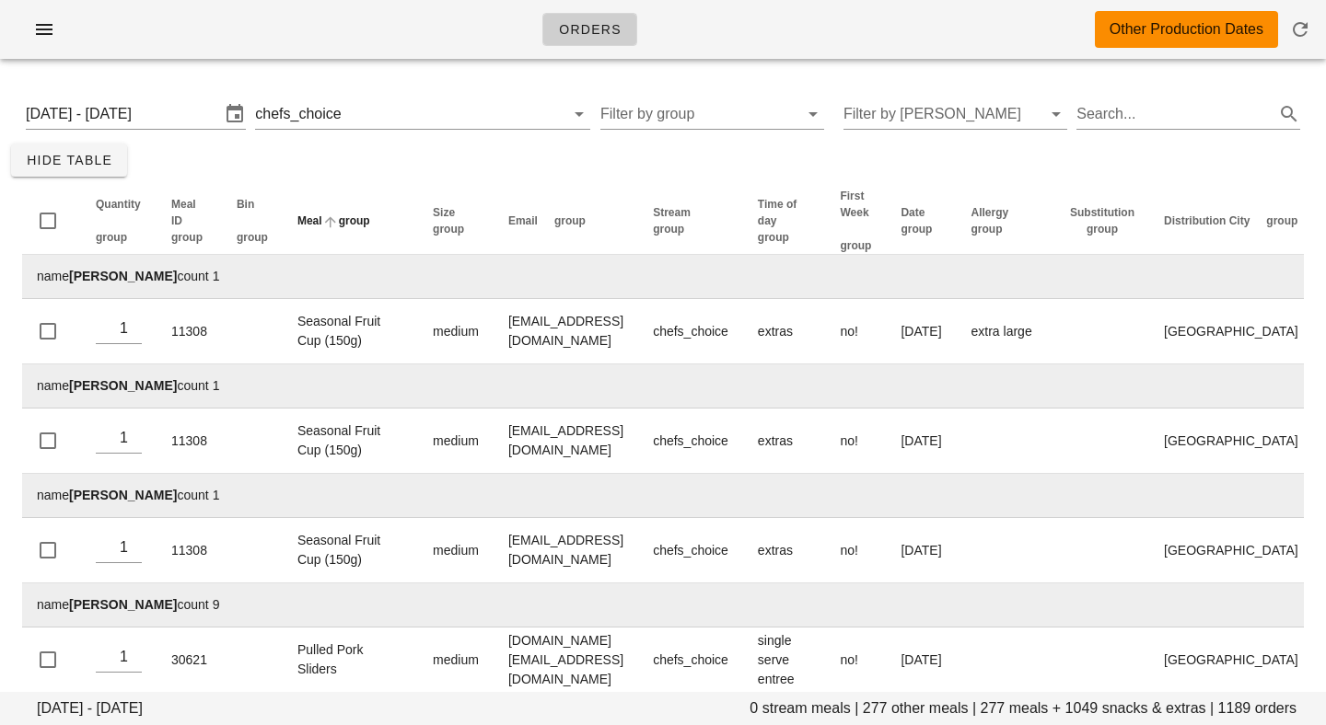
click at [339, 227] on span "group" at bounding box center [354, 221] width 31 height 13
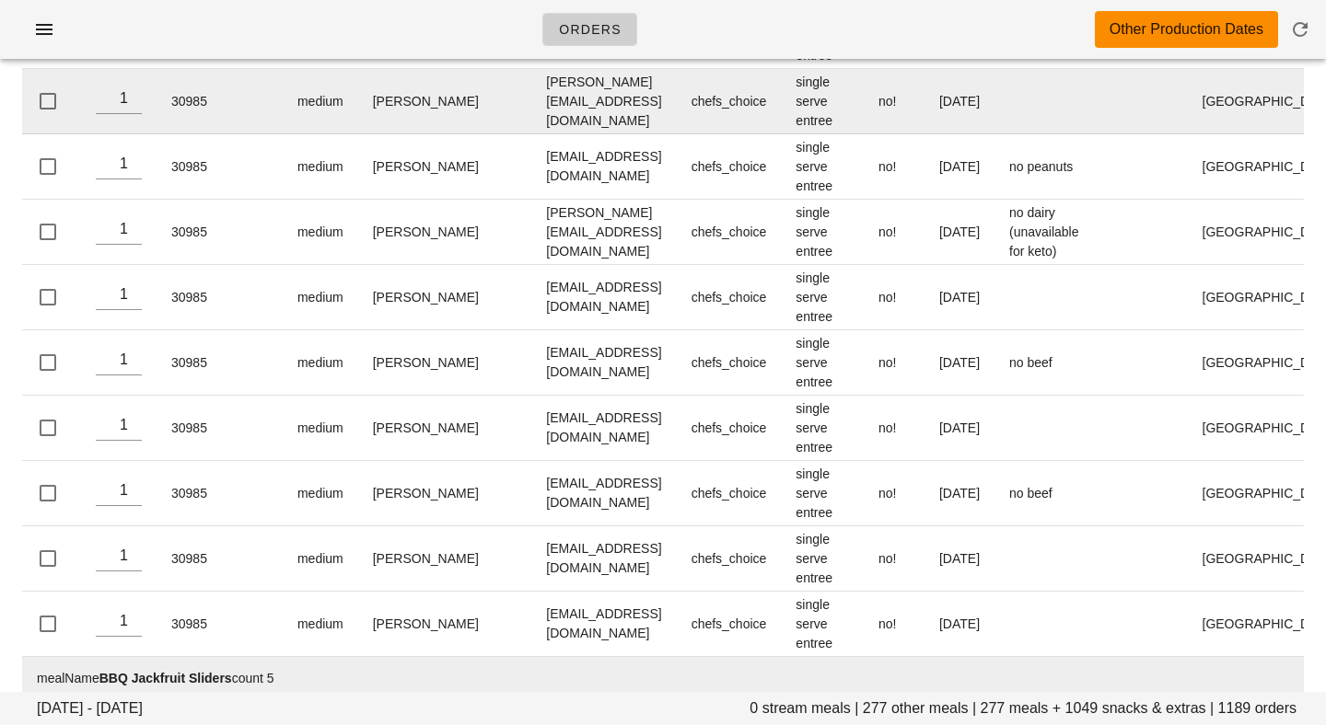
scroll to position [2926, 0]
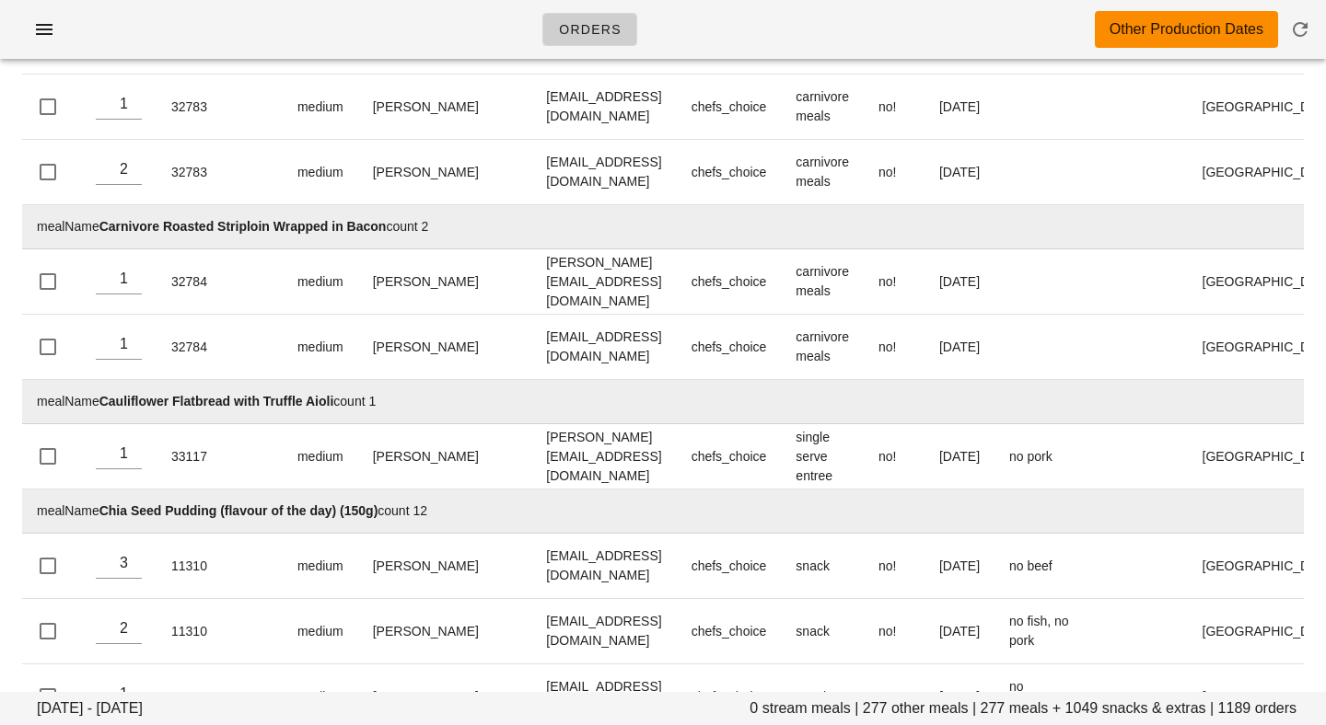
click at [556, 380] on td "mealName Cauliflower Flatbread with Truffle Aioli count 1" at bounding box center [818, 402] width 1593 height 44
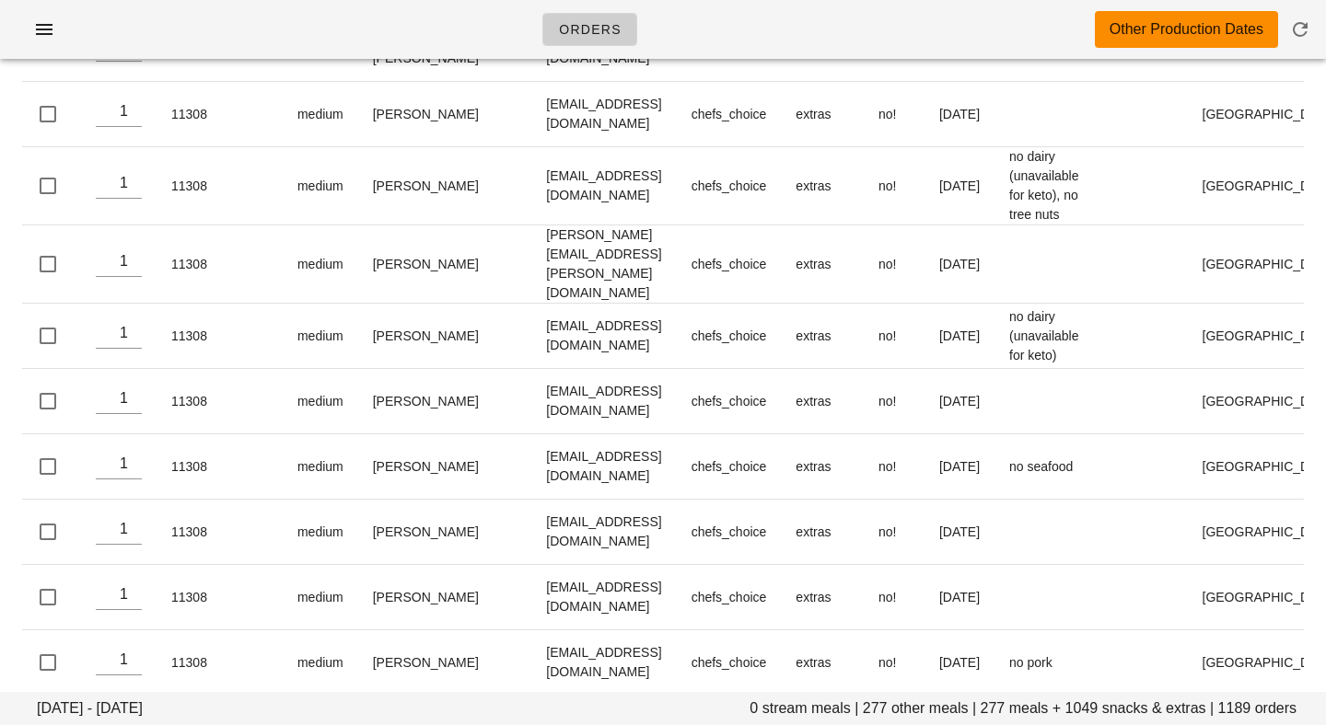
scroll to position [0, 0]
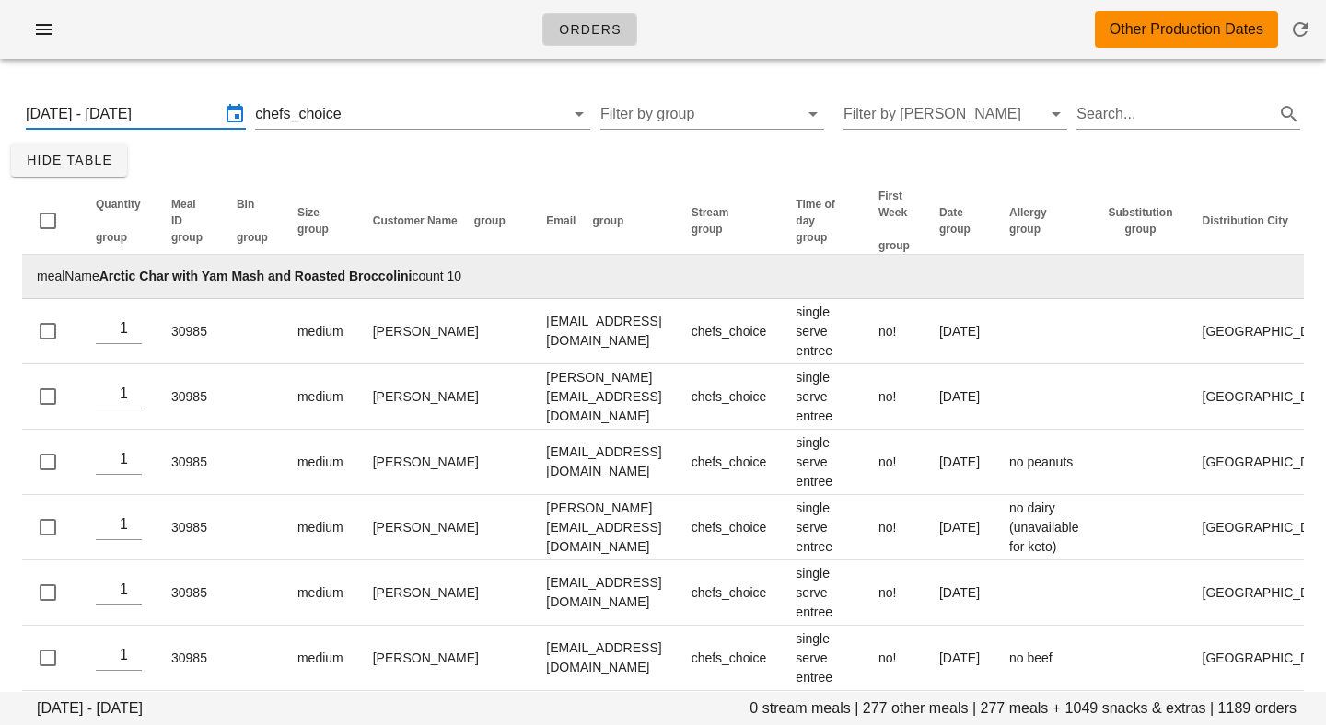
click at [136, 120] on input "Monday September 1 - Saturday September 6" at bounding box center [123, 113] width 194 height 29
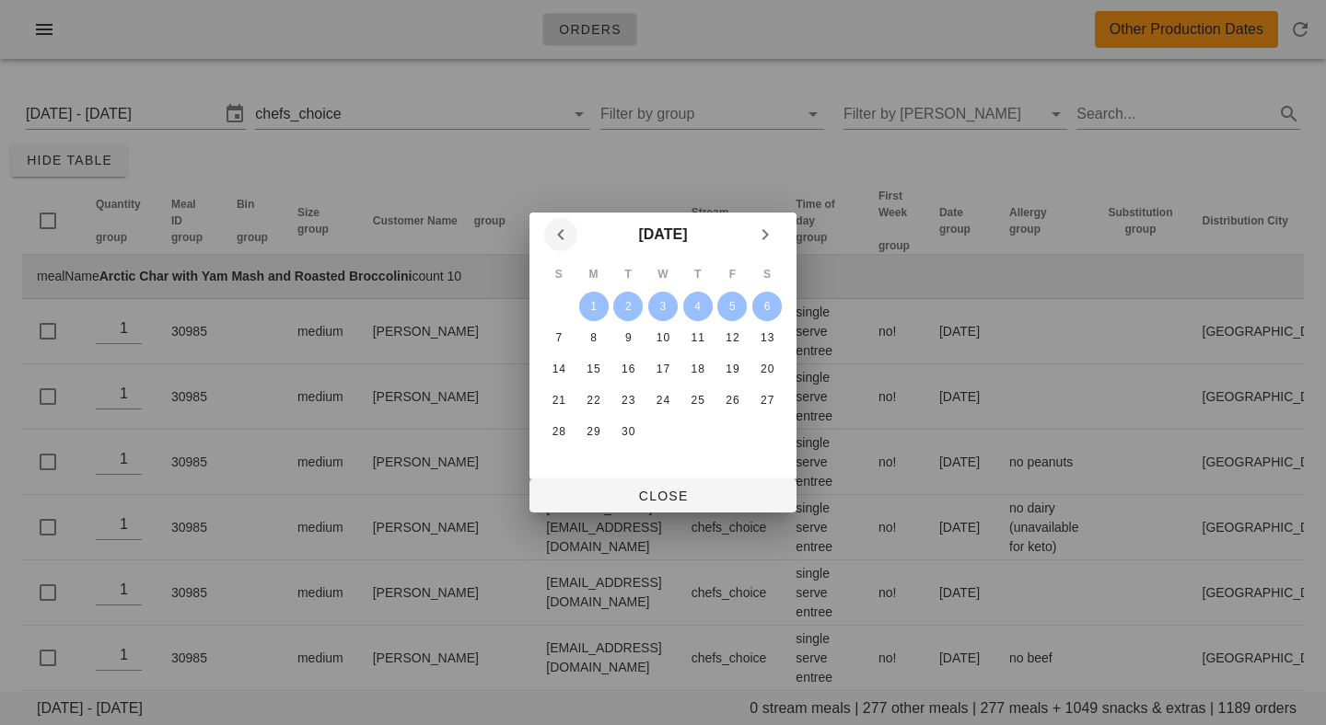
click at [553, 227] on icon "Previous month" at bounding box center [561, 235] width 22 height 22
click at [588, 431] on div "25" at bounding box center [593, 431] width 29 height 13
click at [761, 434] on div "30" at bounding box center [766, 431] width 29 height 13
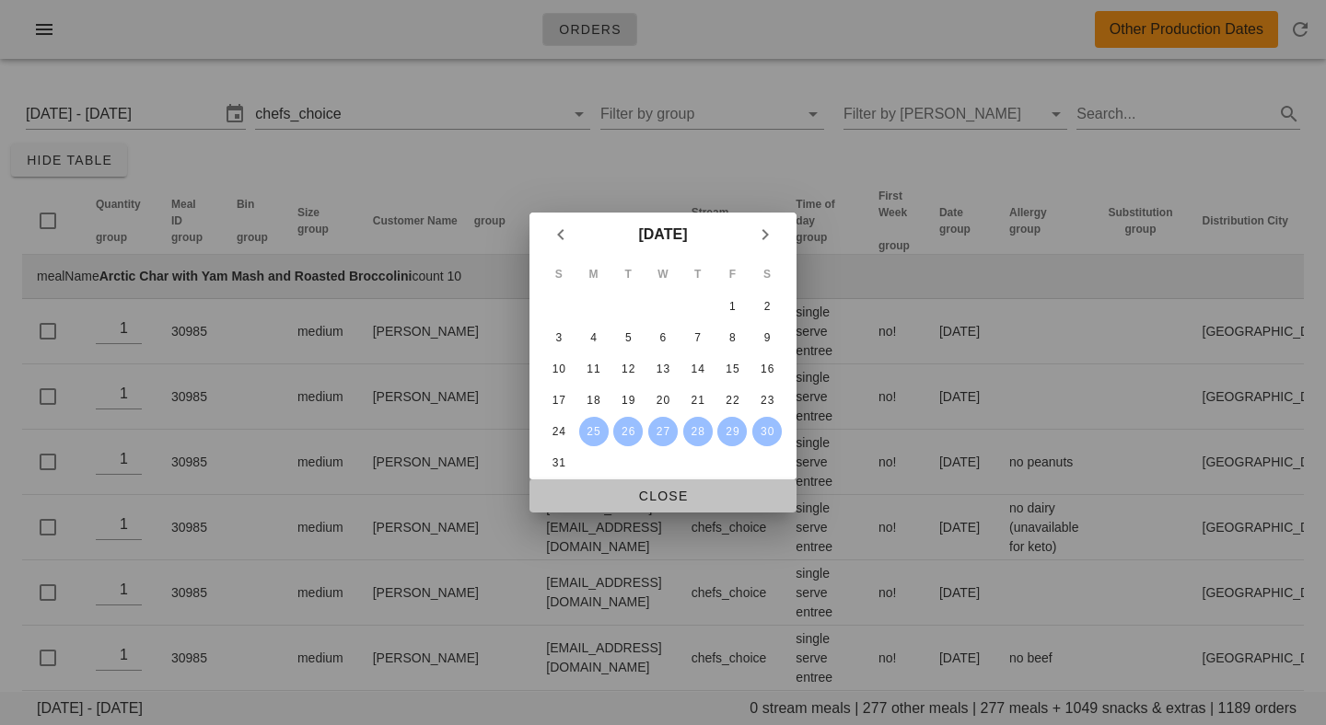
click at [659, 497] on span "Close" at bounding box center [663, 496] width 238 height 15
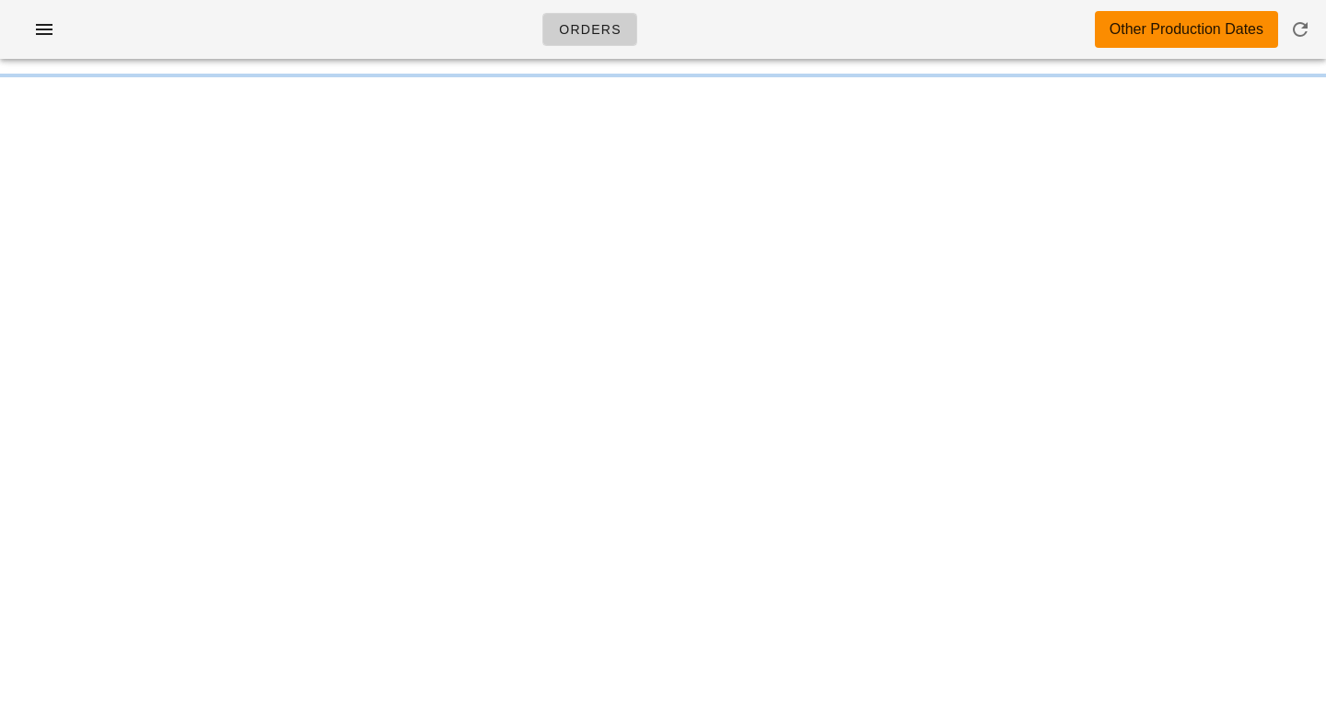
click at [456, 27] on div "Orders Other Production Dates" at bounding box center [663, 29] width 1326 height 59
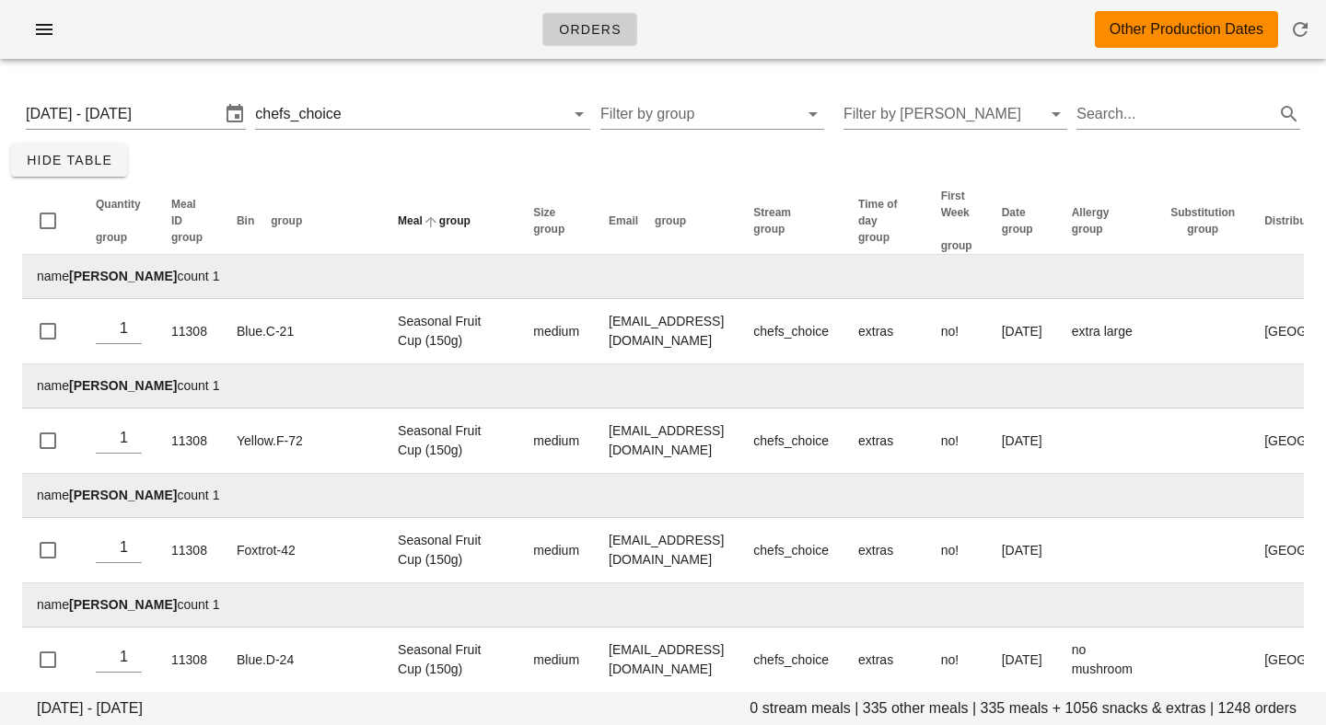
click at [439, 224] on span "group" at bounding box center [454, 221] width 31 height 13
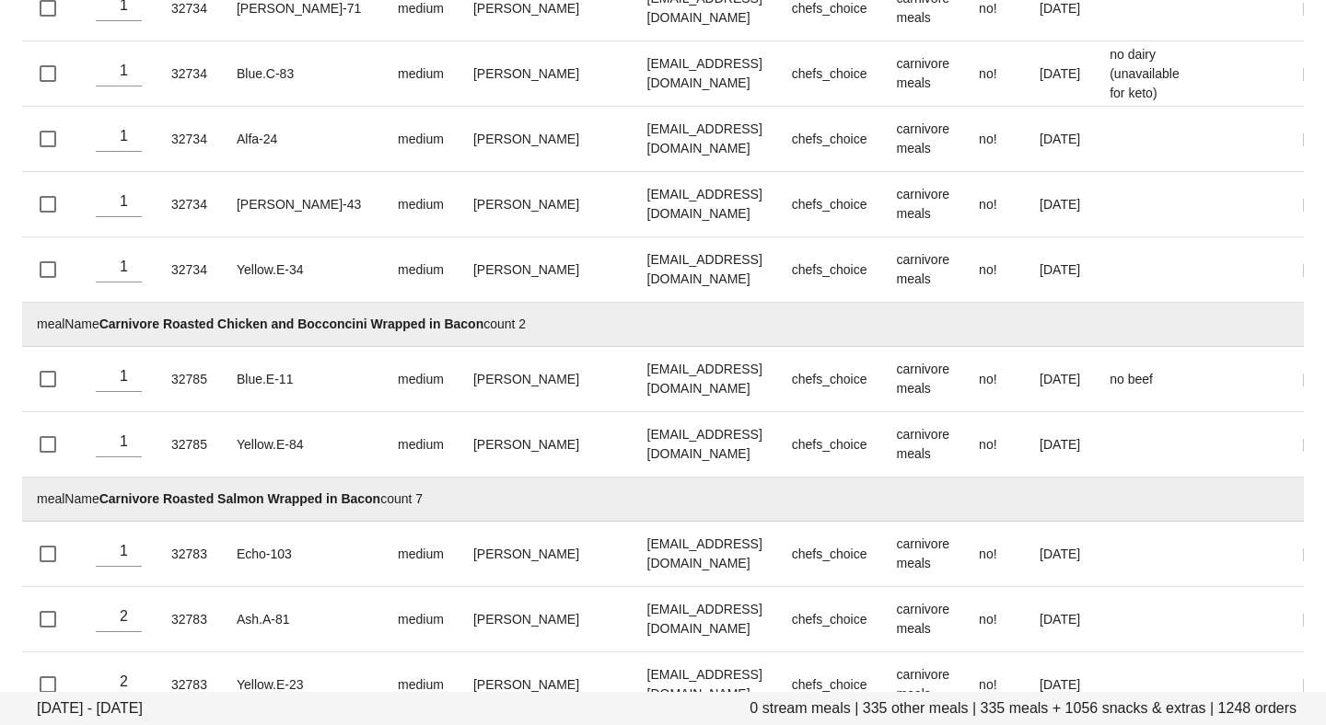
scroll to position [3666, 0]
